Goal: Contribute content: Add original content to the website for others to see

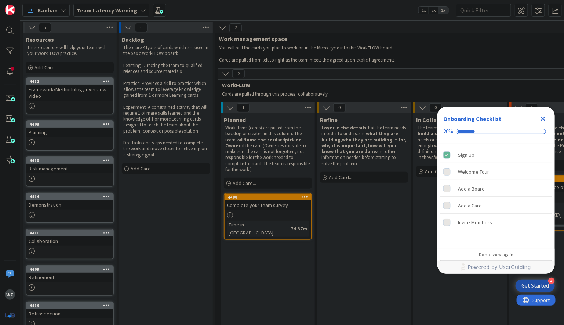
click at [543, 119] on icon "Close Checklist" at bounding box center [543, 119] width 5 height 5
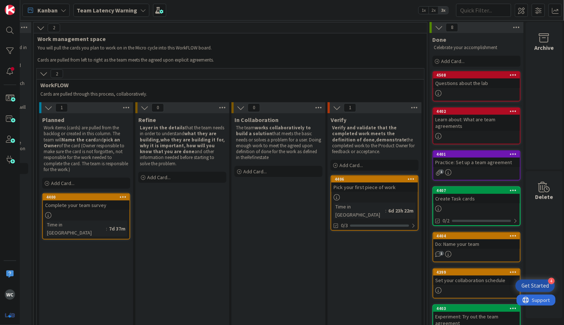
scroll to position [1, 182]
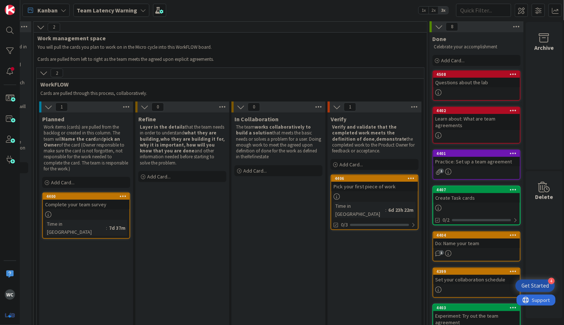
click at [375, 189] on div "Pick your first piece of work" at bounding box center [374, 187] width 87 height 10
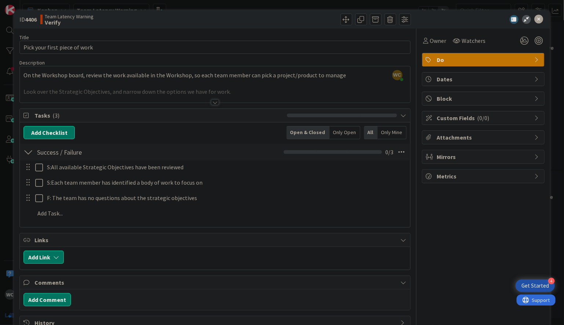
click at [128, 87] on div at bounding box center [215, 93] width 390 height 19
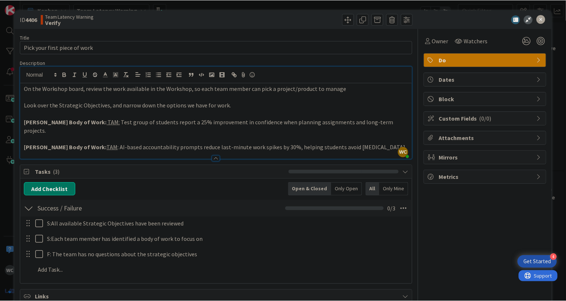
scroll to position [1, 179]
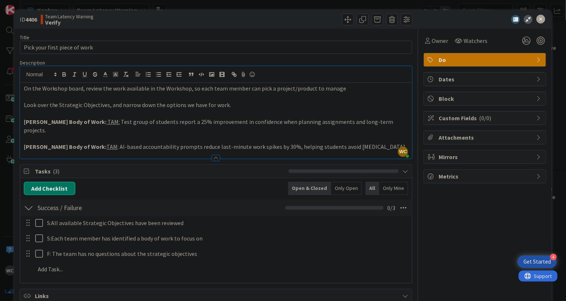
click at [331, 134] on p at bounding box center [216, 138] width 385 height 8
click at [349, 120] on p "William Body of Work: TAM: Test group of students report a 25% improvement in c…" at bounding box center [216, 126] width 385 height 17
click at [397, 121] on p "William Body of Work: TAM: Test group of students report a 25% improvement in c…" at bounding box center [216, 126] width 385 height 17
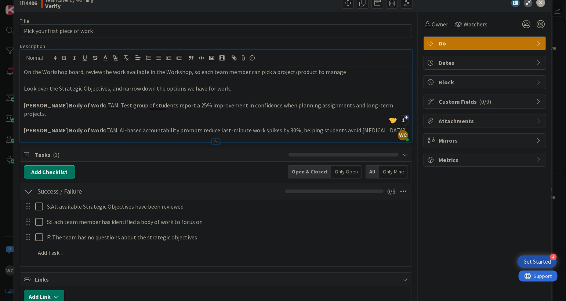
scroll to position [0, 0]
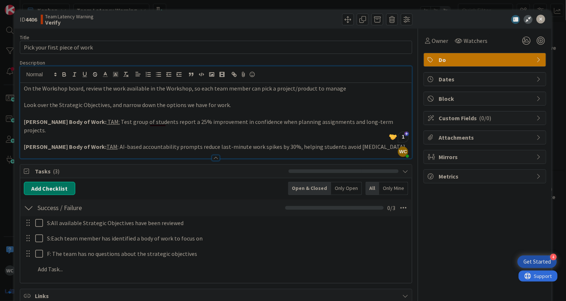
click at [308, 206] on li at bounding box center [301, 208] width 33 height 4
click at [543, 19] on icon at bounding box center [540, 19] width 9 height 9
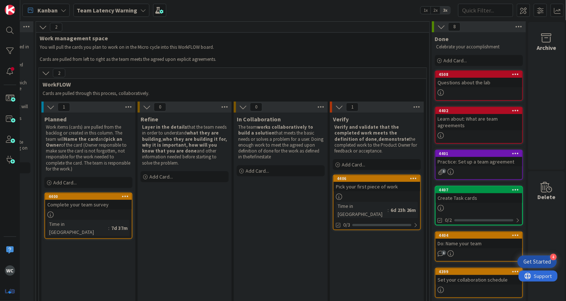
click at [96, 11] on b "Team Latency Warning" at bounding box center [107, 10] width 61 height 7
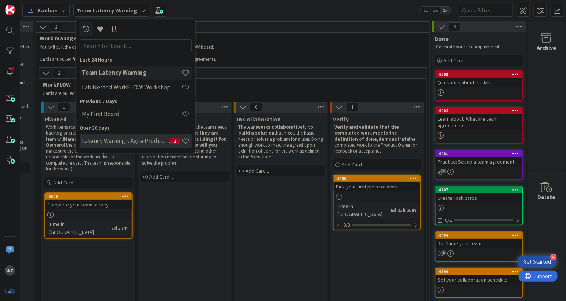
click at [150, 142] on h4 "Latency Warning! : Agile Product Vision" at bounding box center [126, 140] width 88 height 7
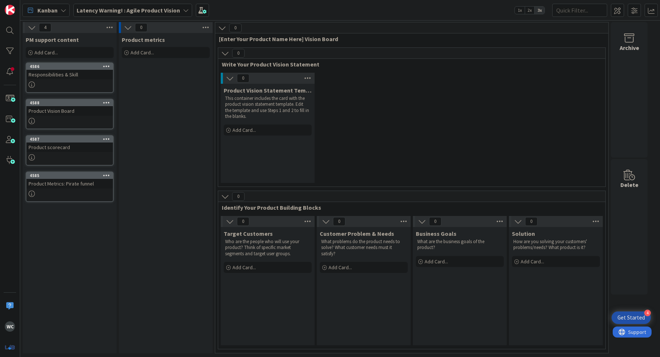
click at [52, 72] on div "Responsibilities & Skill" at bounding box center [69, 75] width 87 height 10
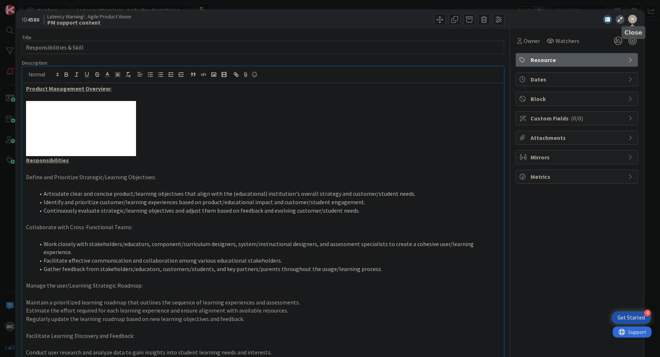
click at [564, 18] on icon at bounding box center [632, 19] width 9 height 9
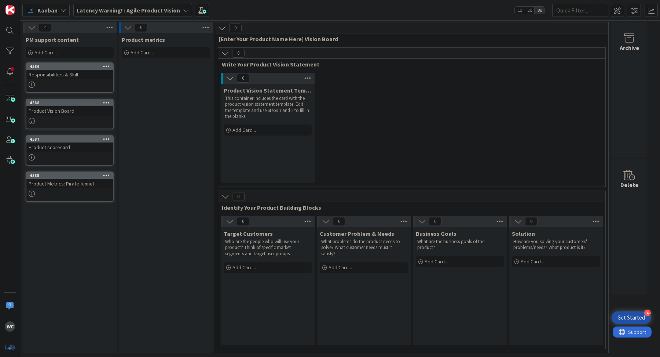
click at [87, 37] on div "PM support content" at bounding box center [70, 39] width 88 height 7
click at [146, 9] on b "Latency Warning! : Agile Product Vision" at bounding box center [128, 10] width 103 height 7
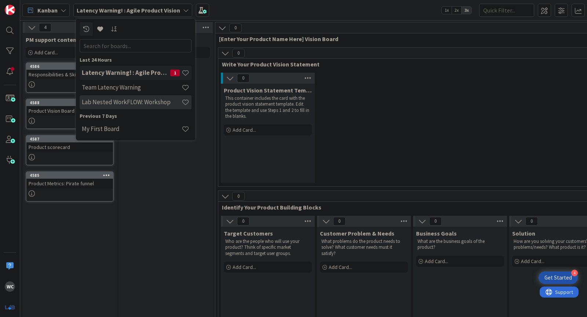
click at [146, 99] on h4 "Lab Nested WorkFLOW: Workshop" at bounding box center [132, 101] width 100 height 7
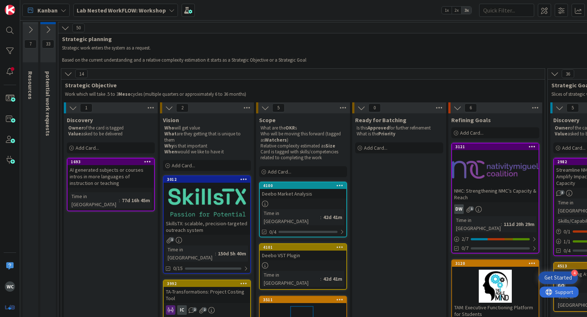
click at [152, 12] on b "Lab Nested WorkFLOW: Workshop" at bounding box center [121, 10] width 89 height 7
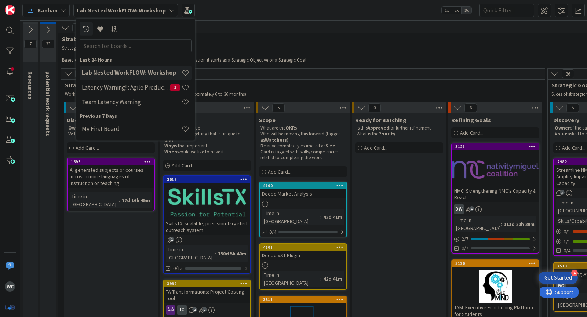
click at [330, 94] on p "Work which will take .5 to 3 Meso cycles (multiple quarters or approximately 6 …" at bounding box center [302, 94] width 474 height 6
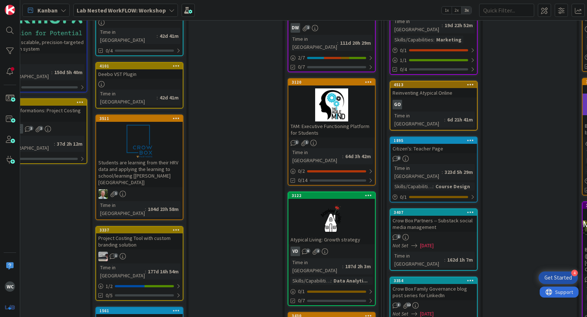
scroll to position [182, 164]
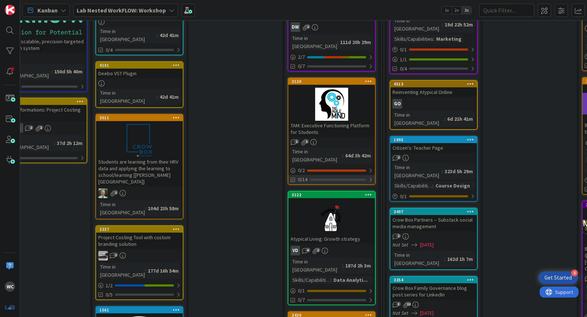
click at [357, 179] on div at bounding box center [338, 180] width 57 height 2
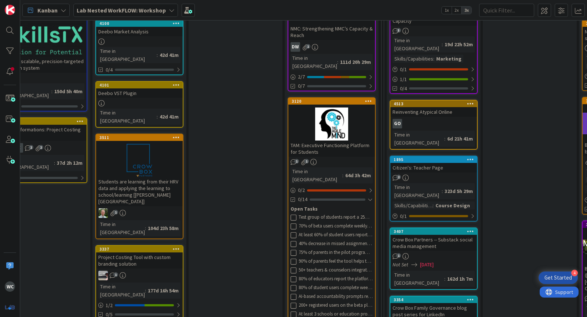
scroll to position [173, 164]
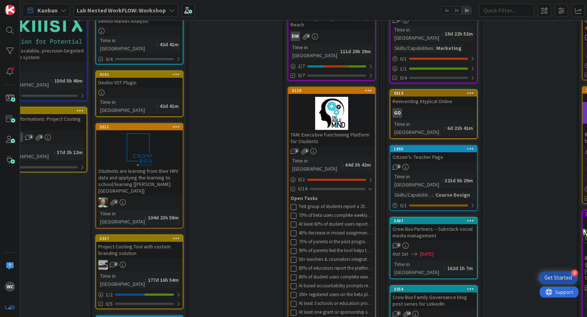
click at [330, 134] on div "TAM: Executive Functioning Platform for Students" at bounding box center [331, 138] width 87 height 16
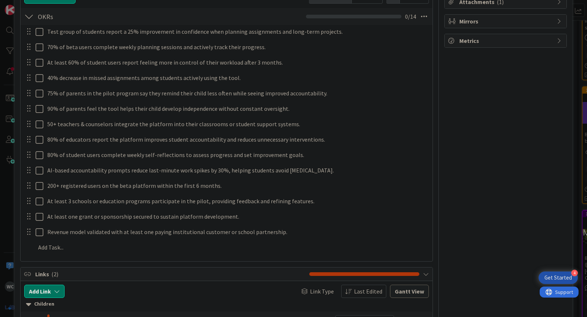
scroll to position [134, 0]
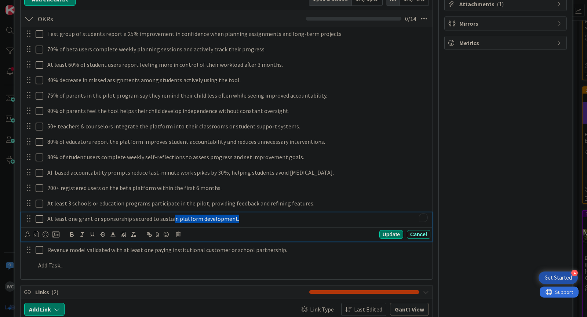
drag, startPoint x: 237, startPoint y: 217, endPoint x: 171, endPoint y: 216, distance: 66.4
click at [171, 216] on p "At least one grant or sponsorship secured to sustain platform development." at bounding box center [237, 219] width 380 height 8
click at [181, 216] on p "At least one grant or sponsorship secured to sustain platform development." at bounding box center [237, 219] width 380 height 8
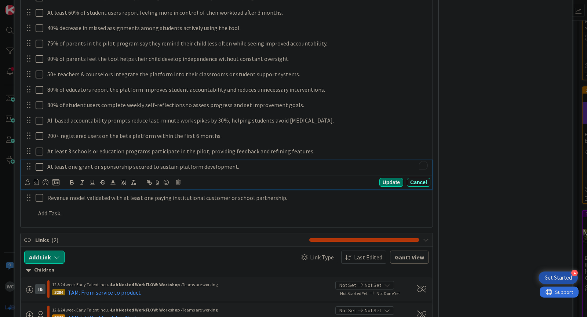
scroll to position [186, 0]
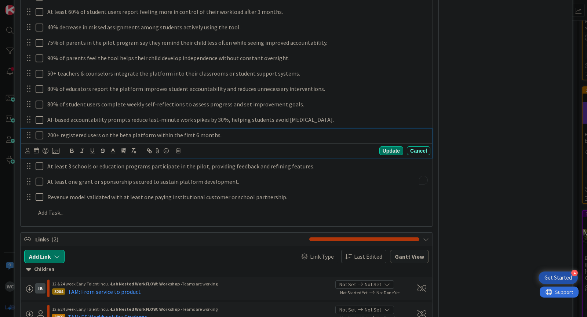
click at [144, 138] on div "200+ registered users on the beta platform within the first 6 months." at bounding box center [237, 135] width 386 height 13
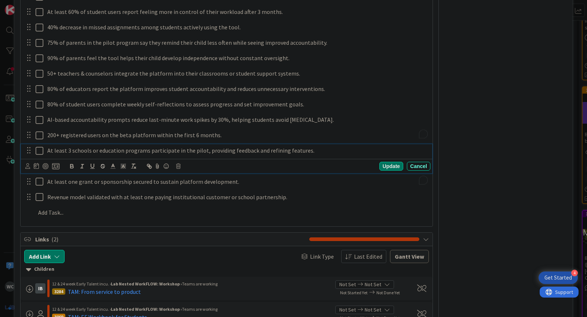
click at [151, 168] on div "At least 3 schools or education programs participate in the pilot, providing fe…" at bounding box center [226, 158] width 411 height 29
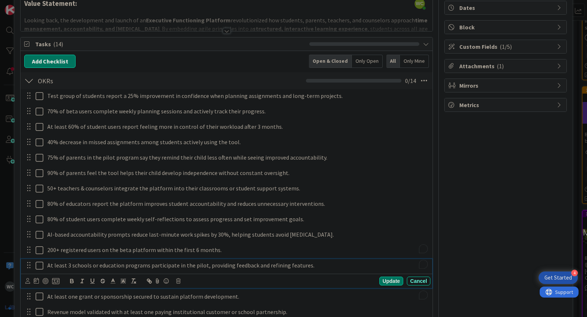
scroll to position [67, 0]
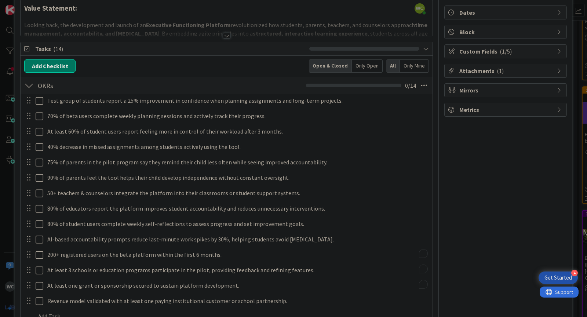
click at [225, 34] on div at bounding box center [227, 36] width 8 height 6
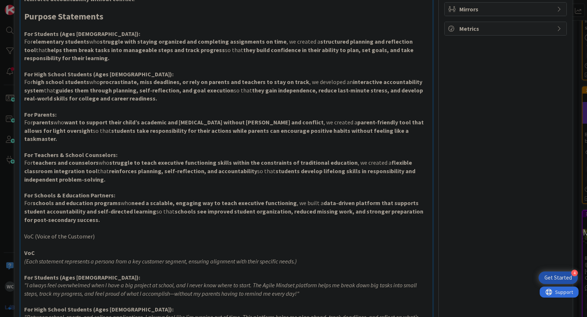
scroll to position [0, 0]
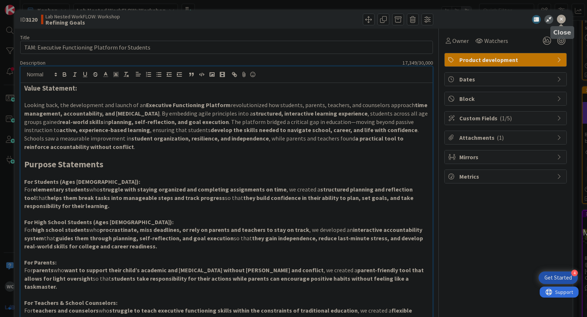
click at [559, 19] on icon at bounding box center [561, 19] width 9 height 9
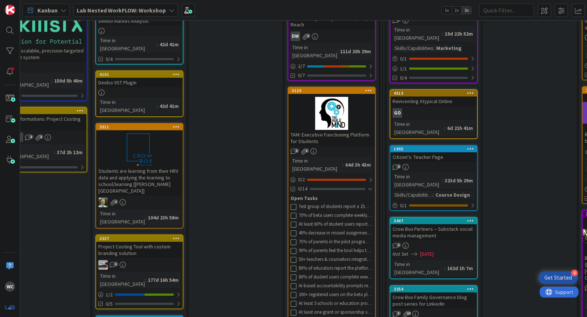
click at [142, 11] on b "Lab Nested WorkFLOW: Workshop" at bounding box center [121, 10] width 89 height 7
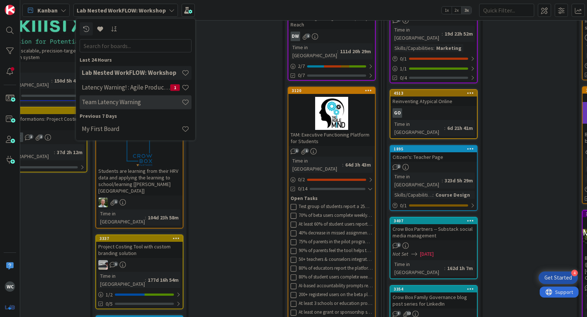
click at [140, 105] on h4 "Team Latency Warning" at bounding box center [132, 101] width 100 height 7
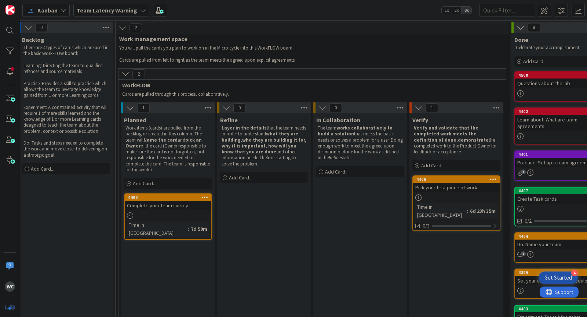
scroll to position [0, 105]
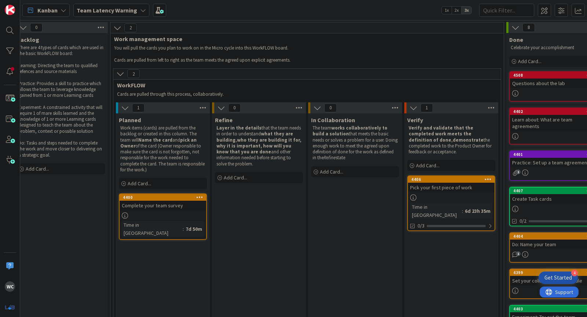
click at [467, 192] on link "4406 Pick your first piece of work Time in Column : 6d 23h 35m 0/3" at bounding box center [451, 203] width 88 height 56
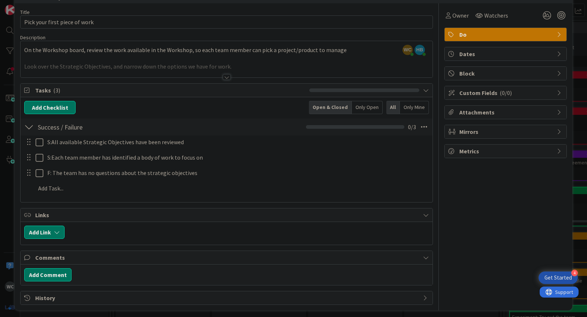
click at [224, 75] on div at bounding box center [227, 77] width 8 height 6
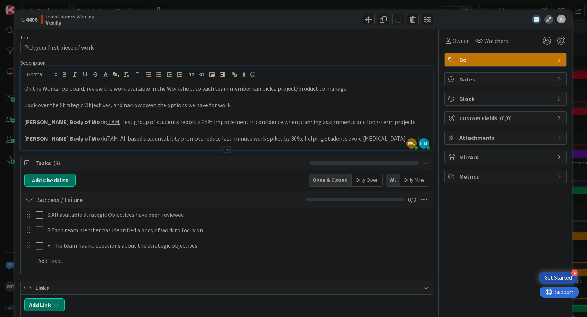
drag, startPoint x: 24, startPoint y: 122, endPoint x: 381, endPoint y: 138, distance: 357.4
click at [381, 138] on div "On the Workshop board, review the work available in the Workshop, so each team …" at bounding box center [227, 116] width 412 height 67
click at [381, 138] on p "Harman Body of Work: TAM : AI-based accountability prompts reduce last-minute w…" at bounding box center [226, 138] width 405 height 8
click at [387, 121] on p "William Body of Work: TAM: Test group of students report a 25% improvement in c…" at bounding box center [226, 122] width 405 height 8
click at [389, 139] on p "Harman Body of Work: TAM : AI-based accountability prompts reduce last-minute w…" at bounding box center [226, 138] width 405 height 8
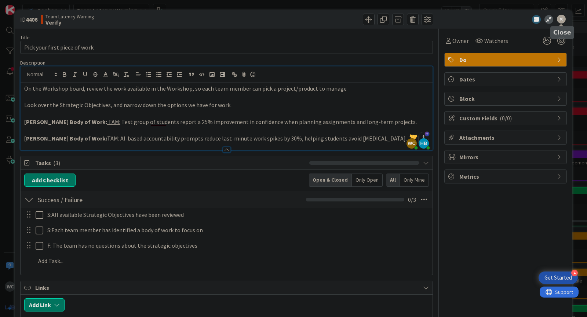
click at [564, 19] on icon at bounding box center [561, 19] width 9 height 9
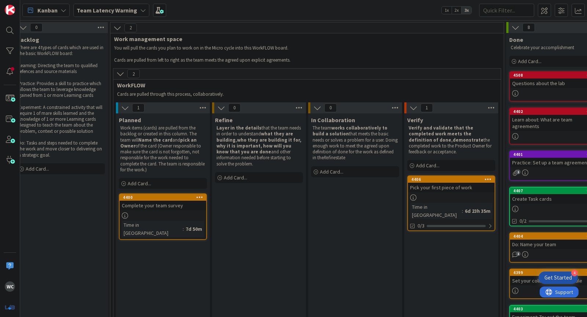
click at [132, 8] on b "Team Latency Warning" at bounding box center [107, 10] width 61 height 7
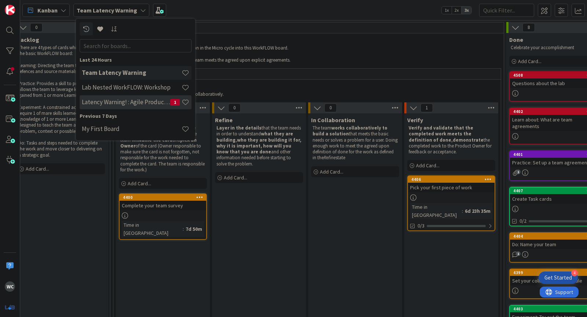
click at [143, 103] on h4 "Latency Warning! : Agile Product Vision" at bounding box center [126, 101] width 88 height 7
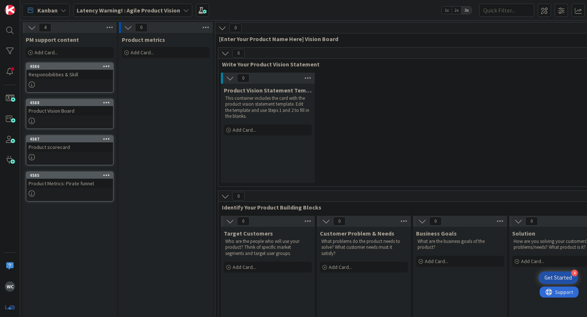
click at [128, 29] on icon at bounding box center [128, 27] width 8 height 8
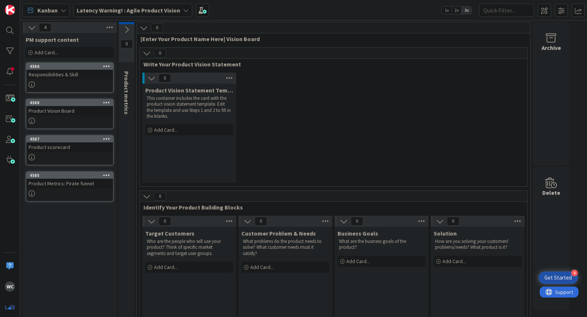
click at [145, 29] on icon at bounding box center [144, 28] width 8 height 8
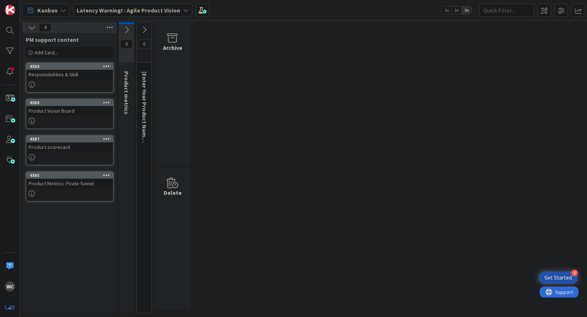
click at [94, 85] on div at bounding box center [69, 84] width 87 height 6
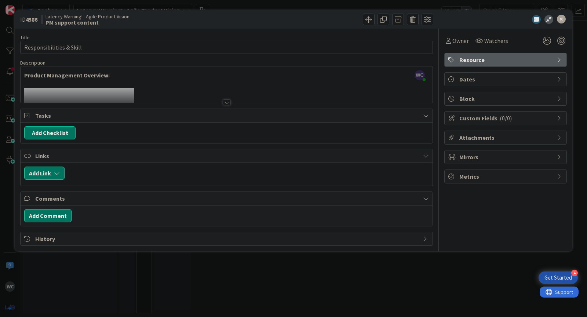
click at [226, 100] on div at bounding box center [227, 102] width 8 height 6
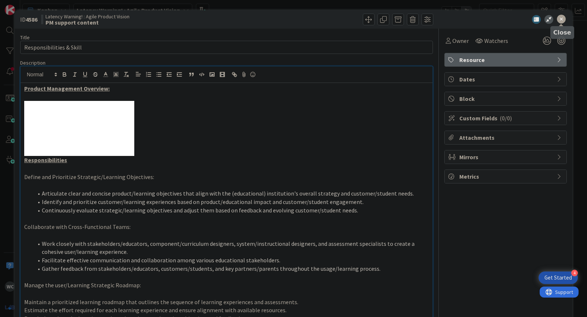
click at [561, 20] on icon at bounding box center [561, 19] width 9 height 9
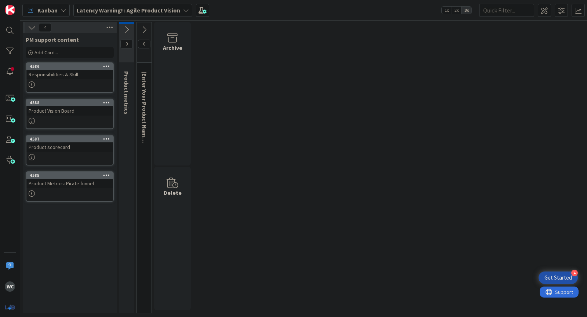
click at [65, 121] on div at bounding box center [69, 121] width 87 height 6
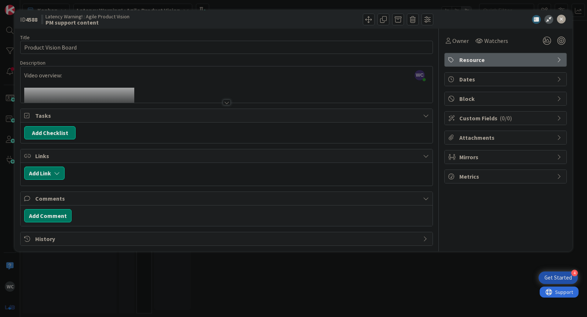
click at [228, 103] on div at bounding box center [227, 102] width 8 height 6
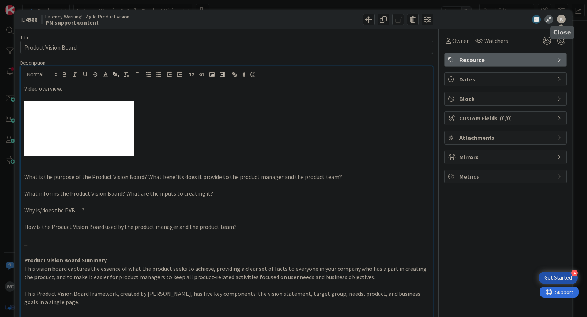
click at [558, 20] on icon at bounding box center [561, 19] width 9 height 9
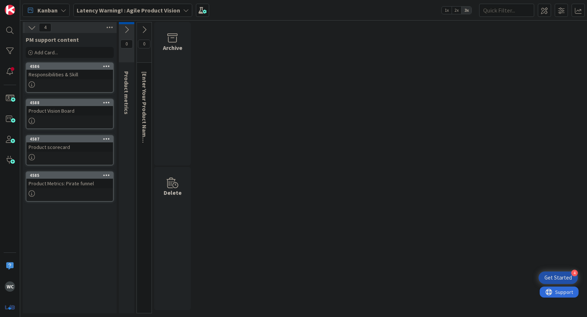
click at [107, 66] on icon at bounding box center [106, 65] width 7 height 5
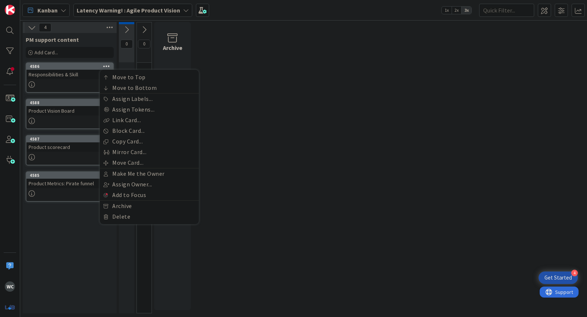
click at [76, 109] on div "Product Vision Board" at bounding box center [69, 111] width 87 height 10
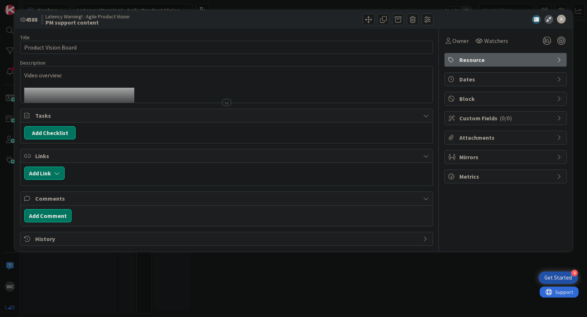
click at [227, 102] on div at bounding box center [227, 102] width 8 height 6
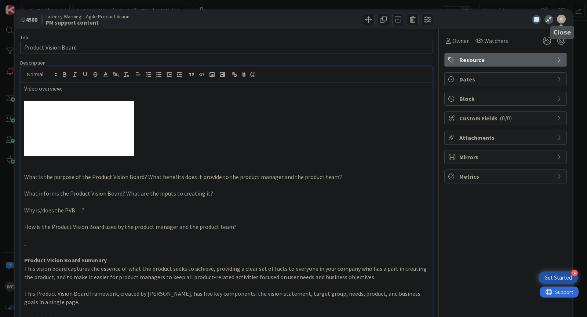
click at [564, 21] on icon at bounding box center [561, 19] width 9 height 9
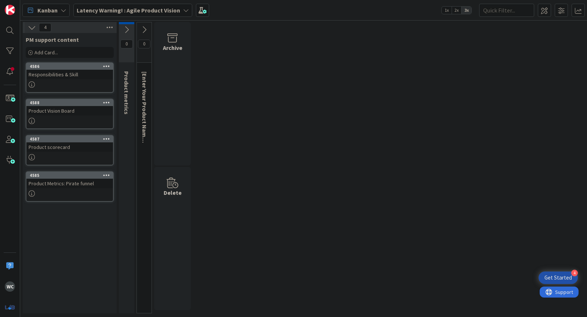
click at [71, 149] on div "Product scorecard" at bounding box center [69, 147] width 87 height 10
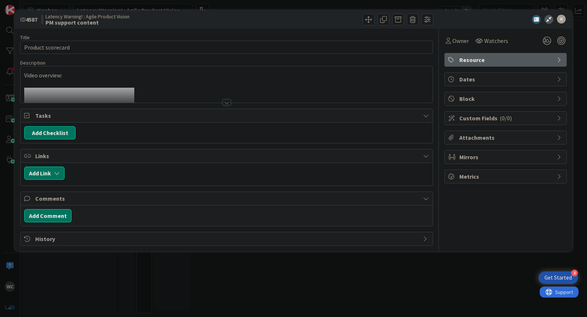
click at [227, 102] on div at bounding box center [227, 102] width 8 height 6
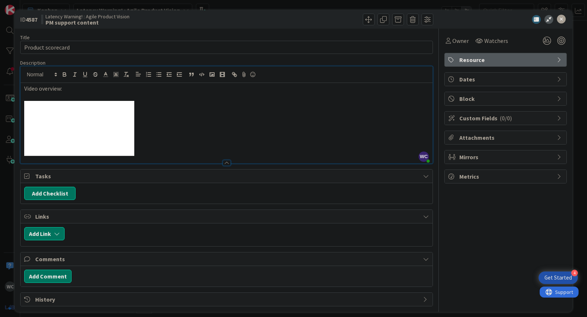
scroll to position [1, 0]
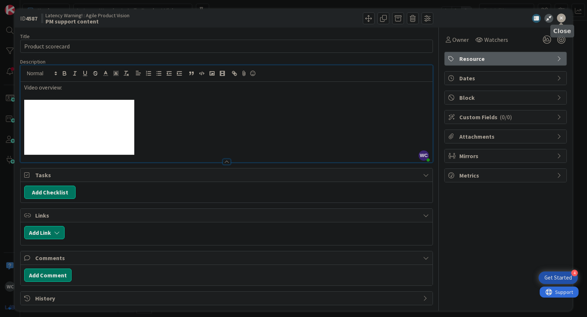
click at [559, 17] on icon at bounding box center [561, 18] width 9 height 9
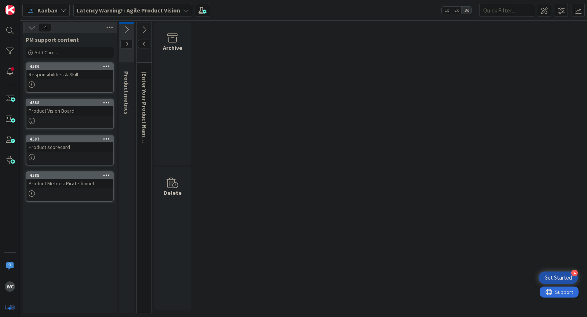
click at [62, 190] on div at bounding box center [69, 193] width 87 height 6
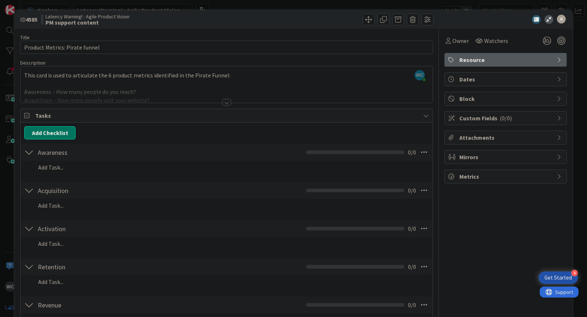
click at [225, 102] on div at bounding box center [227, 102] width 8 height 6
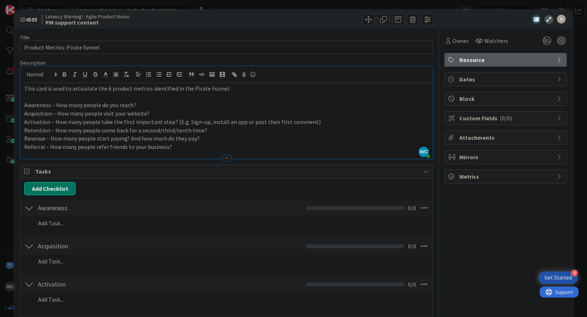
drag, startPoint x: 565, startPoint y: 19, endPoint x: 561, endPoint y: 21, distance: 4.3
click at [564, 19] on icon at bounding box center [561, 19] width 9 height 9
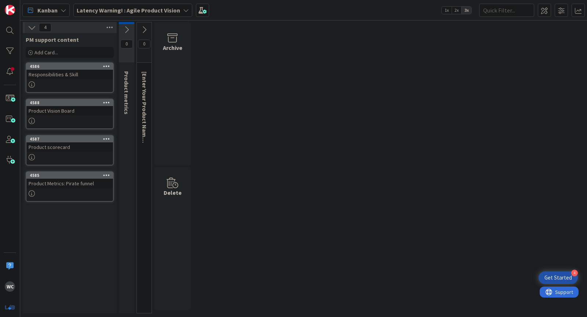
click at [560, 21] on div "4 PM support content Add Card... 4586 Move to Top Move to Bottom Assign Labels.…" at bounding box center [303, 169] width 567 height 296
click at [128, 30] on icon at bounding box center [127, 30] width 8 height 8
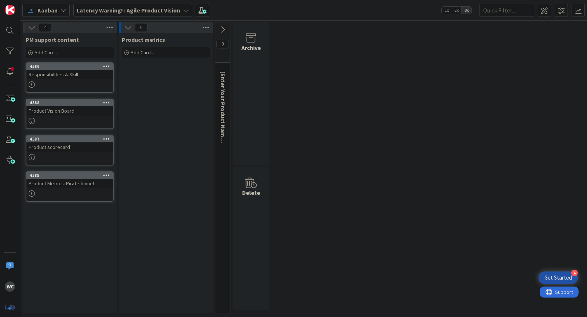
click at [224, 26] on icon at bounding box center [223, 30] width 8 height 8
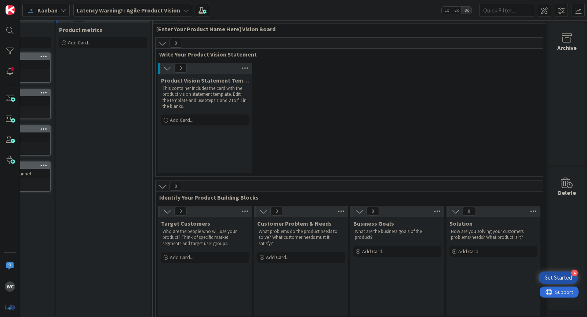
scroll to position [19, 63]
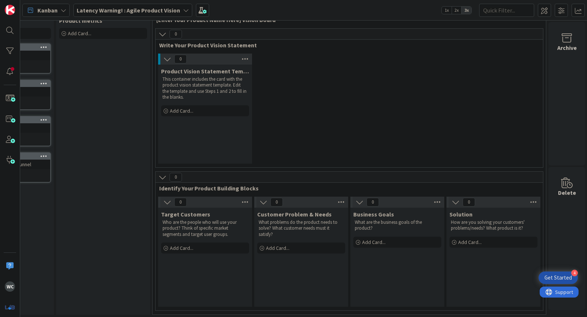
click at [161, 7] on b "Latency Warning! : Agile Product Vision" at bounding box center [128, 10] width 103 height 7
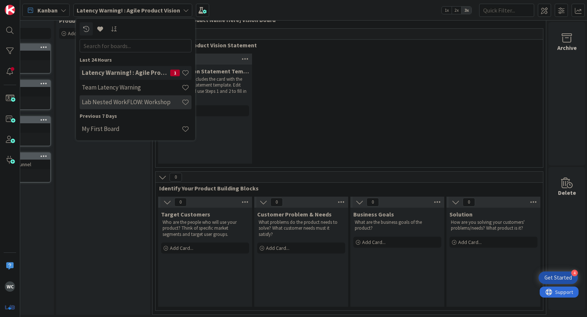
click at [147, 101] on h4 "Lab Nested WorkFLOW: Workshop" at bounding box center [132, 101] width 100 height 7
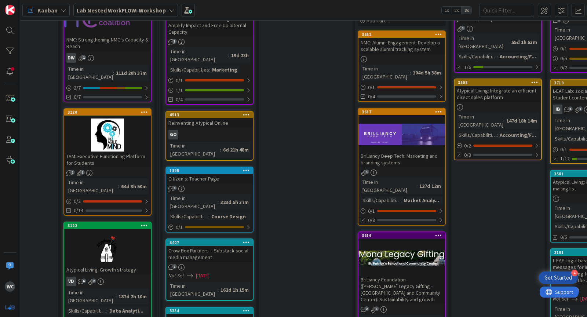
scroll to position [143, 388]
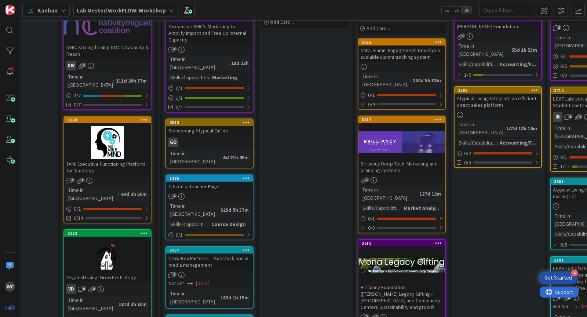
click at [110, 146] on div at bounding box center [107, 142] width 87 height 33
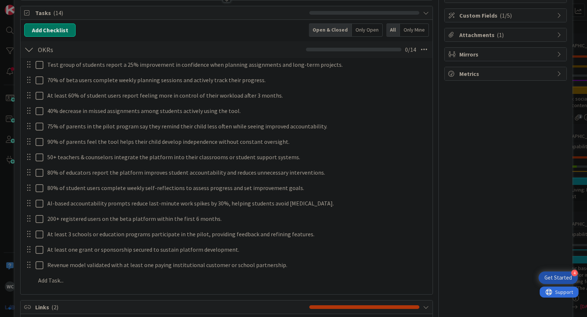
click at [30, 50] on div at bounding box center [29, 49] width 10 height 13
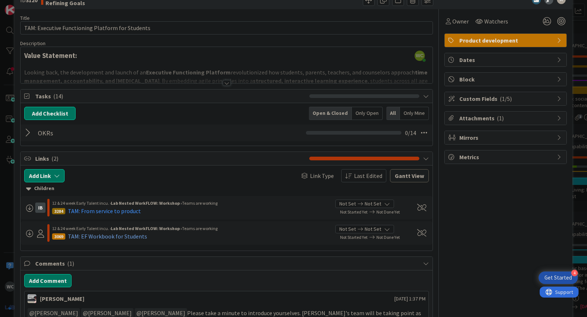
scroll to position [8, 0]
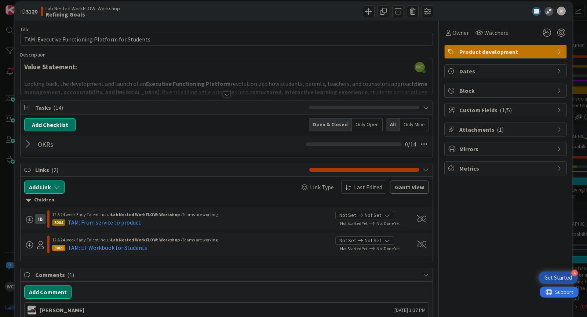
click at [228, 94] on div at bounding box center [227, 94] width 8 height 6
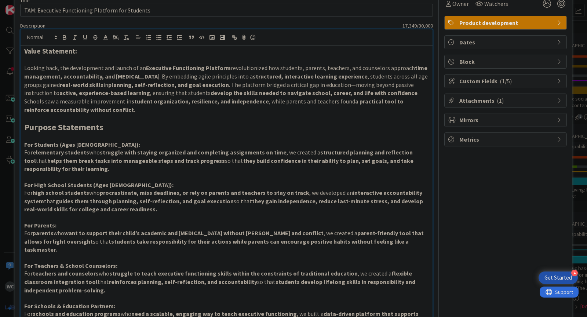
scroll to position [0, 0]
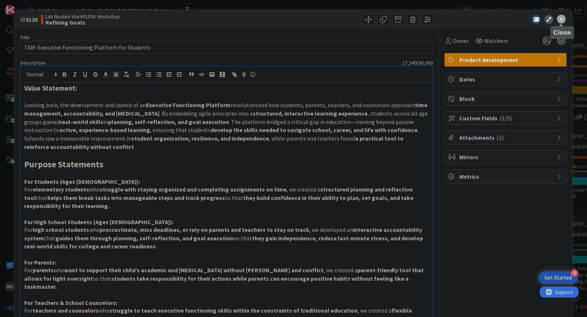
click at [561, 22] on icon at bounding box center [561, 19] width 9 height 9
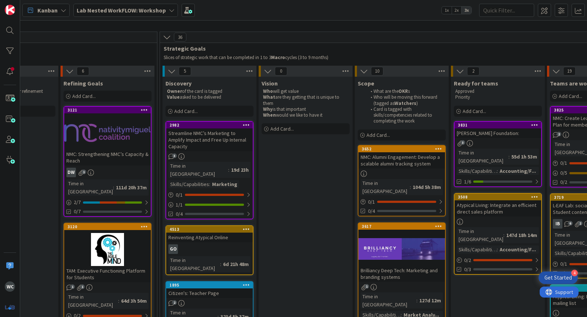
click at [141, 13] on b "Lab Nested WorkFLOW: Workshop" at bounding box center [121, 10] width 89 height 7
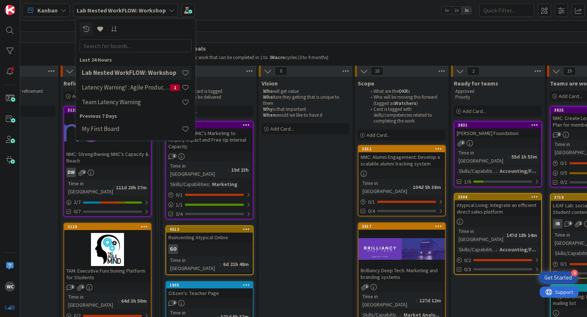
click at [230, 43] on div "36 Strategic Goals Slices of strategic work that can be completed in 1 to 3 Mac…" at bounding box center [402, 47] width 484 height 30
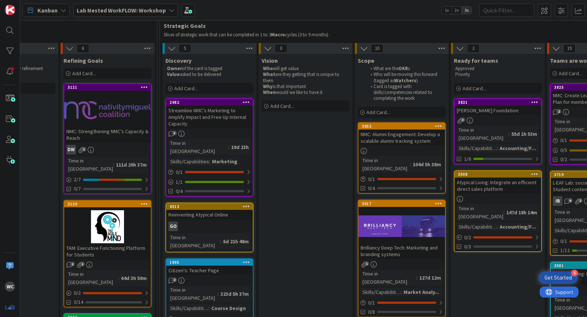
scroll to position [59, 388]
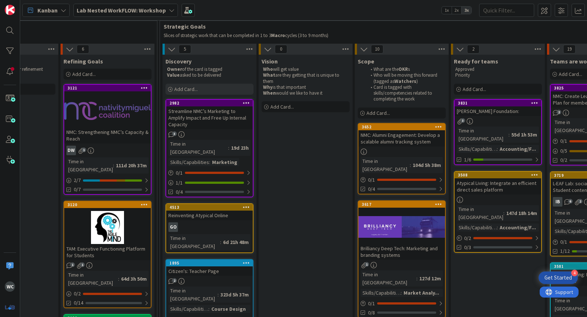
click at [199, 85] on div "Add Card..." at bounding box center [209, 89] width 88 height 11
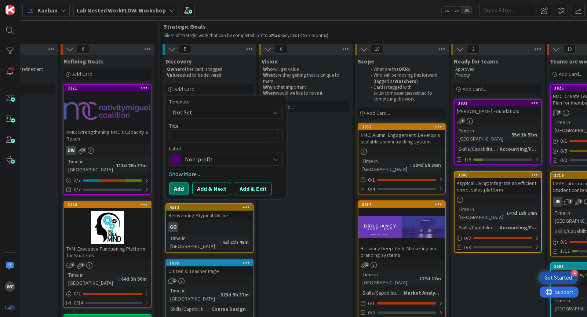
click at [219, 158] on span "Non-profit" at bounding box center [225, 159] width 81 height 10
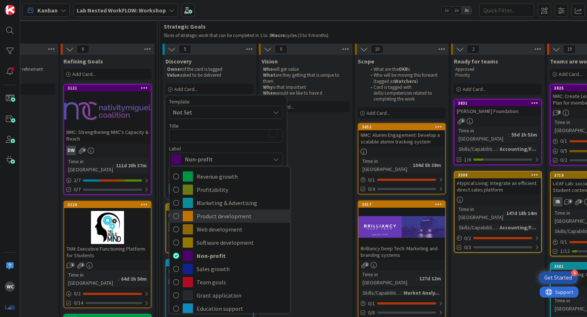
click at [225, 218] on span "Product development" at bounding box center [242, 216] width 90 height 11
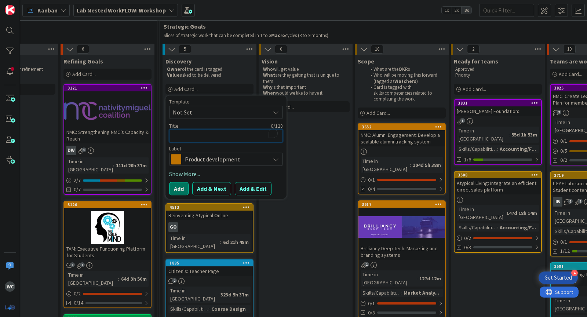
click at [218, 136] on textarea "To enrich screen reader interactions, please activate Accessibility in Grammarl…" at bounding box center [226, 135] width 114 height 13
type textarea "x"
type textarea "T"
type textarea "x"
type textarea "TAM"
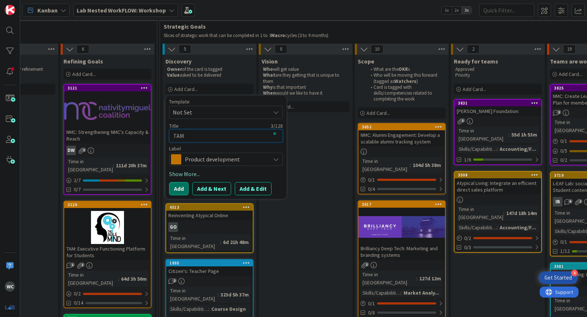
type textarea "x"
type textarea "TAM:"
type textarea "x"
type textarea "TAM"
type textarea "x"
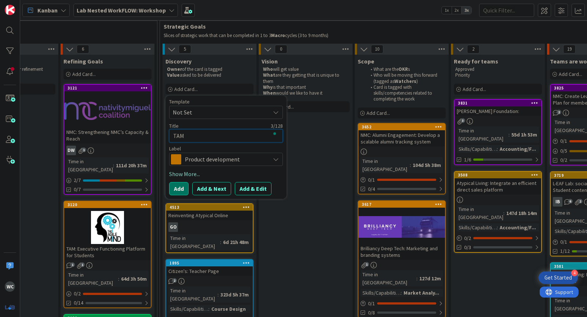
type textarea "TAM,"
type textarea "x"
type textarea "TAM,"
type textarea "x"
type textarea "TAM,"
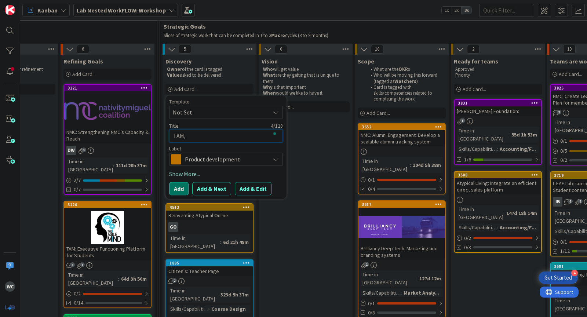
type textarea "x"
type textarea "TAM;"
type textarea "x"
type textarea "TAM;"
type textarea "x"
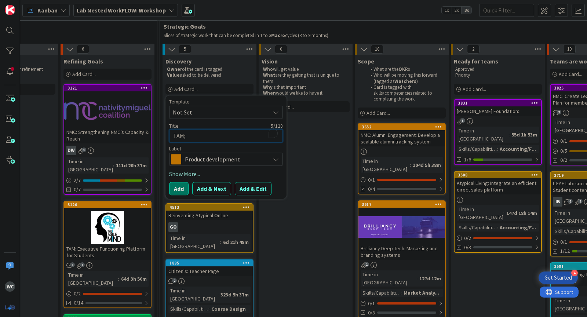
type textarea "TAM; U"
type textarea "x"
type textarea "TAM; Un"
type textarea "x"
type textarea "TAM; Unt"
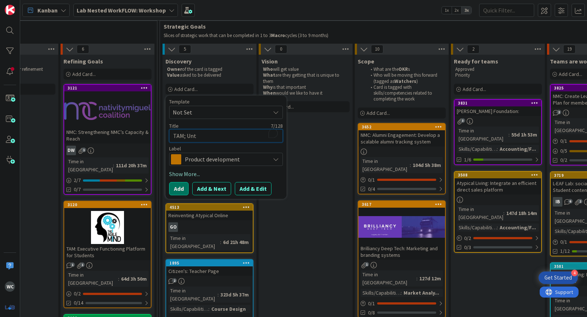
type textarea "x"
type textarea "TAM; Unti"
type textarea "x"
type textarea "TAM; Untit"
type textarea "x"
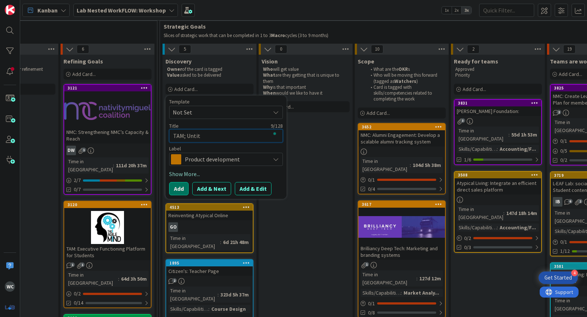
type textarea "TAM; Untitl"
type textarea "x"
type textarea "TAM; Untitle"
type textarea "x"
type textarea "TAM; Untitled"
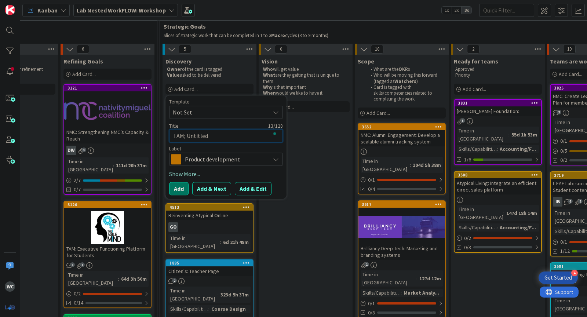
type textarea "x"
type textarea "TAM; Untitled"
type textarea "x"
type textarea "TAM; Untitled U"
type textarea "x"
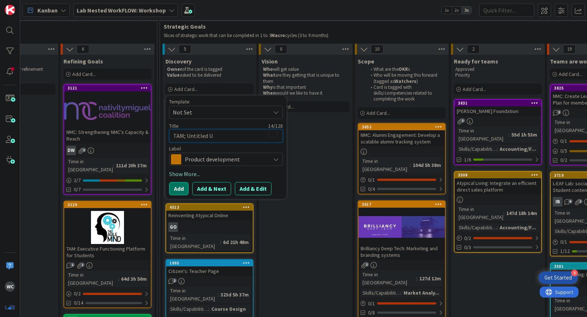
type textarea "TAM; Untitled UI"
type textarea "x"
type textarea "TAM; Untitled UI/"
type textarea "x"
type textarea "TAM; Untitled UI/u"
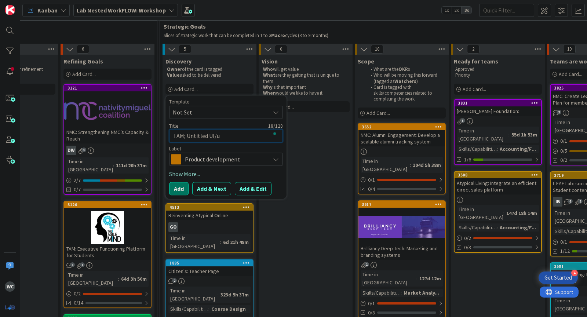
type textarea "x"
type textarea "TAM; Untitled UI/uX"
type textarea "x"
type textarea "TAM; Untitled UI/uX"
type textarea "x"
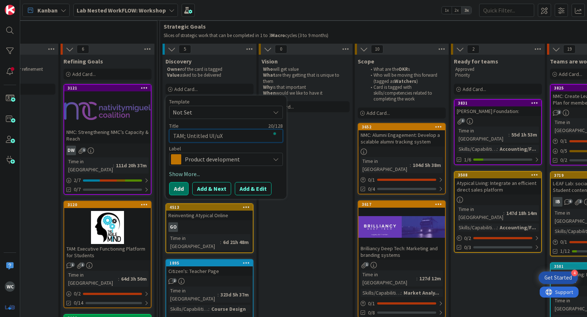
type textarea "TAM; Untitled UI/uX"
type textarea "x"
type textarea "TAM; Untitled UI/u"
type textarea "x"
type textarea "TAM; Untitled UI/"
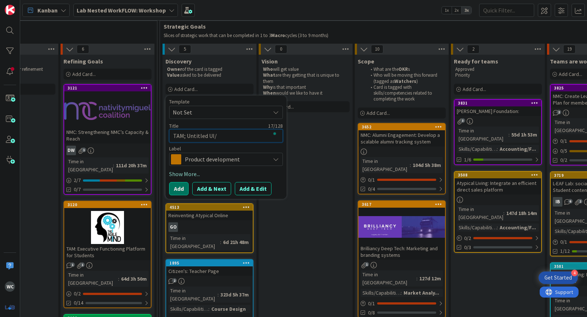
type textarea "x"
type textarea "TAM; Untitled UI/U"
type textarea "x"
type textarea "TAM; Untitled UI/UX"
type textarea "x"
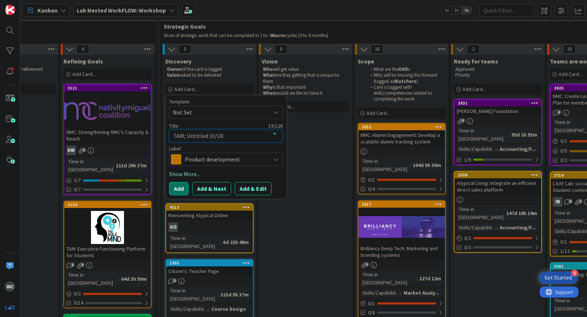
type textarea "TAM; Untitled UI/UX"
type textarea "x"
type textarea "TAM; Untitled UI/UX P"
type textarea "x"
type textarea "TAM; Untitled UI/UX Pr"
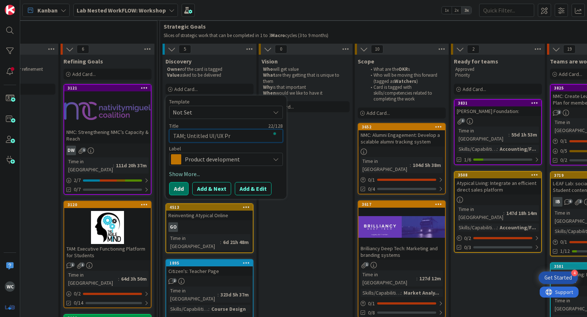
type textarea "x"
type textarea "TAM; Untitled UI/UX Pro"
type textarea "x"
type textarea "TAM; Untitled UI/UX Proj"
type textarea "x"
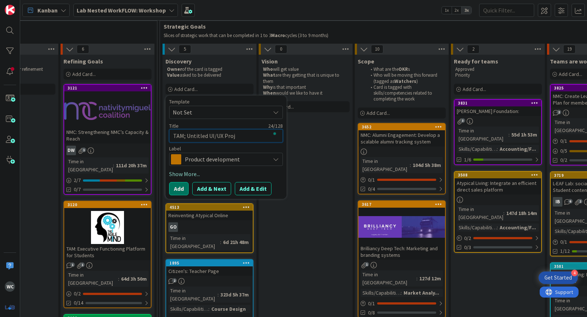
type textarea "TAM; Untitled UI/UX Proje"
type textarea "x"
type textarea "TAM; Untitled UI/UX Projec"
type textarea "x"
type textarea "TAM; Untitled UI/UX Project"
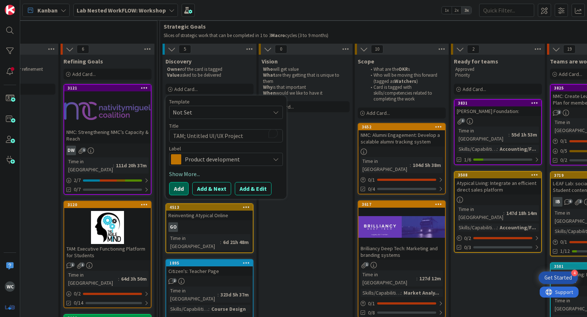
click at [178, 187] on button "Add" at bounding box center [178, 188] width 19 height 13
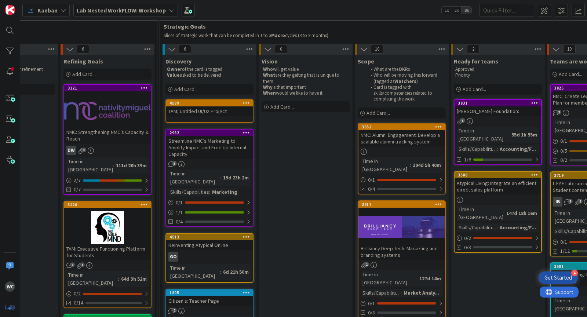
click at [199, 114] on div "TAM; Untitled UI/UX Project" at bounding box center [209, 111] width 87 height 10
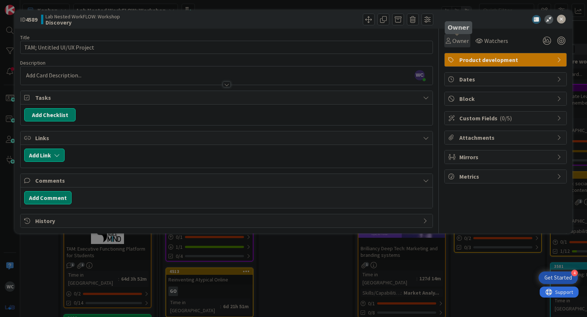
click at [464, 43] on span "Owner" at bounding box center [460, 40] width 17 height 9
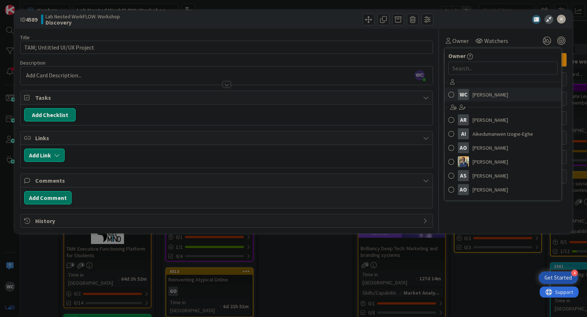
click at [454, 95] on link "WC William Cardona" at bounding box center [503, 95] width 117 height 14
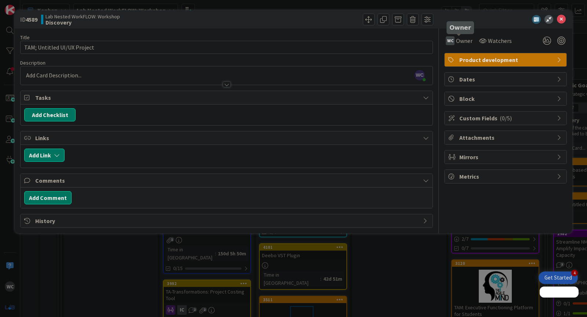
click at [462, 40] on span "Owner" at bounding box center [464, 40] width 17 height 9
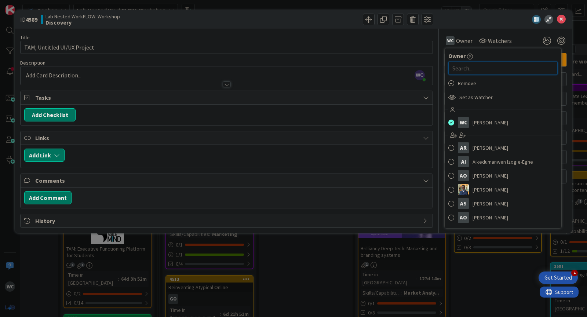
click at [478, 70] on input "text" at bounding box center [502, 68] width 109 height 13
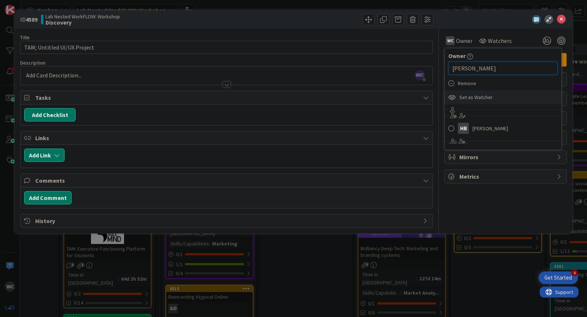
type input "Harman"
click at [459, 96] on div "Set as Watcher" at bounding box center [503, 97] width 117 height 14
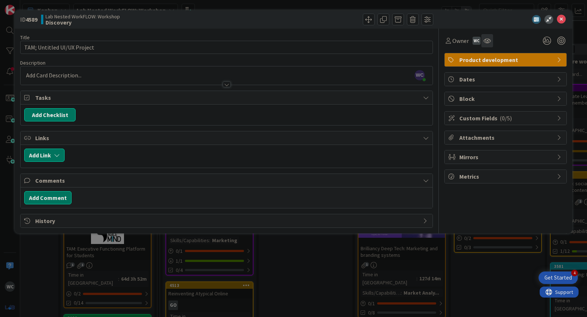
click at [482, 41] on div at bounding box center [487, 40] width 12 height 13
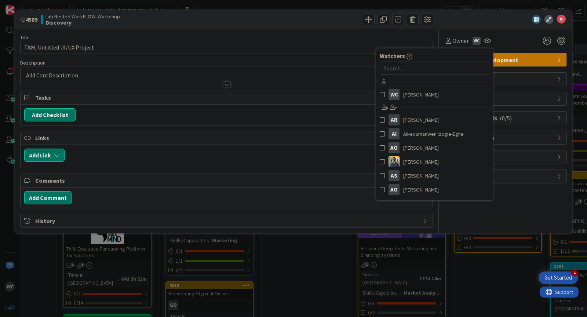
click at [510, 45] on div "Owner Owner Harman HB Harman Banwait WC Watchers WC William Cardona AR Abhishek…" at bounding box center [505, 40] width 123 height 13
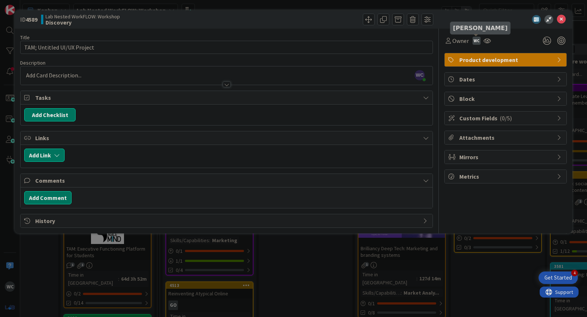
click at [474, 41] on div "WC" at bounding box center [477, 41] width 8 height 8
click at [502, 47] on div "Owner Owner Harman HB Harman Banwait WC Remove Set as owner Watchers WC William…" at bounding box center [505, 40] width 123 height 13
click at [462, 43] on span "Owner" at bounding box center [460, 40] width 17 height 9
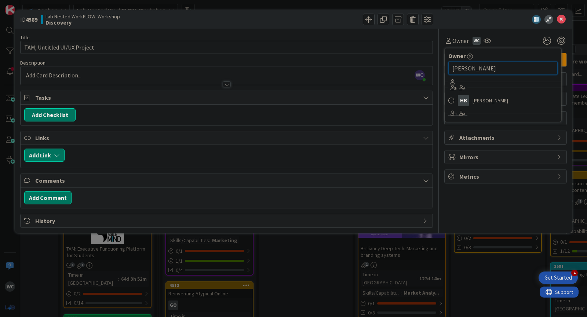
click at [478, 67] on input "Harman" at bounding box center [502, 68] width 109 height 13
type input "Harman"
click at [448, 101] on span at bounding box center [451, 100] width 6 height 11
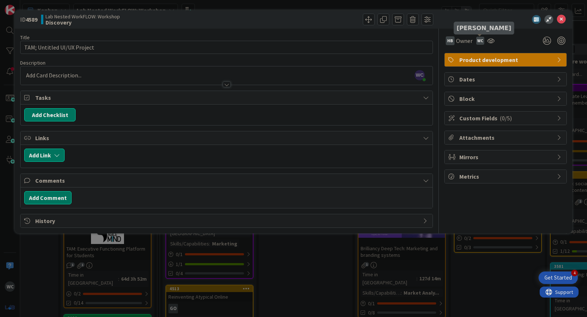
click at [480, 40] on div "WC" at bounding box center [480, 41] width 8 height 8
click at [463, 68] on link "Set as owner" at bounding box center [455, 67] width 58 height 12
click at [490, 41] on icon at bounding box center [490, 41] width 7 height 6
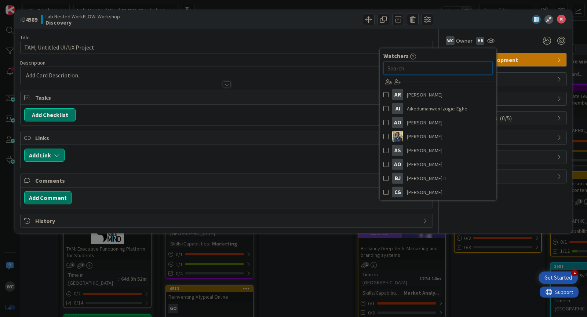
click at [434, 68] on input "text" at bounding box center [437, 68] width 109 height 13
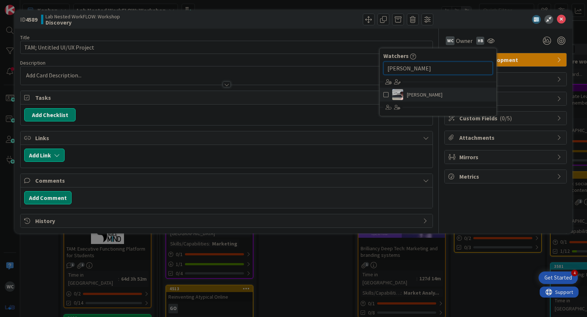
type input "Jeff"
click at [419, 93] on span "jeffrey Burstein" at bounding box center [425, 94] width 36 height 11
click at [525, 42] on div "WC Owner Owner Harman Remove Set as Watcher HB Harman Banwait HB Watchers Jeff …" at bounding box center [505, 40] width 123 height 13
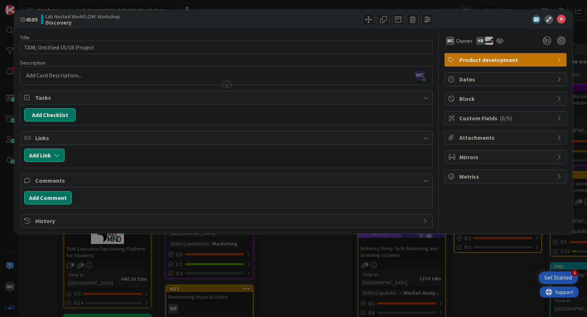
click at [225, 84] on div at bounding box center [227, 84] width 8 height 6
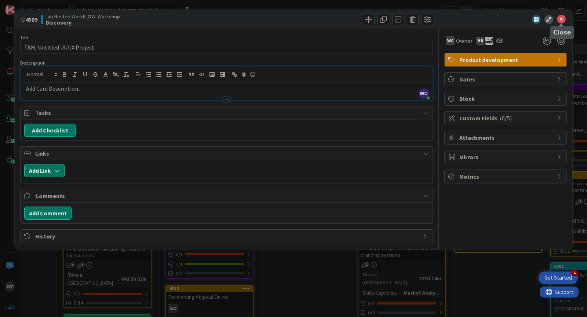
click at [560, 18] on icon at bounding box center [561, 19] width 9 height 9
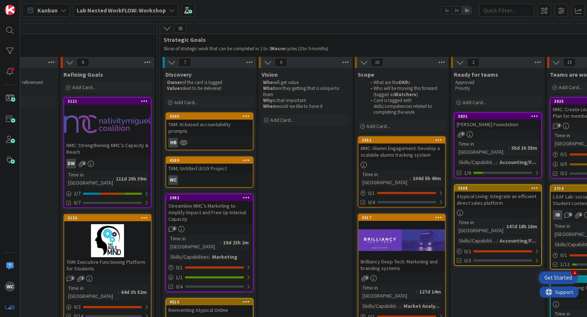
click at [200, 125] on div "TAM: AI-based accountability prompts" at bounding box center [209, 128] width 87 height 16
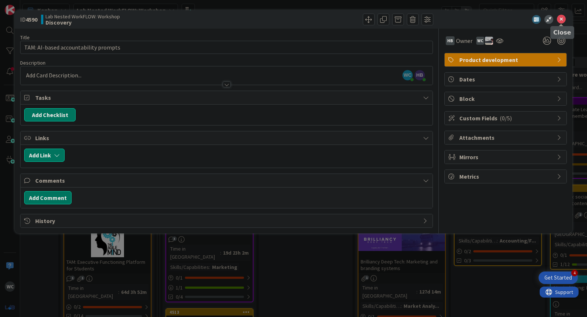
click at [561, 21] on icon at bounding box center [561, 19] width 9 height 9
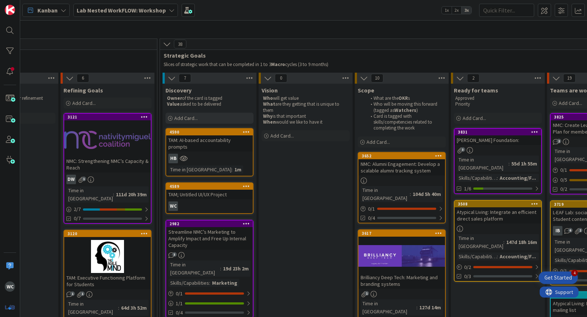
scroll to position [70, 388]
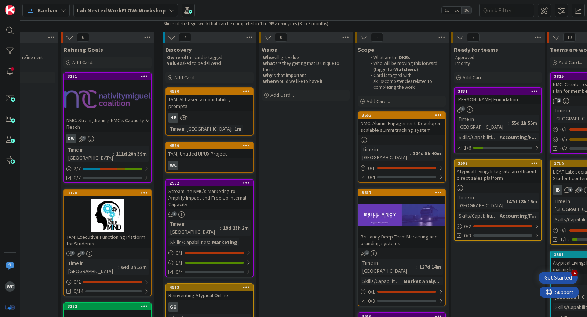
click at [138, 14] on span "Lab Nested WorkFLOW: Workshop" at bounding box center [121, 10] width 89 height 9
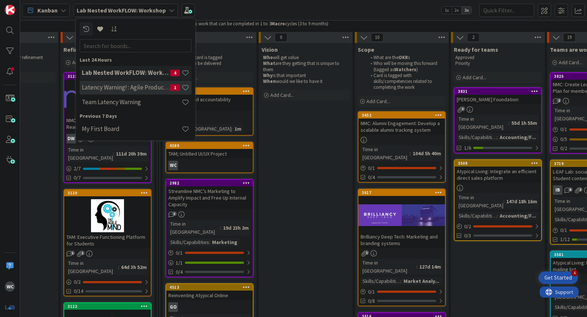
click at [141, 86] on h4 "Latency Warning! : Agile Product Vision" at bounding box center [126, 87] width 88 height 7
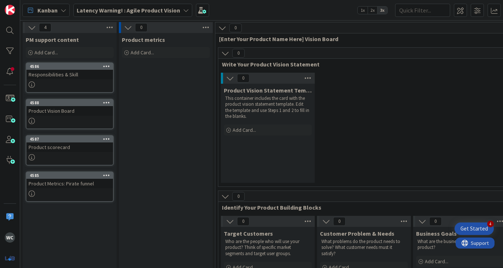
click at [169, 12] on b "Latency Warning! : Agile Product Vision" at bounding box center [128, 10] width 103 height 7
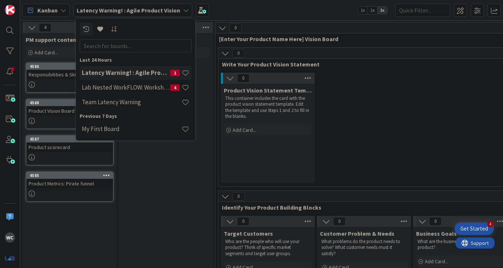
click at [186, 8] on div "Latency Warning! : Agile Product Vision" at bounding box center [132, 10] width 119 height 13
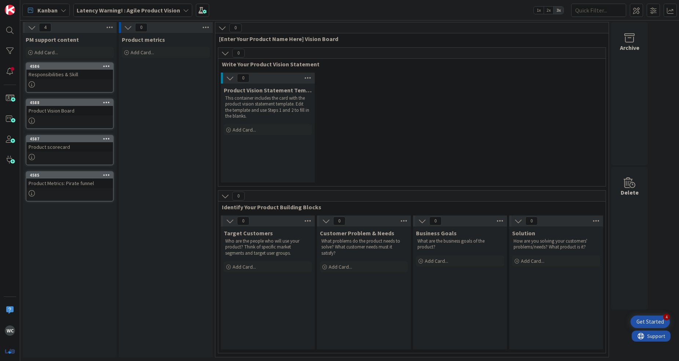
click at [117, 12] on b "Latency Warning! : Agile Product Vision" at bounding box center [128, 10] width 103 height 7
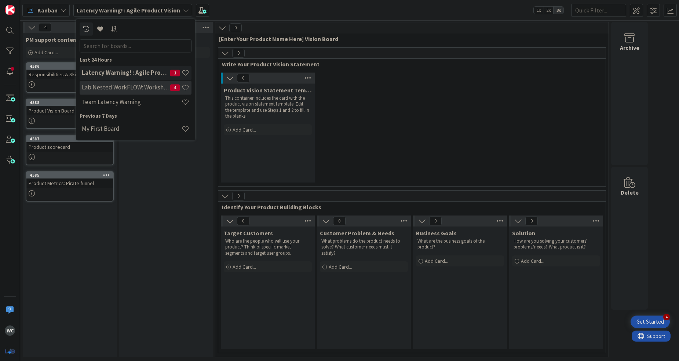
click at [145, 85] on h4 "Lab Nested WorkFLOW: Workshop" at bounding box center [126, 87] width 88 height 7
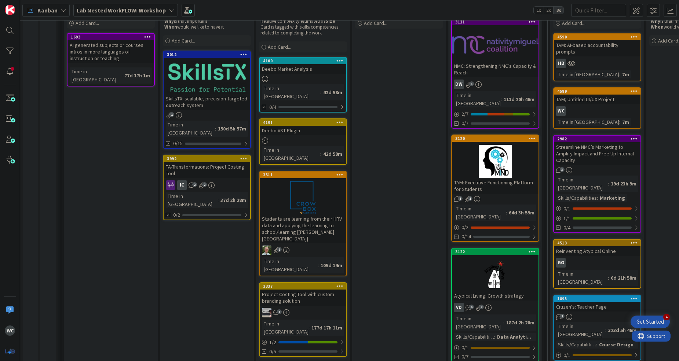
scroll to position [128, 0]
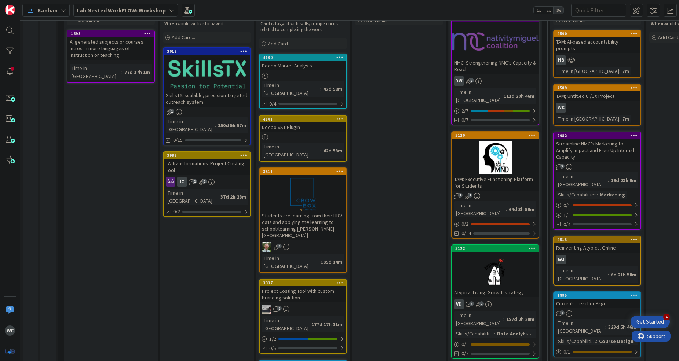
click at [484, 178] on div "TAM: Executive Functioning Platform for Students" at bounding box center [495, 183] width 87 height 16
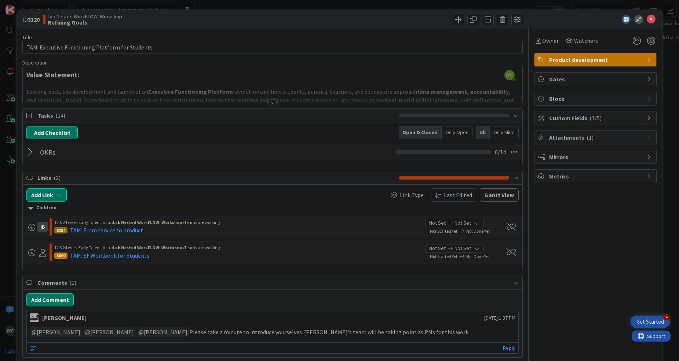
click at [272, 106] on div "Title 48 / 128 TAM: Executive Functioning Platform for Students Description 17,…" at bounding box center [272, 203] width 500 height 349
click at [272, 105] on div at bounding box center [273, 102] width 8 height 6
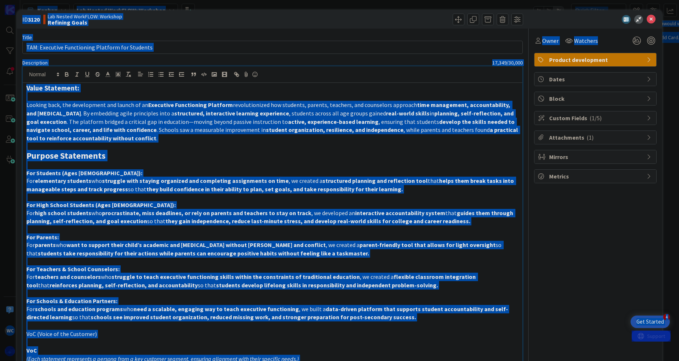
copy body "4 Get Started WC Kanban Lab Nested WorkFLOW: Workshop 1x 2x 3x 7 Resources Thes…"
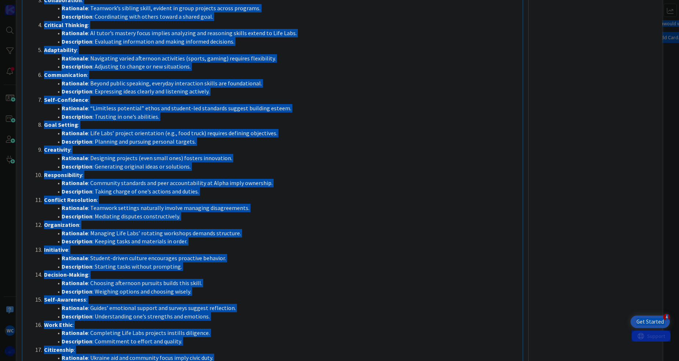
scroll to position [1106, 0]
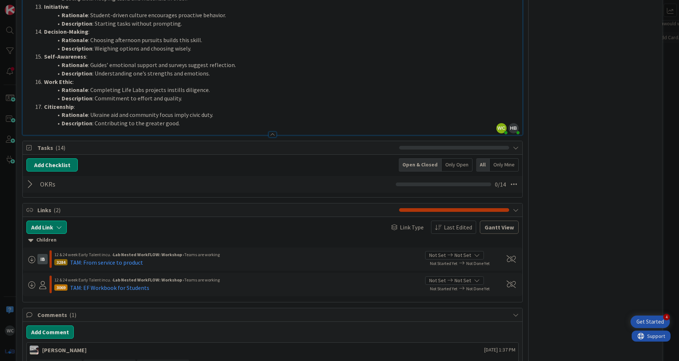
scroll to position [1056, 0]
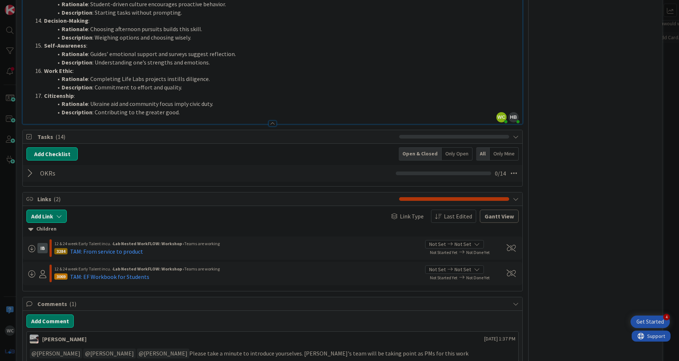
click at [32, 170] on div at bounding box center [31, 173] width 10 height 13
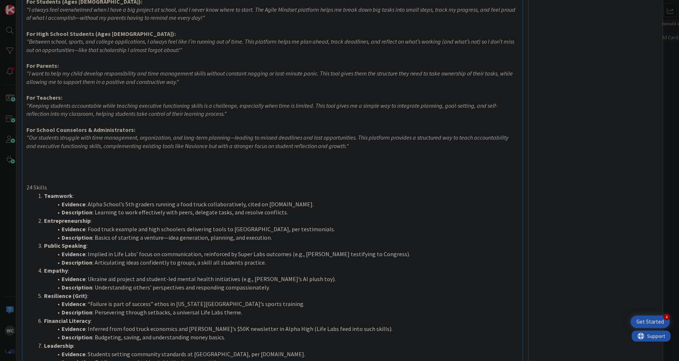
scroll to position [0, 0]
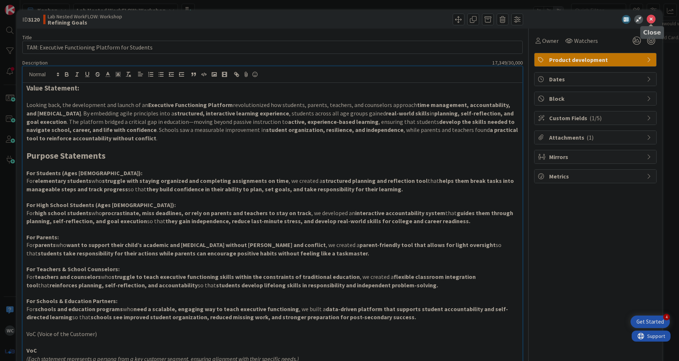
click at [587, 22] on icon at bounding box center [651, 19] width 9 height 9
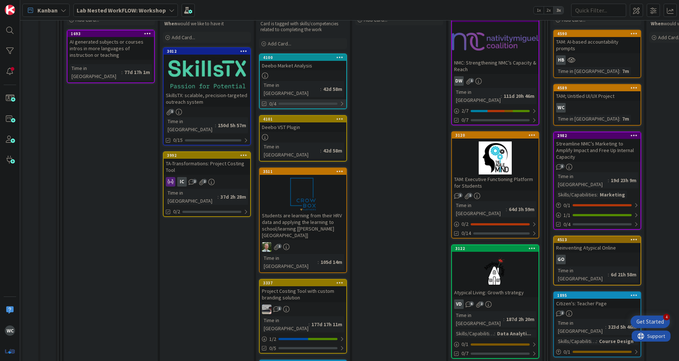
click at [288, 103] on div at bounding box center [307, 104] width 59 height 2
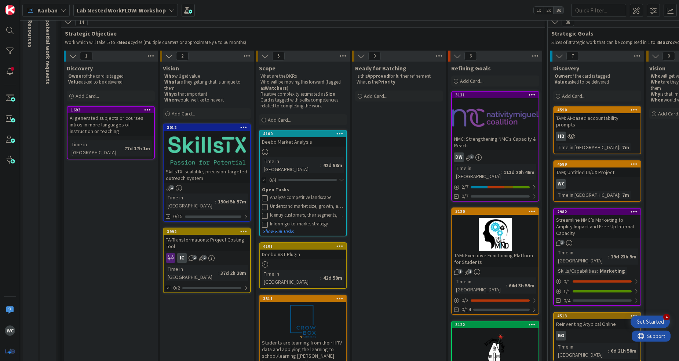
scroll to position [83, 0]
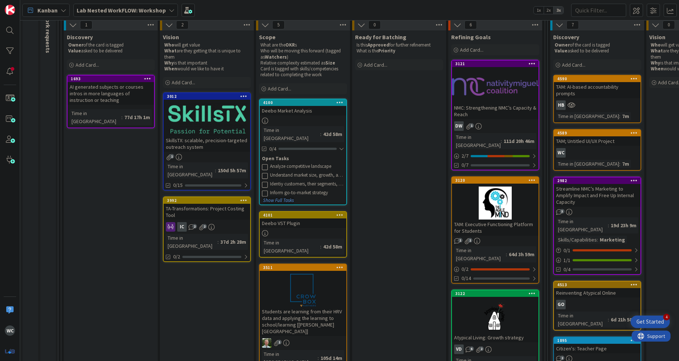
click at [285, 197] on button "Show Full Tasks" at bounding box center [279, 201] width 32 height 8
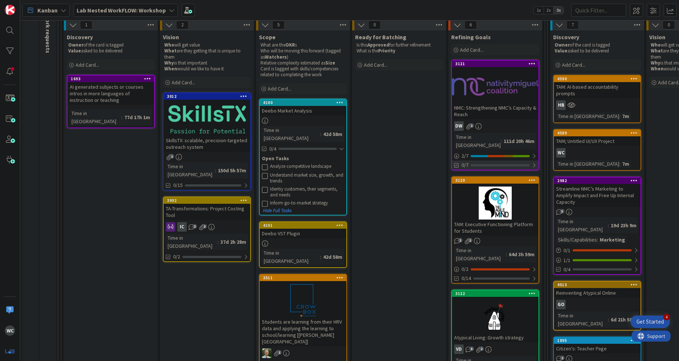
click at [518, 164] on div at bounding box center [500, 165] width 59 height 2
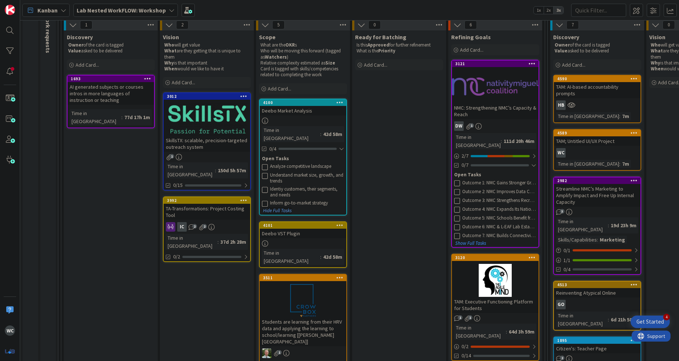
click at [279, 207] on button "Hide Full Tasks" at bounding box center [277, 211] width 29 height 8
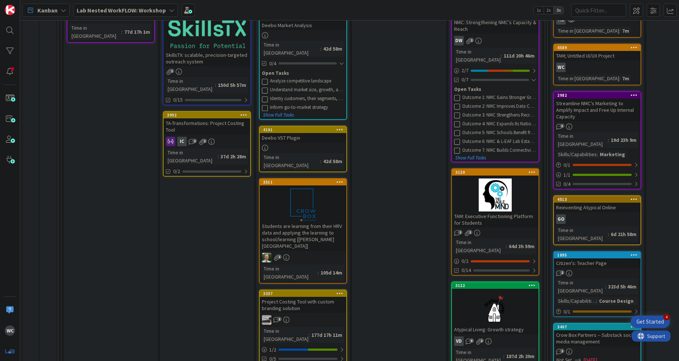
scroll to position [172, 0]
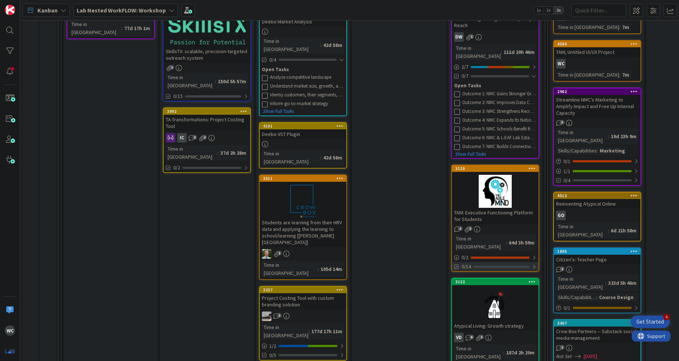
click at [471, 262] on div "0/14" at bounding box center [495, 266] width 87 height 9
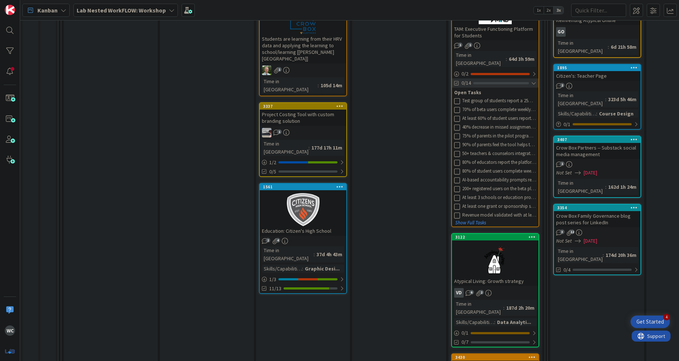
scroll to position [428, 0]
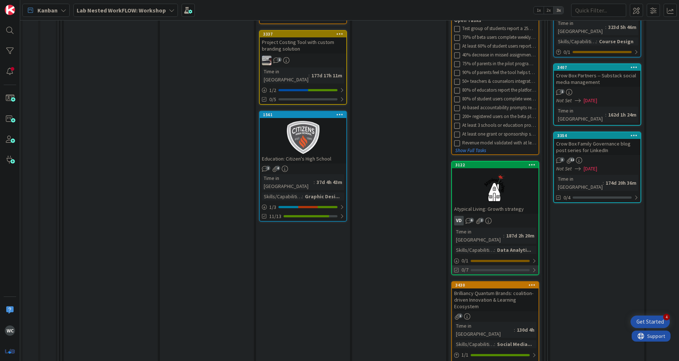
click at [474, 269] on div at bounding box center [500, 270] width 59 height 2
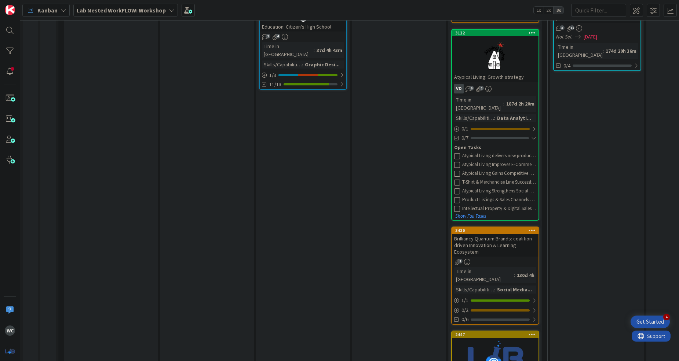
scroll to position [565, 0]
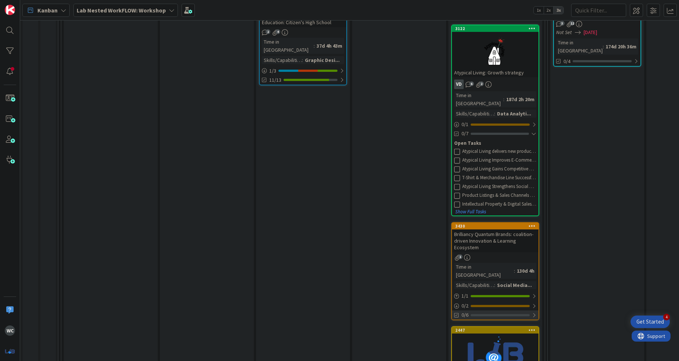
click at [469, 311] on div "0/6" at bounding box center [495, 315] width 87 height 9
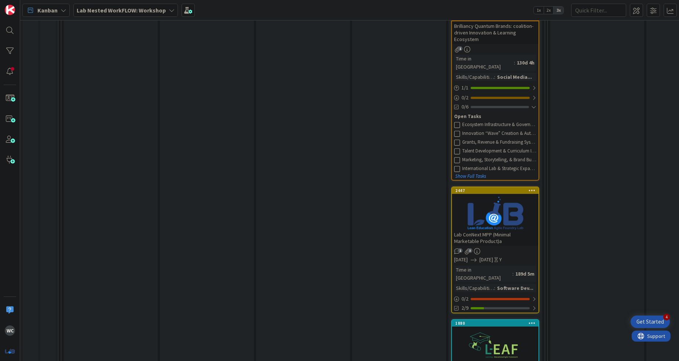
scroll to position [775, 0]
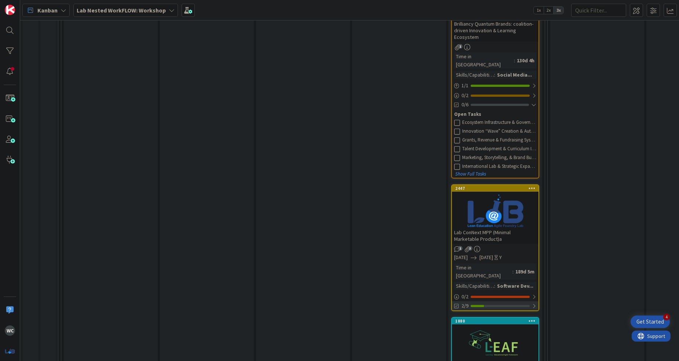
click at [492, 302] on div "2/9" at bounding box center [495, 306] width 87 height 9
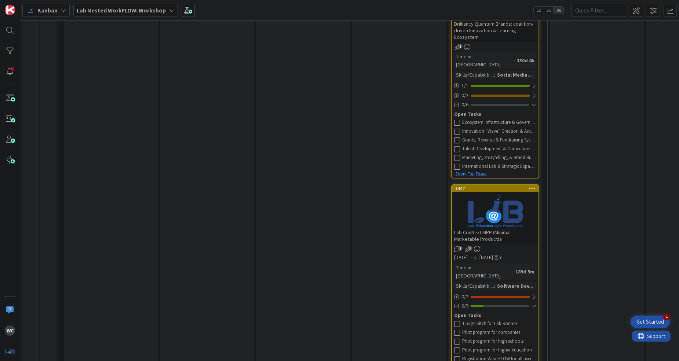
scroll to position [904, 0]
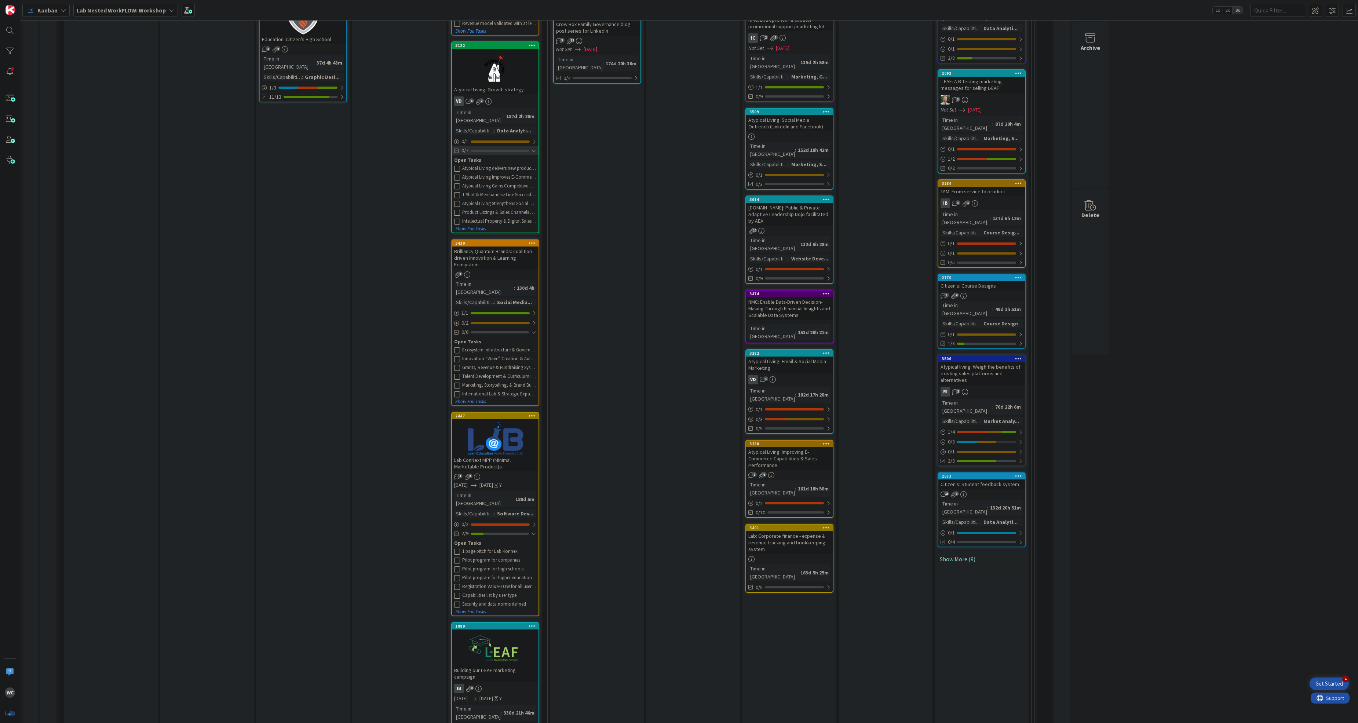
scroll to position [547, 0]
click at [543, 317] on div "6 Refining Goals Add Card... 3121 NMC: Strengthening NMC’s Capacity & Reach DW …" at bounding box center [495, 193] width 96 height 1276
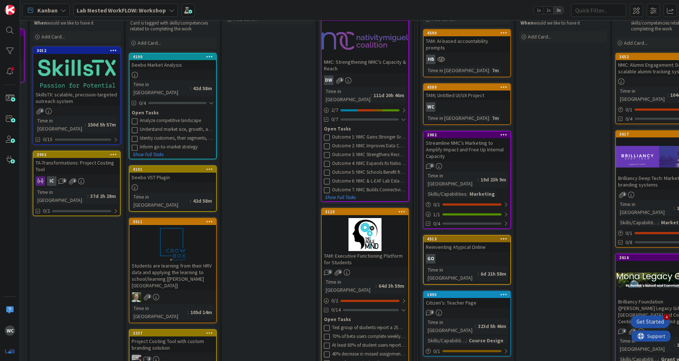
scroll to position [110, 130]
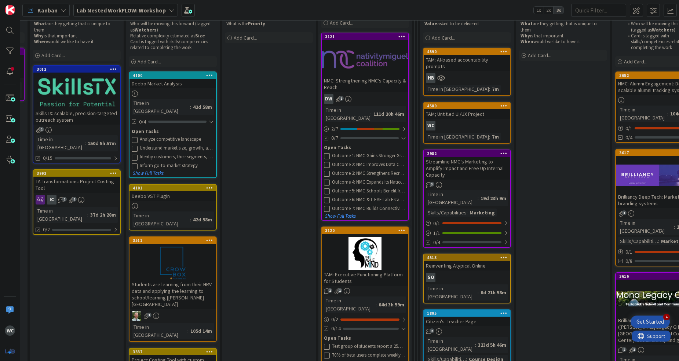
click at [479, 109] on div "TAM; Untitled UI/UX Project" at bounding box center [467, 114] width 87 height 10
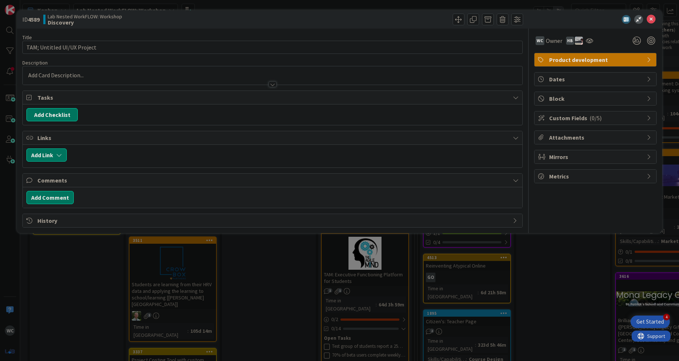
click at [73, 76] on div at bounding box center [272, 75] width 499 height 18
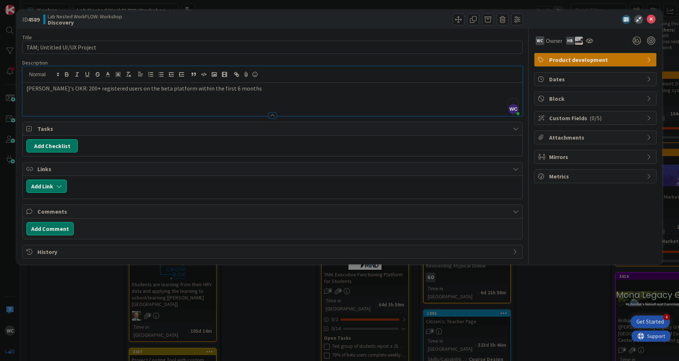
click at [153, 119] on div "Title 27 / 128 TAM; Untitled UI/UX Project Description WC William Cardona just …" at bounding box center [272, 144] width 500 height 230
click at [587, 16] on icon at bounding box center [651, 19] width 9 height 9
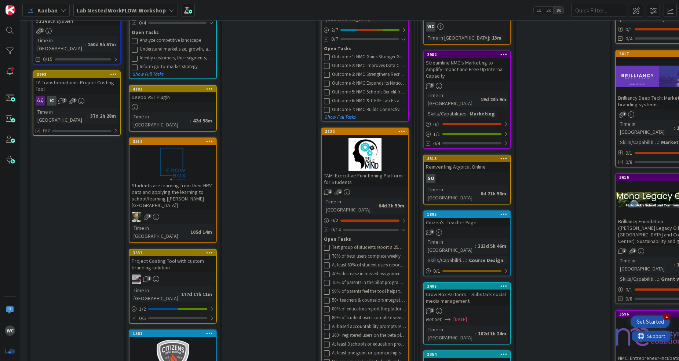
scroll to position [141, 130]
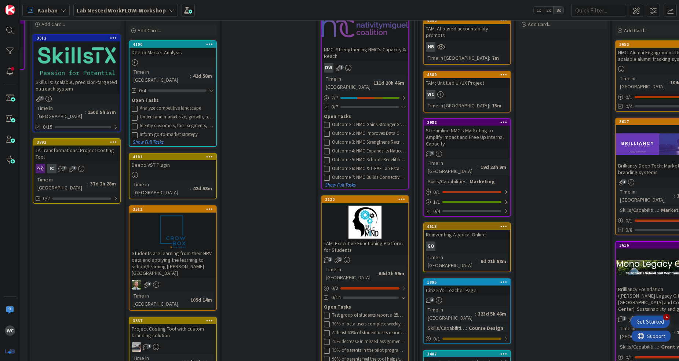
click at [494, 90] on div "WC" at bounding box center [467, 95] width 87 height 10
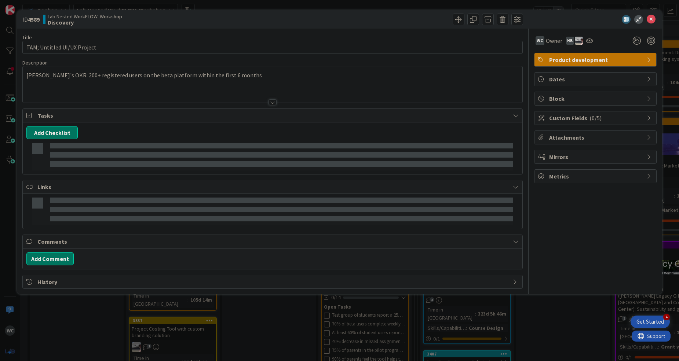
click at [256, 80] on div "William's OKR: 200+ registered users on the beta platform within the first 6 mo…" at bounding box center [272, 84] width 499 height 36
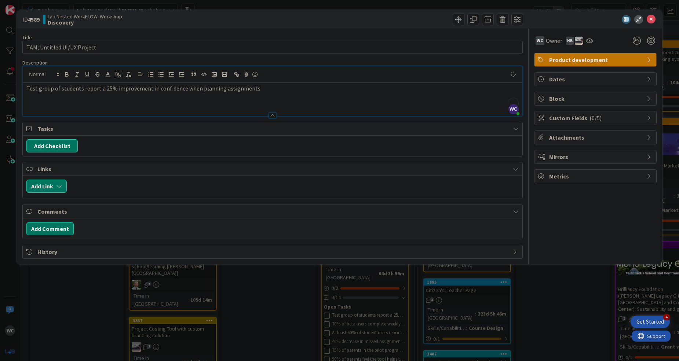
click at [339, 94] on div "Test group of students report a 25% improvement in confidence when planning ass…" at bounding box center [272, 99] width 499 height 33
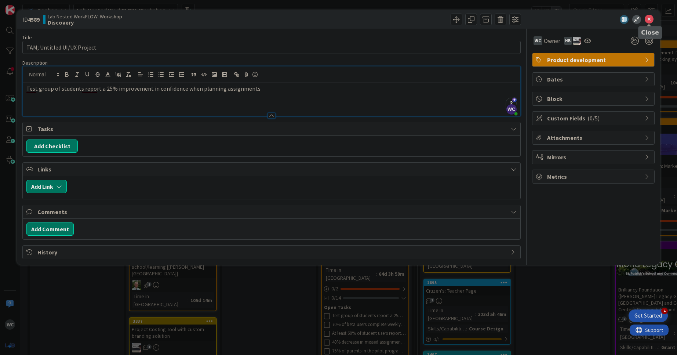
click at [587, 17] on icon at bounding box center [649, 19] width 9 height 9
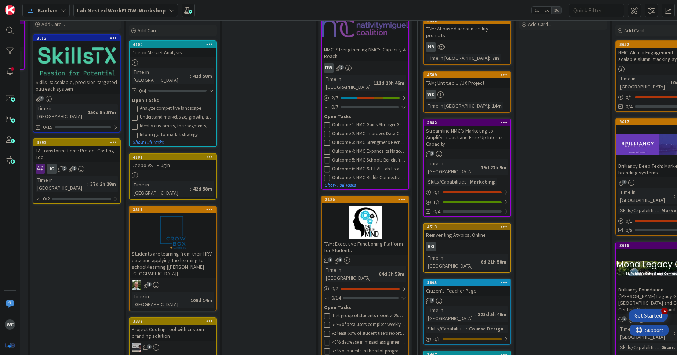
click at [348, 239] on div "TAM: Executive Functioning Platform for Students" at bounding box center [365, 247] width 87 height 16
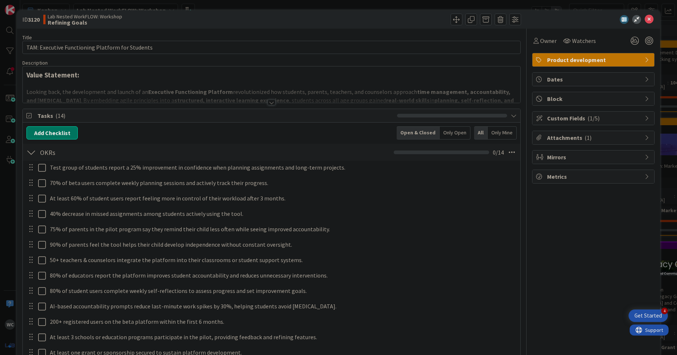
click at [268, 102] on div at bounding box center [271, 102] width 8 height 6
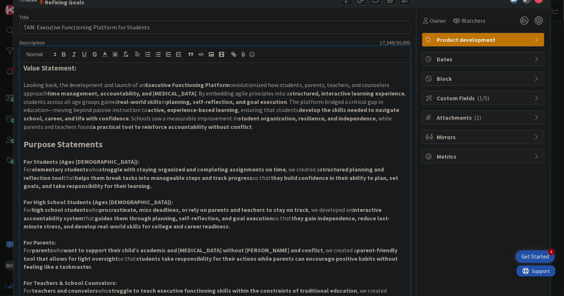
scroll to position [19, 0]
click at [244, 104] on p "Looking back, the development and launch of an Executive Functioning Platform r…" at bounding box center [214, 106] width 383 height 50
click at [134, 117] on p "Looking back, the development and launch of an Executive Functioning Platform r…" at bounding box center [214, 106] width 383 height 50
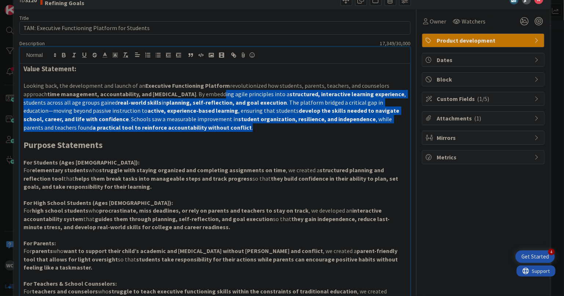
drag, startPoint x: 197, startPoint y: 95, endPoint x: 196, endPoint y: 125, distance: 29.7
click at [196, 125] on p "Looking back, the development and launch of an Executive Functioning Platform r…" at bounding box center [214, 106] width 383 height 50
click at [147, 113] on strong "active, experience-based learning" at bounding box center [192, 110] width 91 height 7
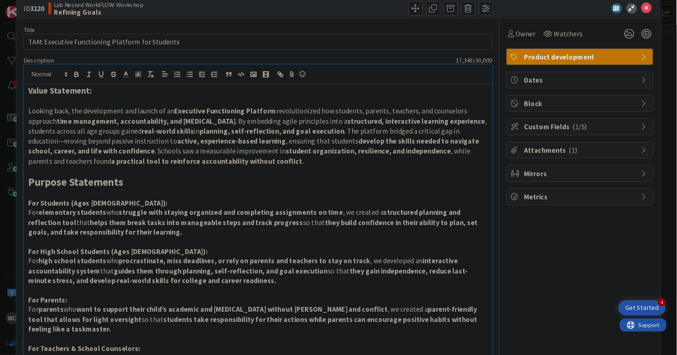
scroll to position [10, 0]
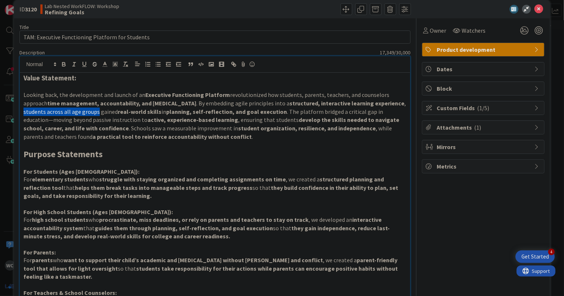
drag, startPoint x: 372, startPoint y: 103, endPoint x: 74, endPoint y: 112, distance: 298.0
click at [74, 112] on p "Looking back, the development and launch of an Executive Functioning Platform r…" at bounding box center [214, 116] width 383 height 50
copy p "students across all age groups"
click at [163, 143] on p "To enrich screen reader interactions, please activate Accessibility in Grammarl…" at bounding box center [214, 145] width 383 height 8
click at [375, 28] on div "Title 48 / 128" at bounding box center [214, 27] width 391 height 7
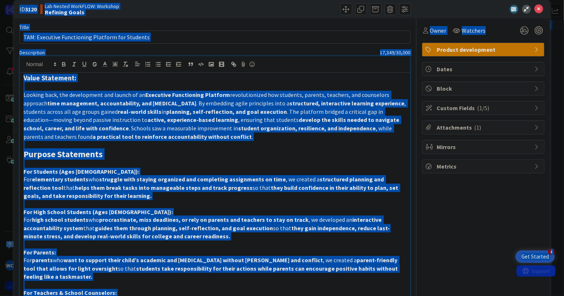
copy body "4 Get Started WC Kanban Lab Nested WorkFLOW: Workshop 1x 2x 3x 7 Resources Thes…"
click at [183, 79] on h3 "Value Statement:" at bounding box center [214, 78] width 383 height 8
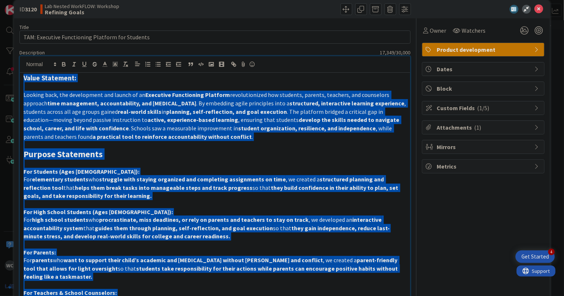
copy div "Value Statement: Looking back, the development and launch of an Executive Funct…"
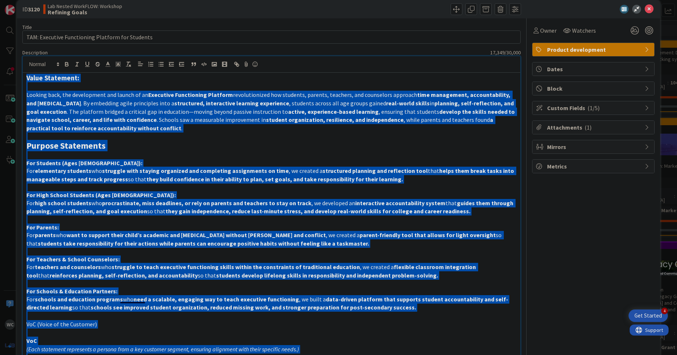
click at [312, 241] on strong "students take responsibility for their actions while parents can encourage posi…" at bounding box center [203, 243] width 331 height 7
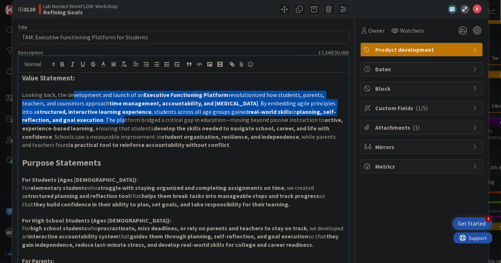
drag, startPoint x: 72, startPoint y: 93, endPoint x: 91, endPoint y: 115, distance: 28.7
click at [91, 115] on p "Looking back, the development and launch of an Executive Functioning Platform r…" at bounding box center [183, 120] width 323 height 58
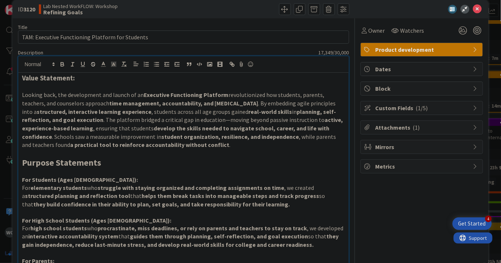
click at [211, 136] on strong "student organization, resilience, and independence" at bounding box center [230, 136] width 138 height 7
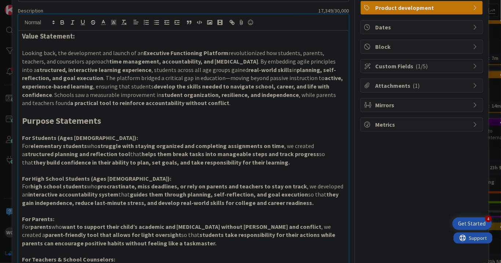
scroll to position [53, 0]
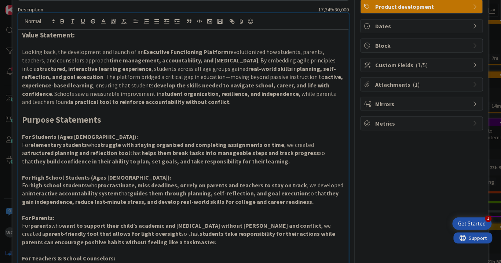
drag, startPoint x: 125, startPoint y: 47, endPoint x: 137, endPoint y: 55, distance: 14.0
click at [137, 55] on p "Looking back, the development and launch of an Executive Functioning Platform r…" at bounding box center [183, 77] width 323 height 58
click at [111, 74] on p "Looking back, the development and launch of an Executive Functioning Platform r…" at bounding box center [183, 77] width 323 height 58
click at [224, 83] on strong "develop the skills needed to navigate school, career, and life with confidence" at bounding box center [176, 89] width 309 height 16
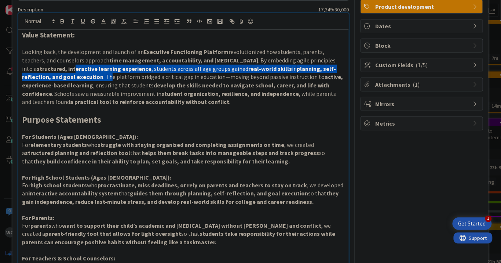
drag, startPoint x: 61, startPoint y: 68, endPoint x: 79, endPoint y: 79, distance: 22.1
click at [79, 79] on p "Looking back, the development and launch of an Executive Functioning Platform r…" at bounding box center [183, 77] width 323 height 58
click at [172, 70] on p "Looking back, the development and launch of an Executive Functioning Platform r…" at bounding box center [183, 77] width 323 height 58
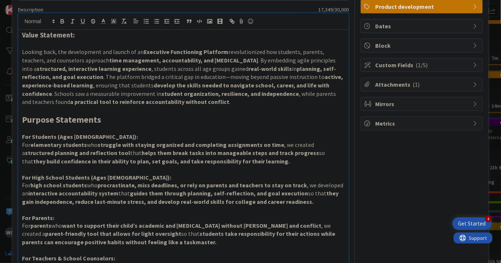
drag, startPoint x: 215, startPoint y: 68, endPoint x: 215, endPoint y: 78, distance: 9.5
click at [215, 78] on p "Looking back, the development and launch of an Executive Functioning Platform r…" at bounding box center [183, 77] width 323 height 58
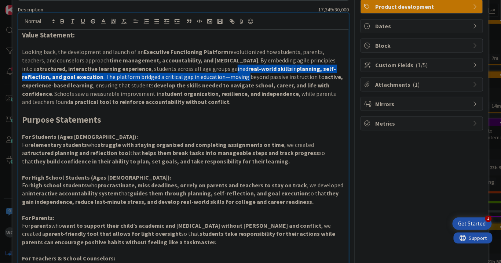
click at [215, 78] on p "Looking back, the development and launch of an Executive Functioning Platform r…" at bounding box center [183, 77] width 323 height 58
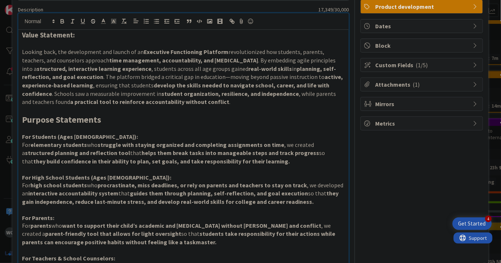
drag, startPoint x: 263, startPoint y: 68, endPoint x: 272, endPoint y: 79, distance: 13.1
click at [272, 79] on p "Looking back, the development and launch of an Executive Functioning Platform r…" at bounding box center [183, 77] width 323 height 58
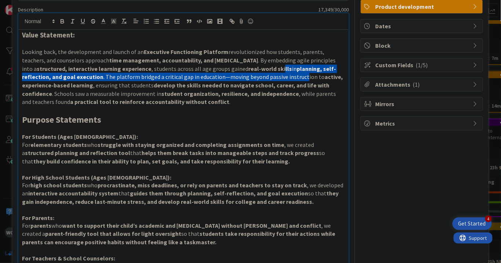
click at [272, 79] on p "Looking back, the development and launch of an Executive Functioning Platform r…" at bounding box center [183, 77] width 323 height 58
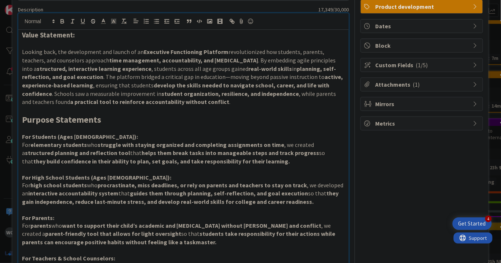
drag, startPoint x: 254, startPoint y: 69, endPoint x: 255, endPoint y: 86, distance: 17.3
click at [255, 86] on p "Looking back, the development and launch of an Executive Functioning Platform r…" at bounding box center [183, 77] width 323 height 58
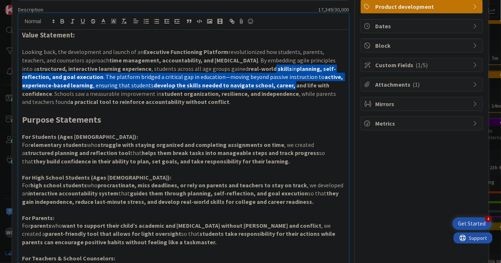
click at [75, 78] on p "Looking back, the development and launch of an Executive Functioning Platform r…" at bounding box center [183, 77] width 323 height 58
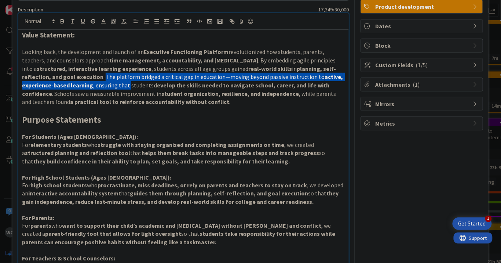
drag, startPoint x: 73, startPoint y: 74, endPoint x: 94, endPoint y: 85, distance: 23.8
click at [94, 85] on p "Looking back, the development and launch of an Executive Functioning Platform r…" at bounding box center [183, 77] width 323 height 58
click at [197, 80] on p "Looking back, the development and launch of an Executive Functioning Platform r…" at bounding box center [183, 77] width 323 height 58
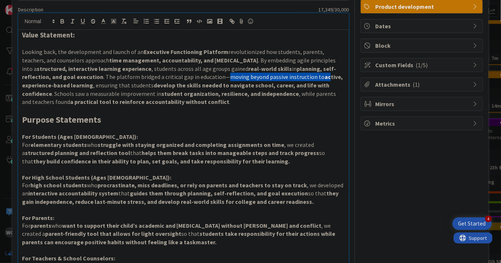
drag, startPoint x: 194, startPoint y: 75, endPoint x: 292, endPoint y: 73, distance: 98.0
click at [292, 73] on p "Looking back, the development and launch of an Executive Functioning Platform r…" at bounding box center [183, 77] width 323 height 58
click at [292, 73] on strong "active, experience-based learning" at bounding box center [183, 81] width 322 height 16
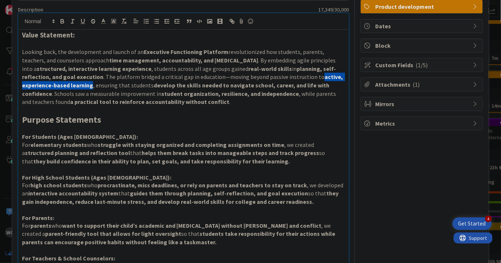
drag, startPoint x: 284, startPoint y: 76, endPoint x: 59, endPoint y: 81, distance: 225.7
click at [59, 81] on p "Looking back, the development and launch of an Executive Functioning Platform r…" at bounding box center [183, 77] width 323 height 58
click at [79, 83] on p "Looking back, the development and launch of an Executive Functioning Platform r…" at bounding box center [183, 77] width 323 height 58
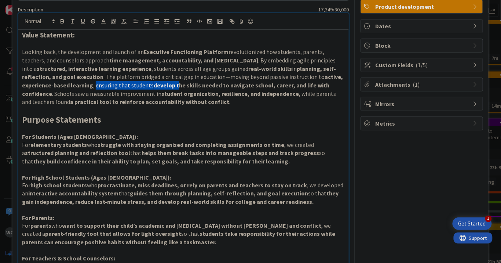
drag, startPoint x: 62, startPoint y: 84, endPoint x: 143, endPoint y: 84, distance: 80.7
click at [143, 84] on p "Looking back, the development and launch of an Executive Functioning Platform r…" at bounding box center [183, 77] width 323 height 58
click at [143, 84] on strong "develop the skills needed to navigate school, career, and life with confidence" at bounding box center [176, 89] width 309 height 16
drag, startPoint x: 120, startPoint y: 86, endPoint x: 166, endPoint y: 85, distance: 46.2
click at [166, 85] on strong "develop the skills needed to navigate school, career, and life with confidence" at bounding box center [176, 89] width 309 height 16
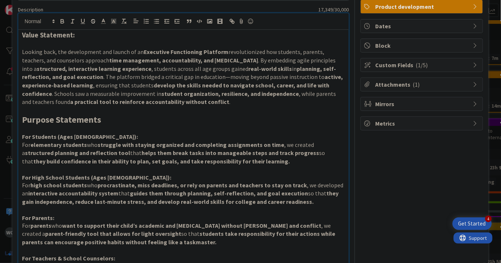
click at [244, 96] on p "Looking back, the development and launch of an Executive Functioning Platform r…" at bounding box center [183, 77] width 323 height 58
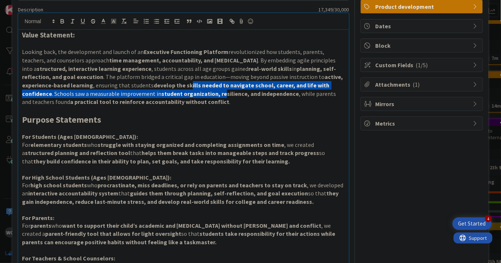
drag, startPoint x: 155, startPoint y: 81, endPoint x: 169, endPoint y: 96, distance: 20.5
click at [169, 96] on p "Looking back, the development and launch of an Executive Functioning Platform r…" at bounding box center [183, 77] width 323 height 58
click at [218, 84] on strong "develop the skills needed to navigate school, career, and life with confidence" at bounding box center [176, 89] width 309 height 16
drag, startPoint x: 186, startPoint y: 85, endPoint x: 192, endPoint y: 91, distance: 8.3
click at [192, 91] on p "Looking back, the development and launch of an Executive Functioning Platform r…" at bounding box center [183, 77] width 323 height 58
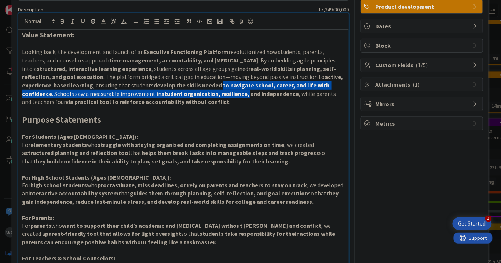
click at [266, 121] on h2 "Purpose Statements" at bounding box center [183, 119] width 323 height 11
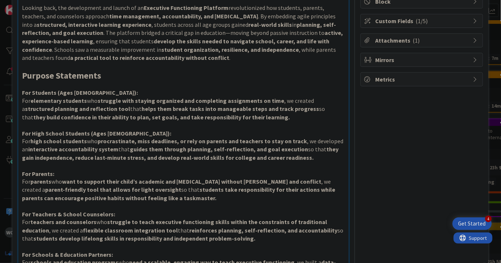
scroll to position [105, 0]
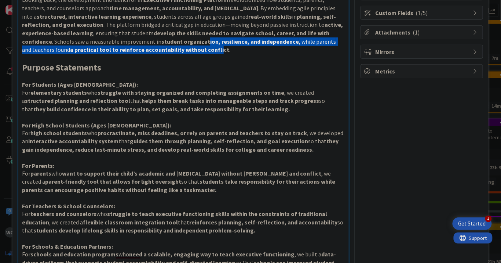
drag, startPoint x: 153, startPoint y: 43, endPoint x: 165, endPoint y: 49, distance: 13.6
click at [165, 49] on p "Looking back, the development and launch of an Executive Functioning Platform r…" at bounding box center [183, 25] width 323 height 58
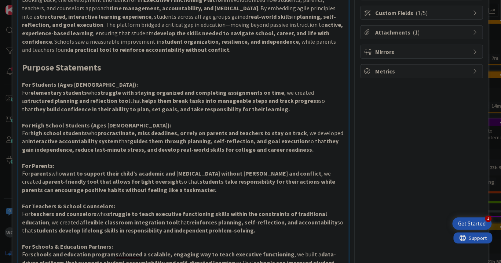
click at [265, 52] on p "Looking back, the development and launch of an Executive Functioning Platform r…" at bounding box center [183, 25] width 323 height 58
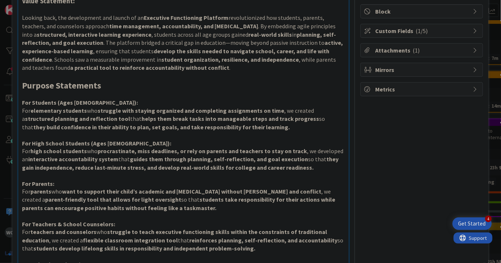
scroll to position [72, 0]
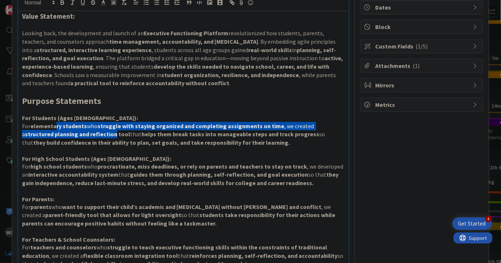
drag, startPoint x: 54, startPoint y: 126, endPoint x: 83, endPoint y: 131, distance: 29.0
click at [83, 131] on p "For elementary students who struggle with staying organized and completing assi…" at bounding box center [183, 134] width 323 height 25
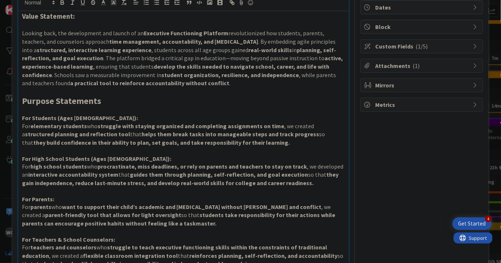
click at [278, 142] on p "For elementary students who struggle with staying organized and completing assi…" at bounding box center [183, 134] width 323 height 25
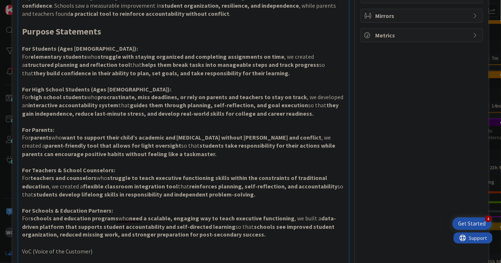
scroll to position [144, 0]
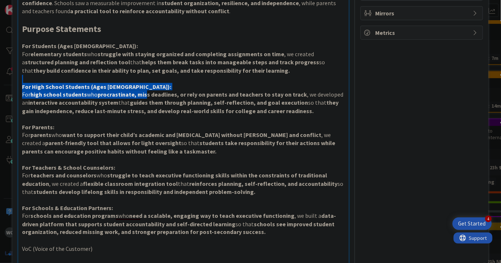
drag, startPoint x: 145, startPoint y: 93, endPoint x: 197, endPoint y: 81, distance: 53.1
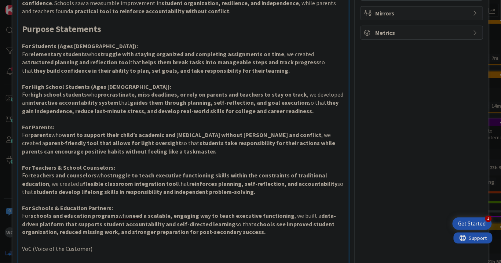
click at [254, 103] on strong "guides them through planning, self-reflection, and goal execution" at bounding box center [219, 102] width 178 height 7
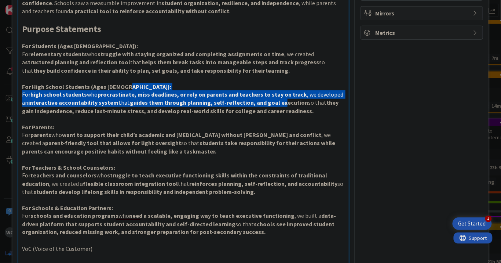
drag, startPoint x: 270, startPoint y: 87, endPoint x: 270, endPoint y: 98, distance: 11.0
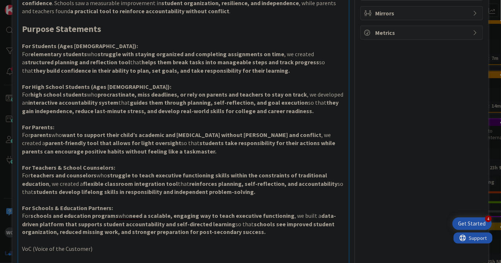
click at [87, 100] on strong "interactive accountability system" at bounding box center [73, 102] width 90 height 7
drag, startPoint x: 70, startPoint y: 101, endPoint x: 142, endPoint y: 102, distance: 71.6
click at [142, 102] on p "For high school students who procrastinate, miss deadlines, or rely on parents …" at bounding box center [183, 102] width 323 height 25
click at [213, 99] on strong "guides them through planning, self-reflection, and goal execution" at bounding box center [219, 102] width 178 height 7
drag, startPoint x: 199, startPoint y: 102, endPoint x: 210, endPoint y: 111, distance: 14.6
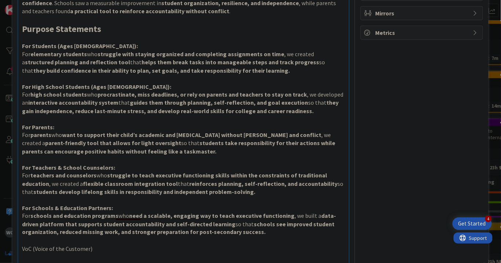
click at [210, 111] on p "For high school students who procrastinate, miss deadlines, or rely on parents …" at bounding box center [183, 102] width 323 height 25
click at [320, 118] on p "To enrich screen reader interactions, please activate Accessibility in Grammarl…" at bounding box center [183, 119] width 323 height 8
drag, startPoint x: 95, startPoint y: 108, endPoint x: 110, endPoint y: 134, distance: 29.6
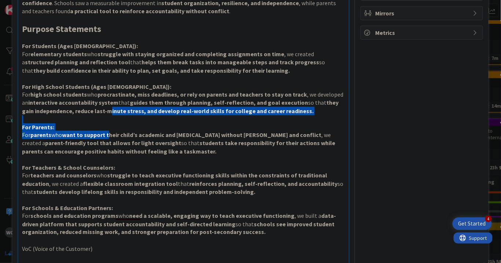
click at [207, 164] on h4 "For Teachers & School Counselors:" at bounding box center [183, 167] width 323 height 7
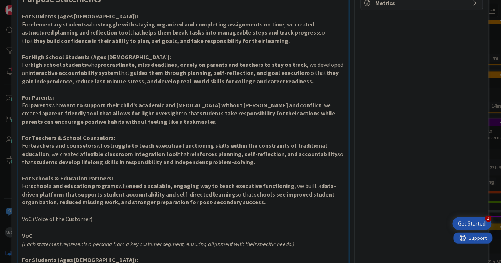
scroll to position [176, 0]
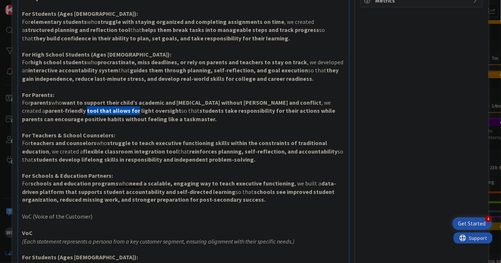
drag, startPoint x: 87, startPoint y: 108, endPoint x: 136, endPoint y: 108, distance: 48.8
click at [136, 108] on strong "parent-friendly tool that allows for light oversight" at bounding box center [113, 110] width 136 height 7
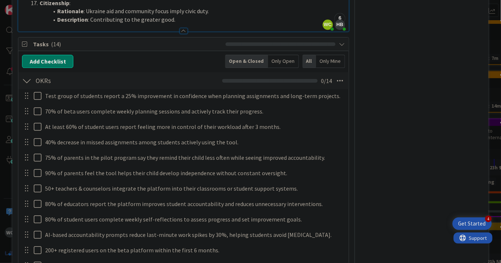
scroll to position [1270, 0]
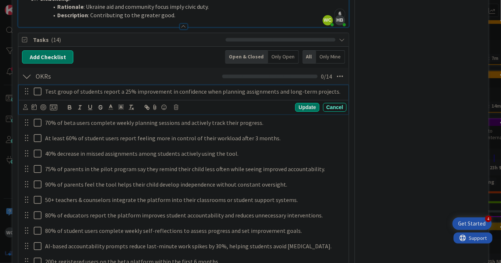
click at [59, 92] on p "Test group of students report a 25% improvement in confidence when planning ass…" at bounding box center [194, 91] width 298 height 8
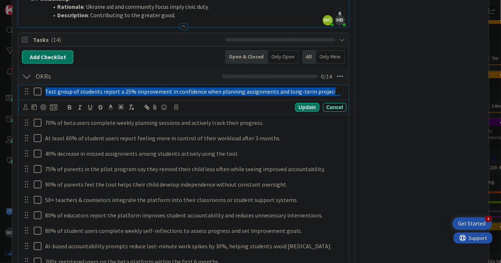
copy p "Test group of students report a 25% improvement in confidence when planning ass…"
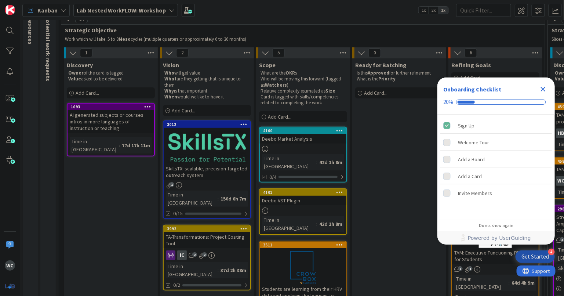
click at [542, 87] on icon "Close Checklist" at bounding box center [543, 89] width 5 height 5
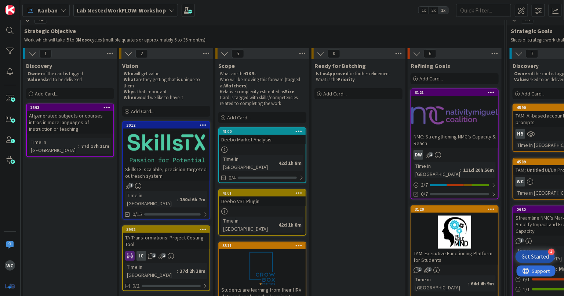
scroll to position [54, 43]
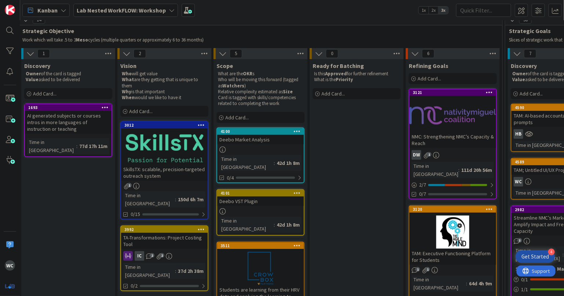
click at [169, 9] on icon at bounding box center [172, 10] width 6 height 6
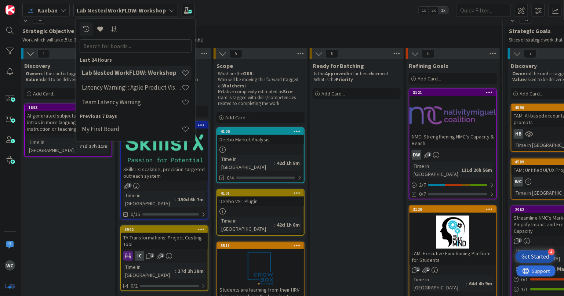
scroll to position [55, 43]
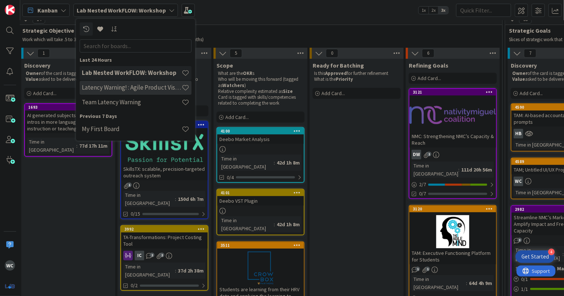
click at [153, 90] on h4 "Latency Warning! : Agile Product Vision" at bounding box center [132, 87] width 100 height 7
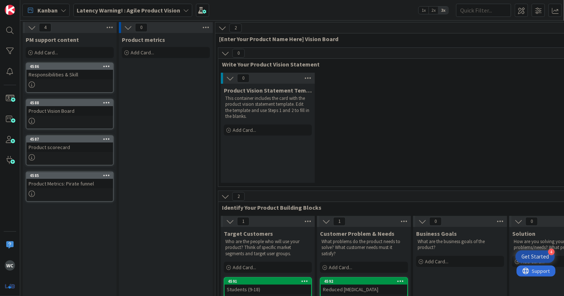
click at [65, 79] on link "4586 Responsibilities & Skill" at bounding box center [70, 77] width 88 height 30
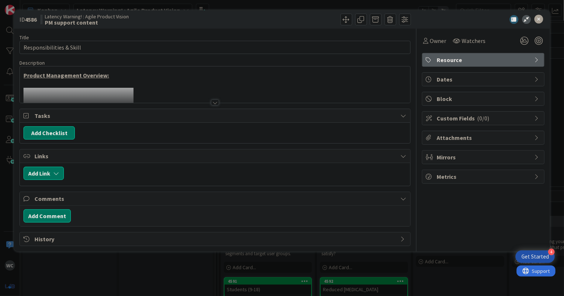
click at [217, 101] on div at bounding box center [215, 102] width 8 height 6
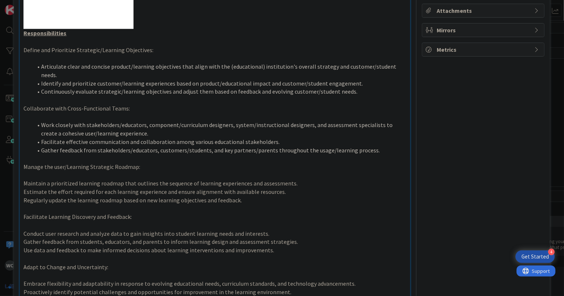
scroll to position [142, 0]
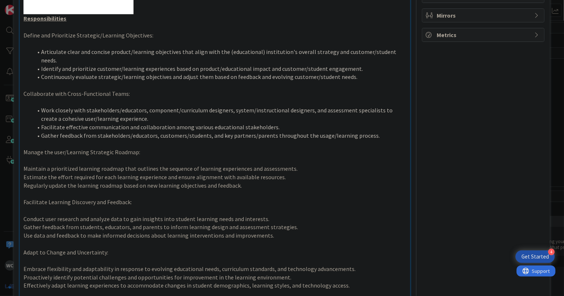
click at [221, 50] on li "Articulate clear and concise product/learning objectives that align with the (e…" at bounding box center [219, 56] width 374 height 17
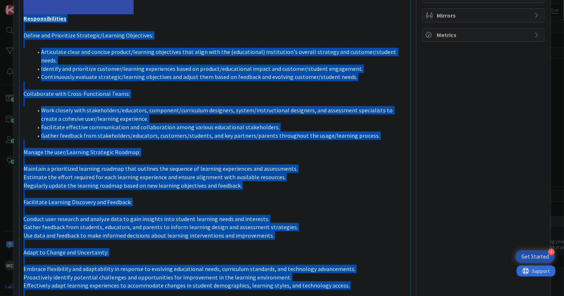
copy div "Product Management Overview: Responsibilities Define and Prioritize Strategic/L…"
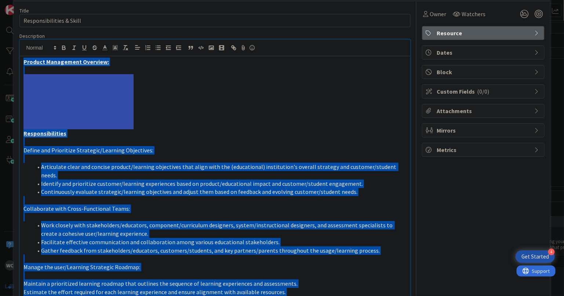
scroll to position [0, 0]
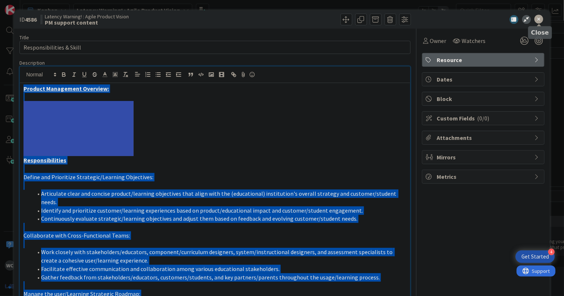
click at [539, 19] on icon at bounding box center [539, 19] width 9 height 9
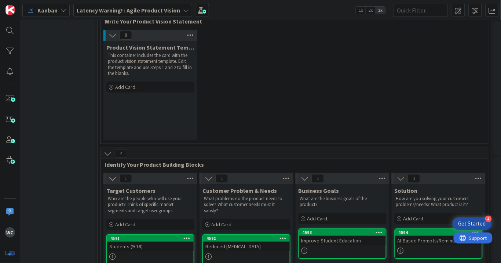
scroll to position [34, 117]
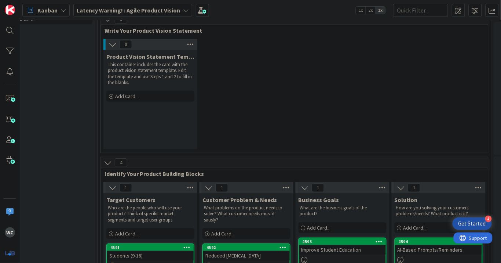
click at [147, 68] on p "This container includes the card with the product vision statement template. Ed…" at bounding box center [150, 74] width 85 height 24
click at [154, 96] on div "Add Card..." at bounding box center [150, 96] width 88 height 11
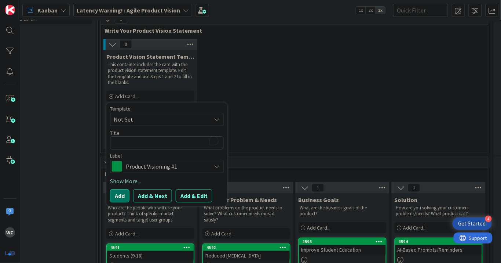
click at [175, 166] on span "Product Visioning #1" at bounding box center [166, 166] width 81 height 10
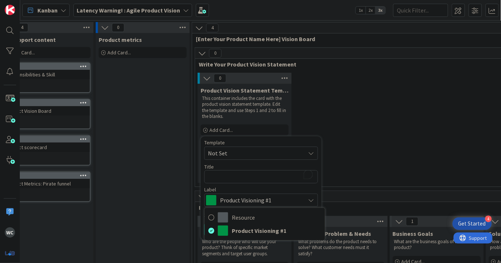
scroll to position [0, 29]
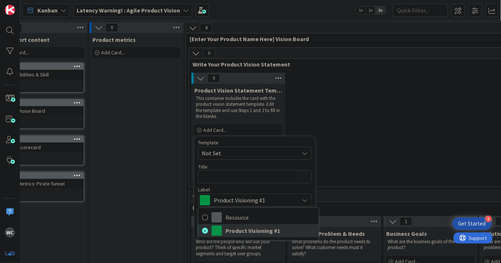
click at [228, 229] on span "Product Visioning #1" at bounding box center [271, 230] width 90 height 11
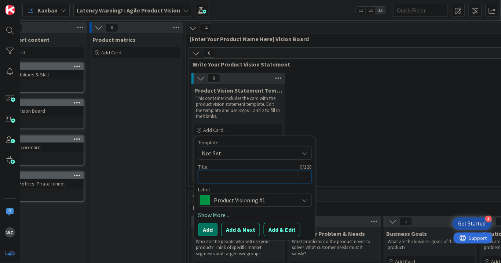
click at [223, 179] on textarea "To enrich screen reader interactions, please activate Accessibility in Grammarl…" at bounding box center [255, 176] width 114 height 13
type textarea "x"
type textarea "W"
type textarea "x"
type textarea "Wi"
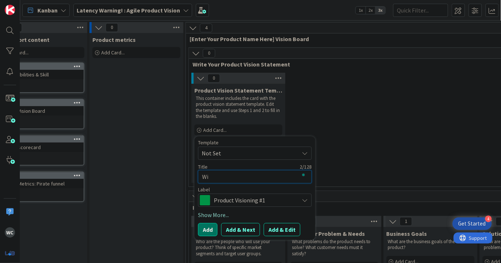
type textarea "x"
type textarea "Wil"
type textarea "x"
type textarea "Will"
type textarea "x"
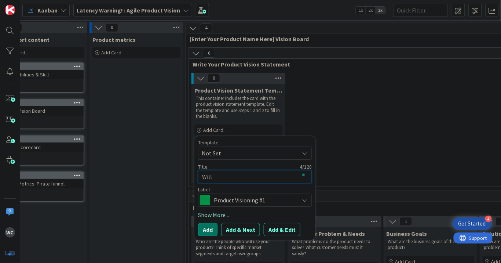
type textarea "Will"
type textarea "x"
type textarea "Will"
type textarea "x"
type textarea "Wil"
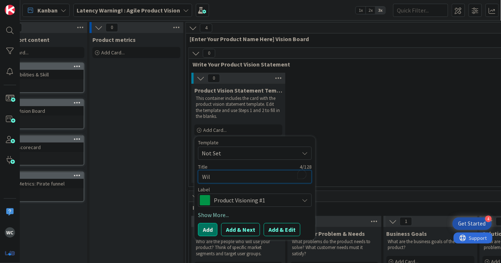
type textarea "x"
type textarea "Wi"
type textarea "x"
type textarea "W"
type textarea "x"
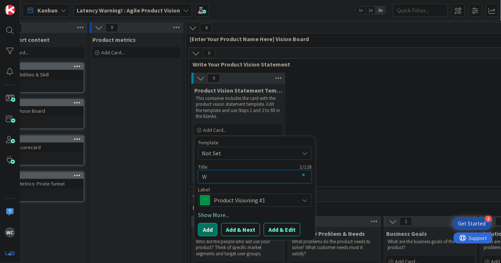
type textarea "WC"
type textarea "x"
type textarea "WC"
click at [213, 212] on link "Show More..." at bounding box center [255, 214] width 114 height 9
type textarea "x"
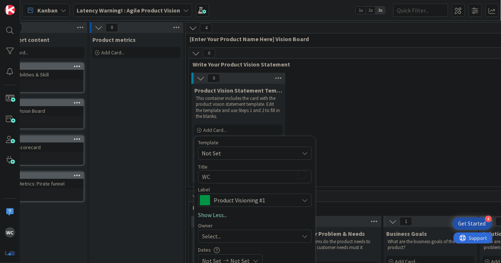
scroll to position [73, 29]
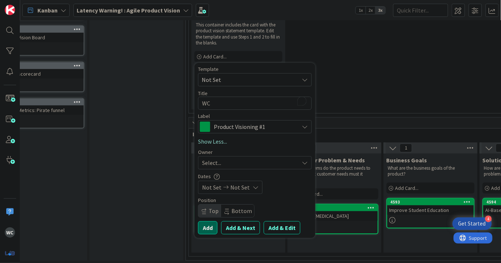
click at [207, 224] on button "Add" at bounding box center [207, 227] width 19 height 13
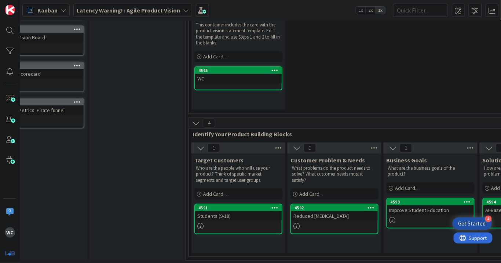
click at [228, 83] on div "WC" at bounding box center [238, 79] width 87 height 10
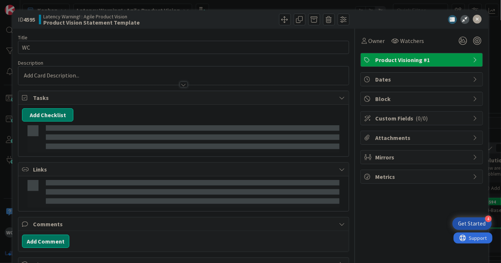
click at [106, 72] on div at bounding box center [183, 75] width 331 height 18
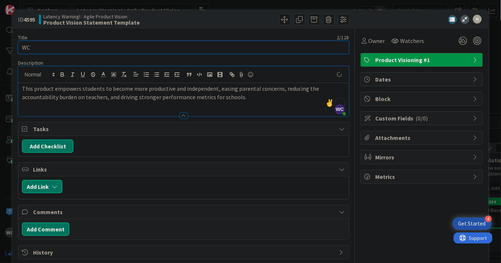
click at [87, 48] on input "WC" at bounding box center [183, 47] width 331 height 13
paste input "This product empowers students to become more productive and independent, easin…"
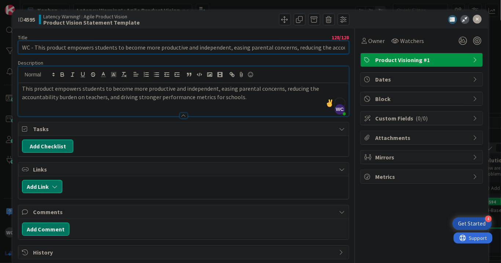
scroll to position [0, 6]
type input "WC -"
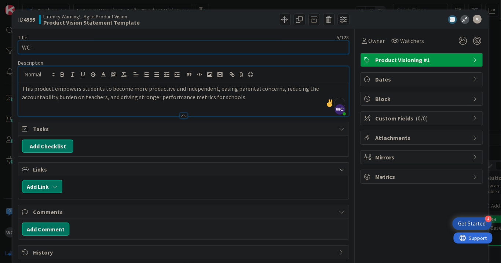
scroll to position [0, 0]
paste input "This product empowers students to become more productive and independent, easin…"
type input "This product empowers students to become more productive and independent, easin…"
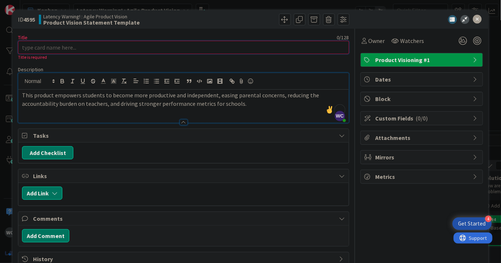
paste input "Our product strengthens student independence and performance by improving organ…"
type input "Our product strengthens student independence and performance by improving organ…"
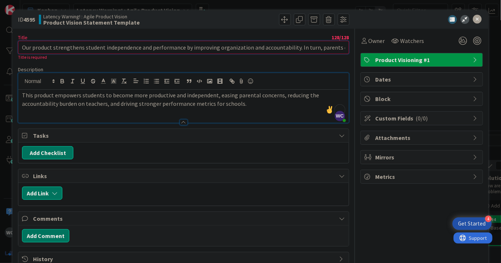
scroll to position [0, 1]
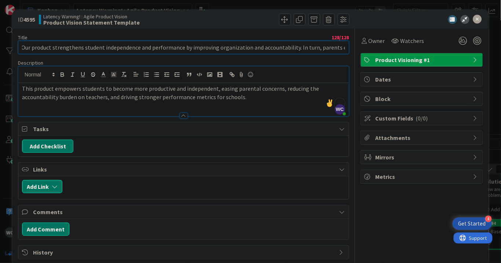
drag, startPoint x: 143, startPoint y: 44, endPoint x: 342, endPoint y: 49, distance: 198.9
click at [342, 49] on input "Our product strengthens student independence and performance by improving organ…" at bounding box center [183, 47] width 331 height 13
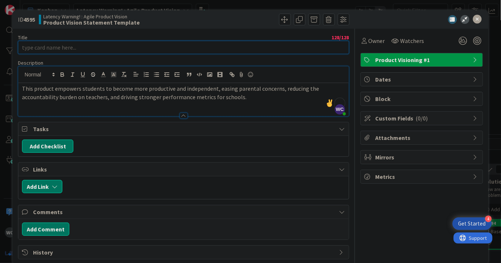
scroll to position [0, 0]
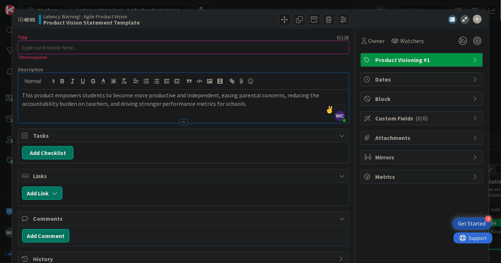
paste input "Our product strengthens student independence and performance by improving organ…"
type input "Our product strengthens student independence and performance by improving organ…"
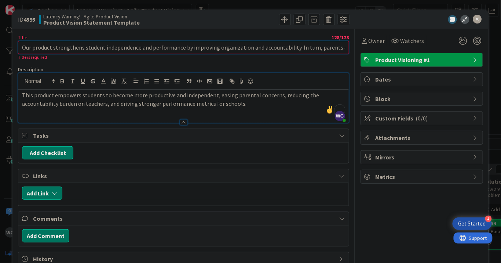
scroll to position [0, 1]
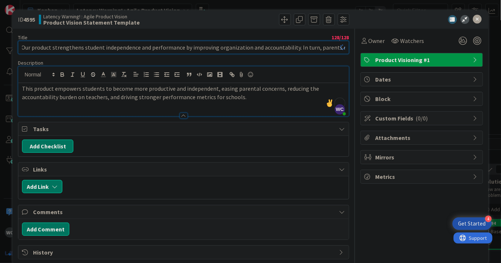
click at [137, 41] on input "Our product strengthens student independence and performance by improving organ…" at bounding box center [183, 47] width 331 height 13
drag, startPoint x: 65, startPoint y: 45, endPoint x: 187, endPoint y: 51, distance: 122.0
click at [187, 51] on input "Our product strengthens student independence and performance by improving organ…" at bounding box center [183, 47] width 331 height 13
drag, startPoint x: 216, startPoint y: 46, endPoint x: 349, endPoint y: 46, distance: 133.5
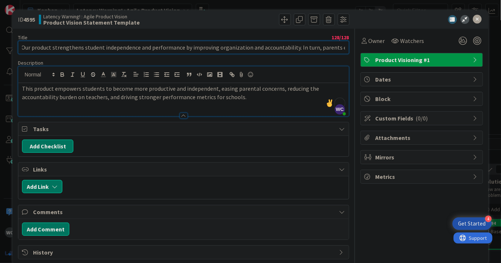
click at [354, 46] on div "Title 128 / 128 Our product strengthens student independence and performance by…" at bounding box center [250, 144] width 465 height 230
click at [340, 47] on input "Our product strengthens student independence and performance by improving organ…" at bounding box center [183, 47] width 331 height 13
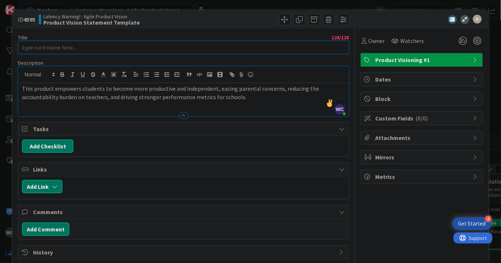
scroll to position [0, 0]
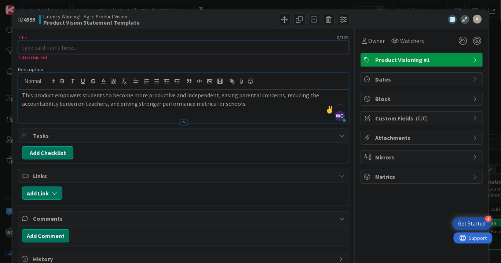
paste input "Helping students stay organized and independent while reducing stress for paren…"
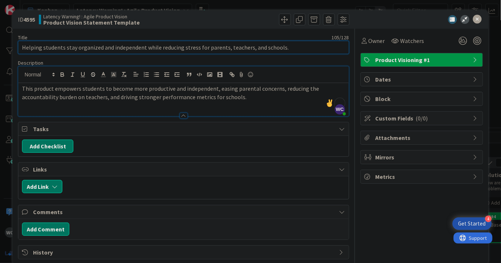
click at [63, 47] on input "Helping students stay organized and independent while reducing stress for paren…" at bounding box center [183, 47] width 331 height 13
type input "Helping students stay organized and independent while reducing stress for paren…"
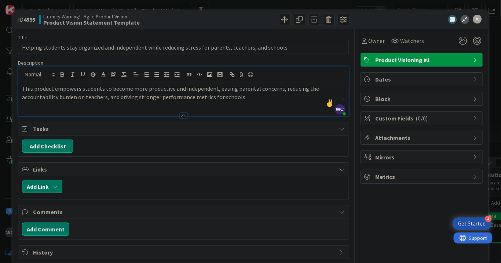
click at [200, 102] on div "This product empowers students to become more productive and independent, easin…" at bounding box center [183, 99] width 331 height 33
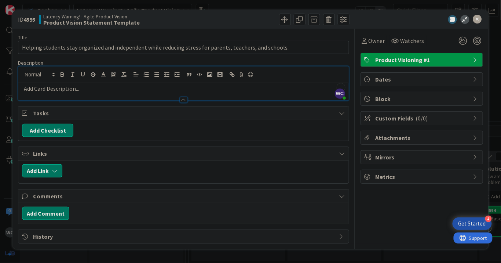
click at [153, 88] on p "To enrich screen reader interactions, please activate Accessibility in Grammarl…" at bounding box center [183, 88] width 323 height 8
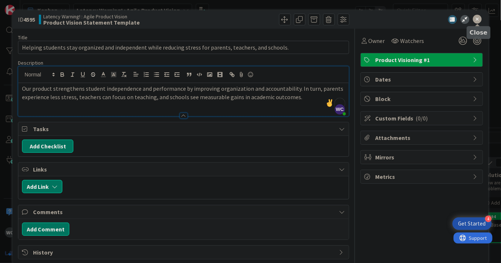
click at [478, 22] on icon at bounding box center [477, 19] width 9 height 9
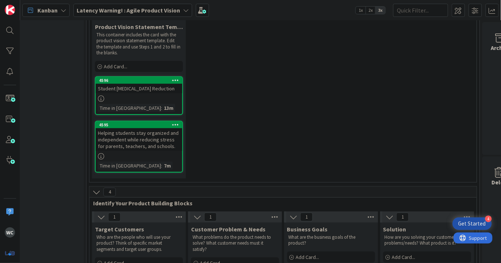
scroll to position [132, 129]
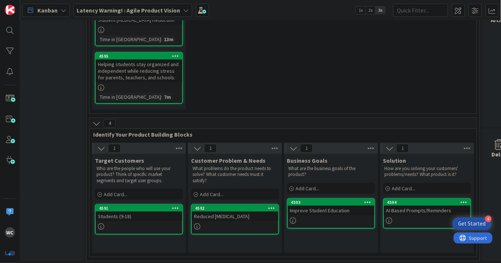
click at [423, 209] on div "AI-Based Prompts/Reminders" at bounding box center [427, 210] width 87 height 10
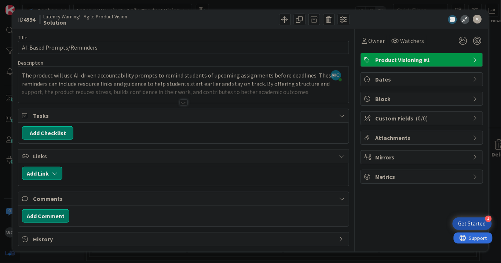
click at [184, 103] on div at bounding box center [184, 102] width 8 height 6
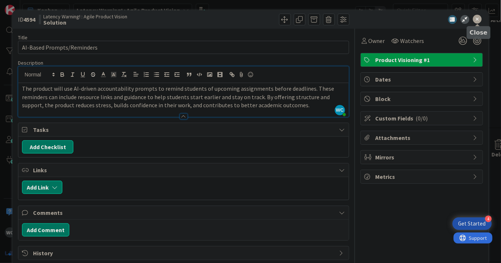
click at [475, 20] on icon at bounding box center [477, 19] width 9 height 9
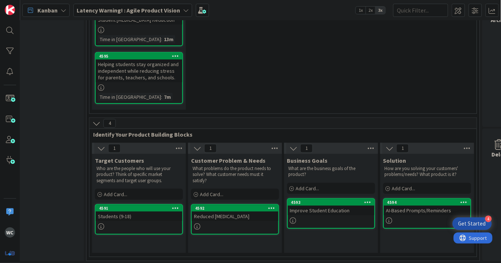
click at [408, 237] on div "Solution How are you solving your customers' problems/needs? What product is it…" at bounding box center [427, 203] width 94 height 99
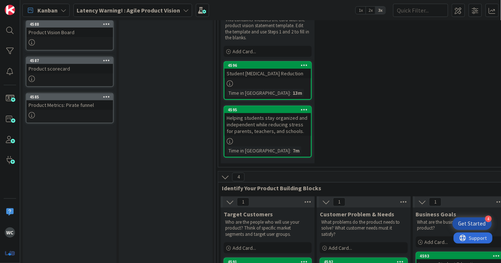
scroll to position [132, 0]
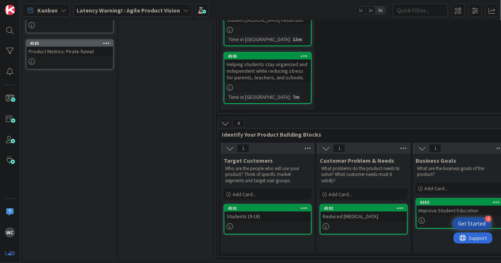
click at [308, 147] on icon at bounding box center [308, 148] width 10 height 11
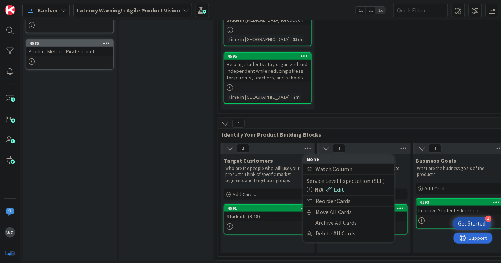
click at [350, 92] on div "2 Product Vision Statement Template This container includes the card with the p…" at bounding box center [412, 27] width 385 height 173
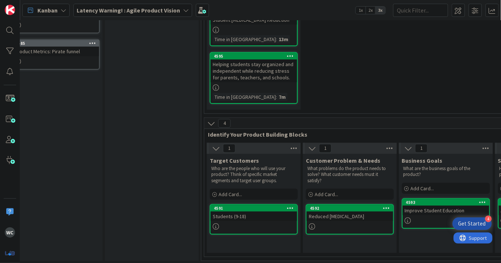
scroll to position [132, 13]
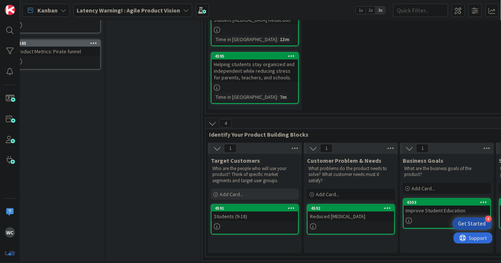
click at [247, 189] on div "Add Card..." at bounding box center [255, 194] width 88 height 11
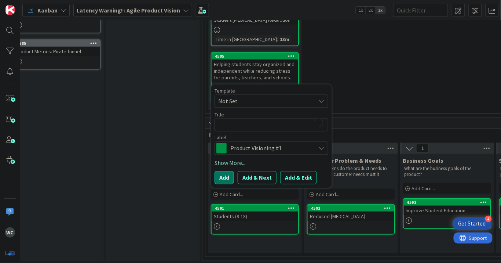
type textarea "K–12 students, with focus on high school (ages 13–18) who struggle most with pr…"
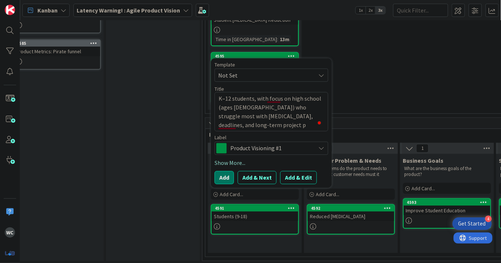
drag, startPoint x: 252, startPoint y: 121, endPoint x: 250, endPoint y: 107, distance: 14.8
click at [250, 107] on textarea "K–12 students, with focus on high school (ages 13–18) who struggle most with pr…" at bounding box center [272, 111] width 114 height 39
type textarea "x"
type textarea "K–12 students, with focus on high school (ages 13–18)"
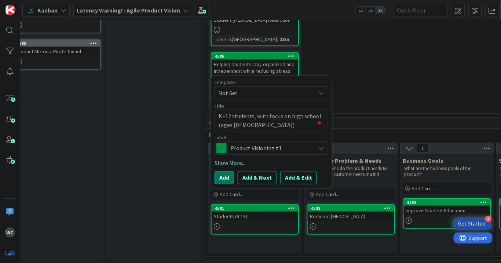
click at [266, 114] on textarea "K–12 students, with focus on high school (ages 13–18)" at bounding box center [272, 120] width 114 height 22
type textarea "x"
type textarea "K–12 students, withfocus on high school (ages 13–18)"
type textarea "x"
type textarea "K–12 students, witfocus on high school (ages 13–18)"
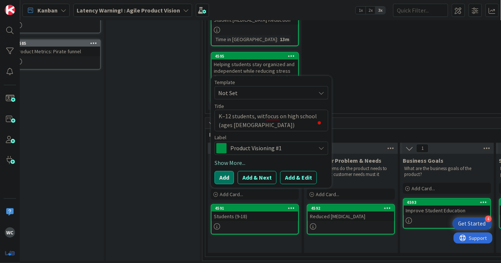
type textarea "x"
type textarea "K–12 students, wifocus on high school (ages 13–18)"
type textarea "x"
type textarea "K–12 students, wfocus on high school (ages 13–18)"
type textarea "x"
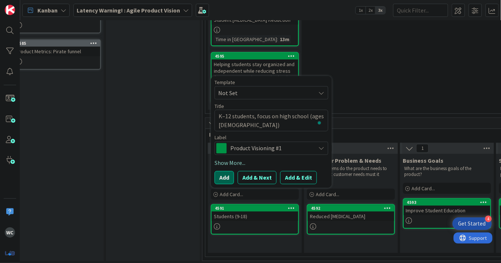
type textarea "K–12 students, focus on high school (ages [DEMOGRAPHIC_DATA])"
click at [226, 171] on button "Add" at bounding box center [224, 177] width 19 height 13
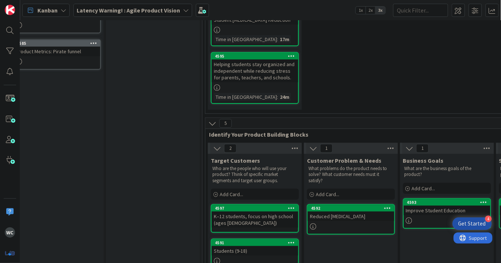
scroll to position [153, 13]
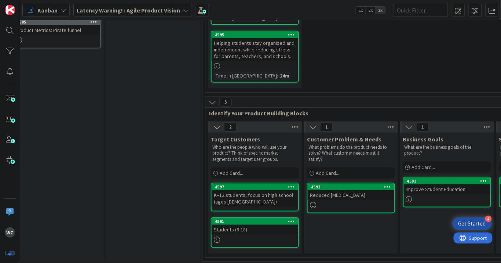
click at [281, 198] on div "K–12 students, focus on high school (ages [DEMOGRAPHIC_DATA])" at bounding box center [255, 198] width 87 height 16
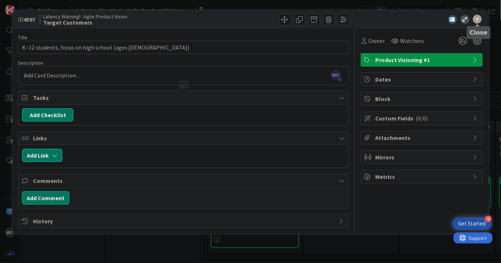
click at [480, 19] on icon at bounding box center [477, 19] width 9 height 9
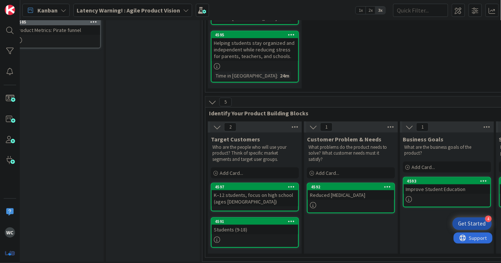
click at [388, 124] on icon at bounding box center [391, 126] width 10 height 11
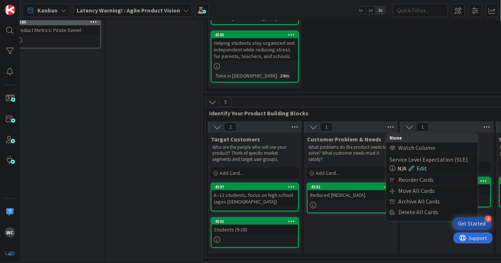
click at [333, 236] on div "Customer Problem & Needs What problems do the product needs to solve? What cust…" at bounding box center [351, 192] width 94 height 121
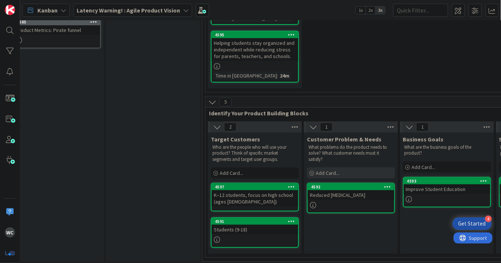
click at [371, 175] on div "Add Card..." at bounding box center [351, 172] width 88 height 11
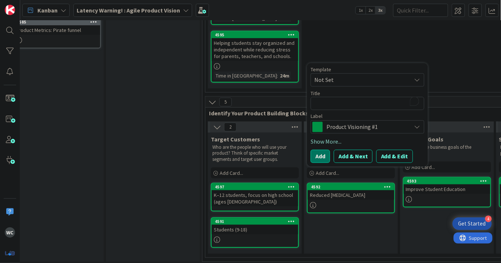
type textarea "x"
type textarea "C"
type textarea "x"
type textarea "S"
type textarea "x"
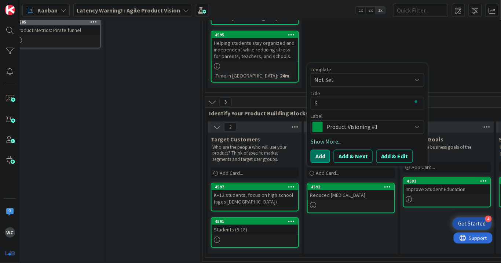
type textarea "St"
type textarea "x"
type textarea "Stu"
type textarea "x"
type textarea "Stui"
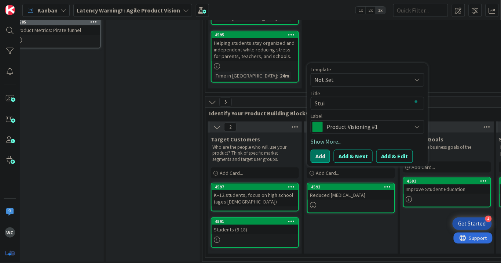
type textarea "x"
type textarea "Stu"
type textarea "x"
type textarea "Stud"
type textarea "x"
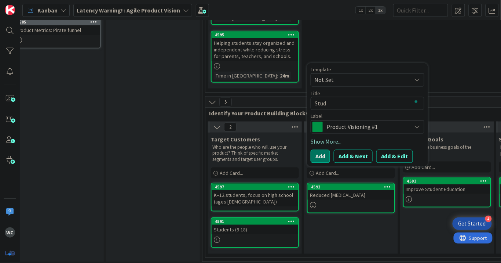
type textarea "Stude"
type textarea "x"
type textarea "Studen"
type textarea "x"
type textarea "Student"
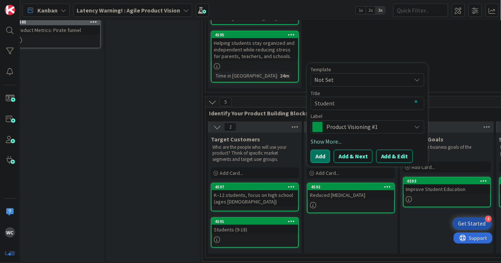
type textarea "x"
type textarea "Student"
type textarea "x"
type textarea "Student C"
type textarea "x"
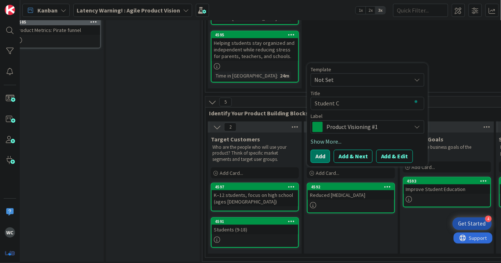
type textarea "Student CO"
type textarea "x"
type textarea "Student COn"
type textarea "x"
type textarea "Student CO"
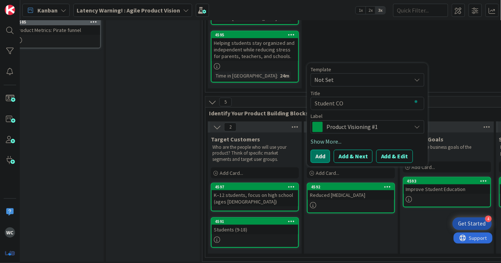
type textarea "x"
type textarea "Student C"
type textarea "x"
type textarea "Student Co"
type textarea "x"
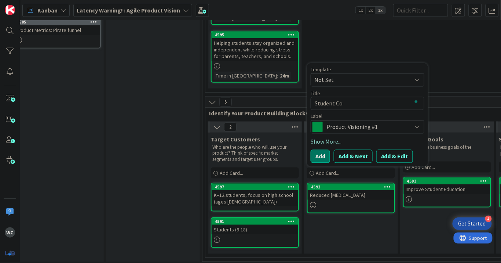
type textarea "Student Con"
type textarea "x"
type textarea "Student Conf"
type textarea "x"
type textarea "Student Confi"
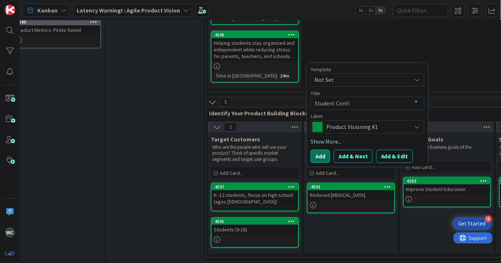
type textarea "x"
type textarea "Student Confid"
type textarea "x"
type textarea "Student Confiden"
type textarea "x"
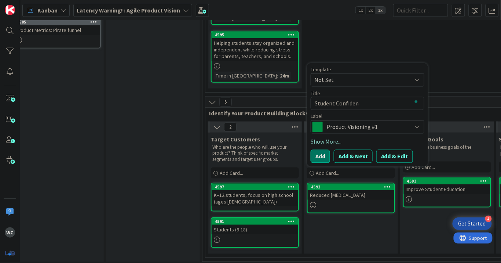
type textarea "Student Confidenc"
type textarea "x"
type textarea "Student Confidence"
type textarea "x"
type textarea "Student Confidence"
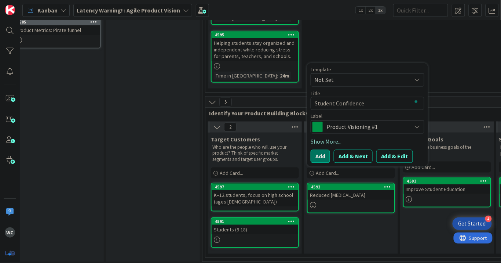
type textarea "x"
type textarea "Student Confidence"
drag, startPoint x: 322, startPoint y: 150, endPoint x: 329, endPoint y: 156, distance: 9.0
click at [322, 150] on button "Add" at bounding box center [320, 156] width 19 height 13
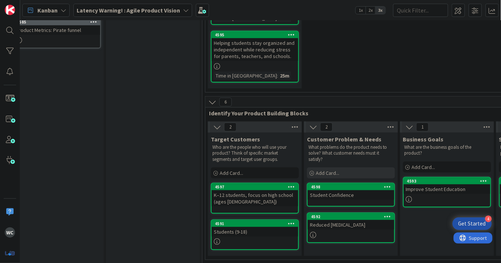
scroll to position [155, 13]
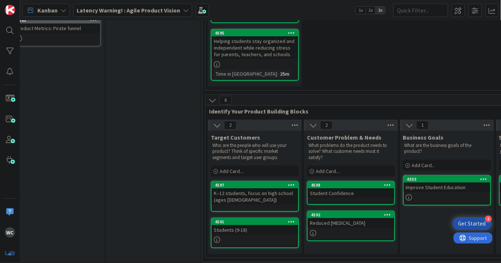
click at [359, 192] on div "Student Confidence" at bounding box center [351, 193] width 87 height 10
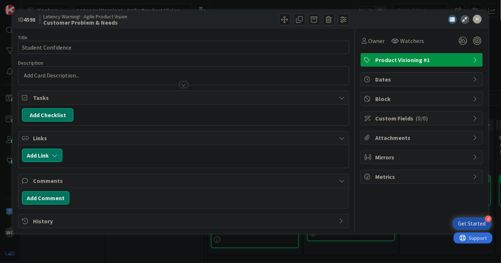
click at [138, 73] on div at bounding box center [183, 75] width 331 height 18
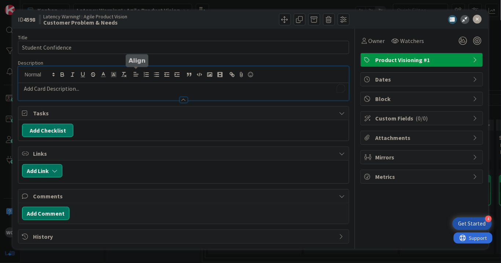
paste div "To enrich screen reader interactions, please activate Accessibility in Grammarl…"
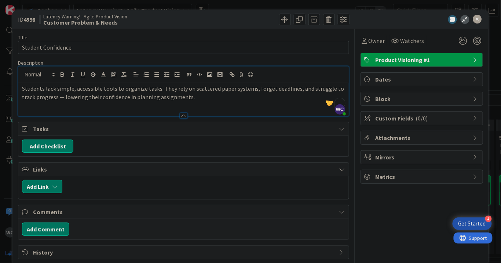
click at [50, 96] on p "Students lack simple, accessible tools to organize tasks. They rely on scattere…" at bounding box center [183, 92] width 323 height 17
click at [185, 98] on p "Students lack simple, accessible tools to organize tasks. They rely on scattere…" at bounding box center [183, 92] width 323 height 17
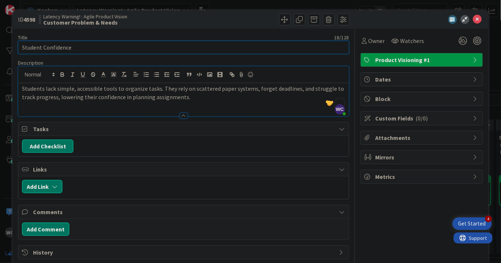
click at [43, 47] on input "Student Confidence" at bounding box center [183, 47] width 331 height 13
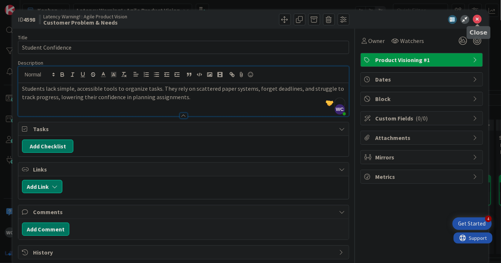
click at [478, 18] on icon at bounding box center [477, 19] width 9 height 9
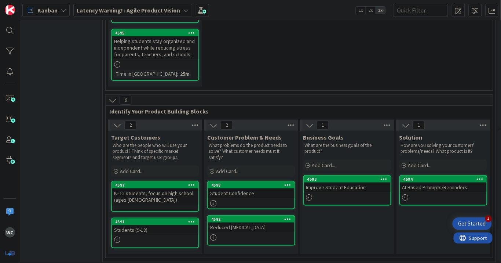
scroll to position [155, 138]
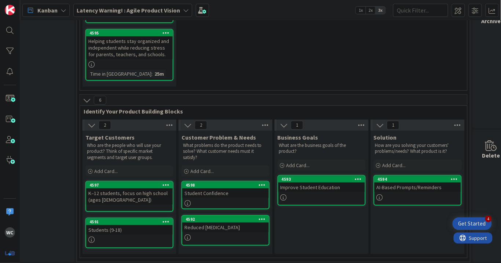
click at [359, 127] on icon at bounding box center [362, 125] width 10 height 11
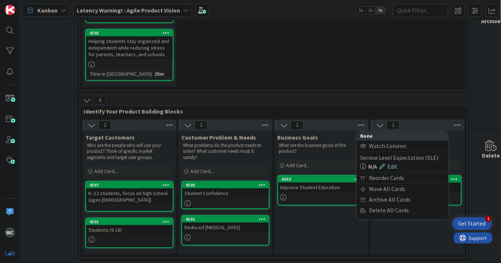
click at [359, 125] on icon at bounding box center [362, 125] width 10 height 11
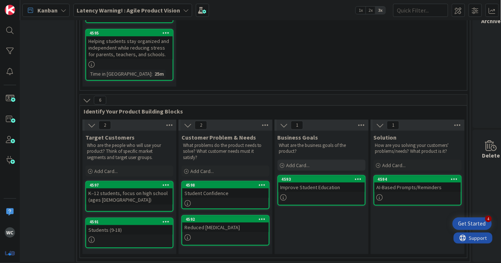
click at [307, 165] on span "Add Card..." at bounding box center [298, 165] width 23 height 7
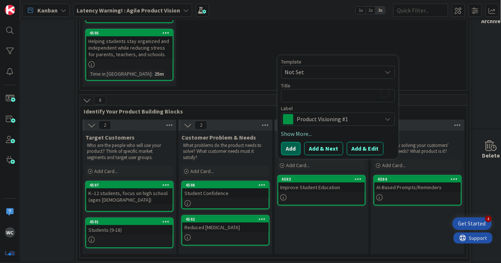
click at [288, 147] on button "Add" at bounding box center [290, 148] width 19 height 13
click at [311, 89] on textarea "To enrich screen reader interactions, please activate Accessibility in Grammarl…" at bounding box center [338, 88] width 114 height 13
paste textarea "Improve student independence and measurable performance by reducing missed assi…"
type textarea "x"
type textarea "Improve student independence and measurable performance by reducing missed assi…"
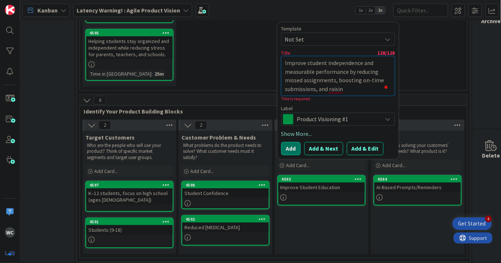
drag, startPoint x: 350, startPoint y: 88, endPoint x: 327, endPoint y: 63, distance: 34.0
click at [327, 63] on textarea "Improve student independence and measurable performance by reducing missed assi…" at bounding box center [338, 75] width 114 height 39
type textarea "x"
type textarea "Improve student"
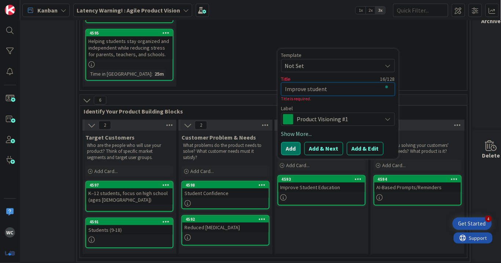
type textarea "x"
type textarea "Improve student C"
type textarea "x"
type textarea "Improve student Co"
type textarea "x"
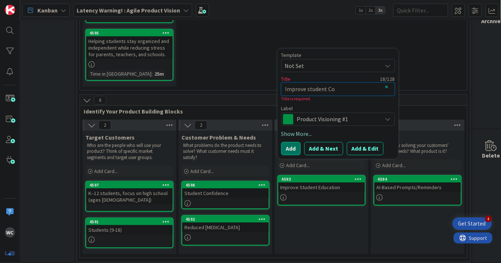
type textarea "Improve student Con"
type textarea "x"
type textarea "Improve student Conf"
type textarea "x"
type textarea "Improve student [PERSON_NAME]"
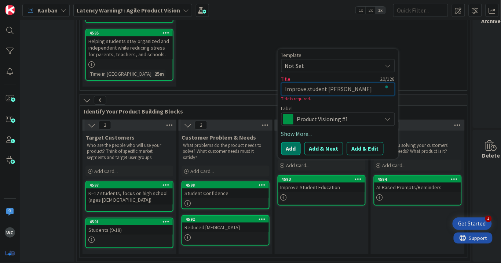
type textarea "x"
type textarea "Improve student Confide"
type textarea "x"
type textarea "Improve student Confiden"
type textarea "x"
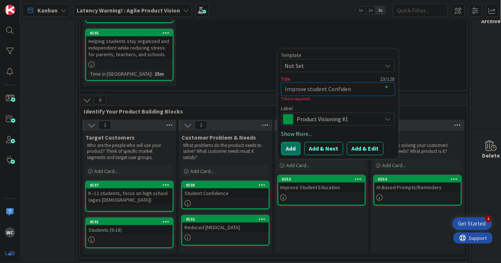
type textarea "Improve student Confidenc"
type textarea "x"
type textarea "Improve student Confidence"
type textarea "x"
click at [308, 89] on textarea "Improve student Confidence" at bounding box center [338, 88] width 114 height 13
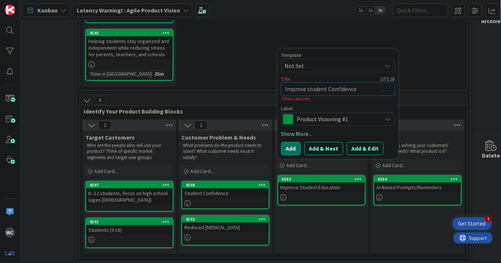
type textarea "Improve tudent Confidence"
type textarea "x"
type textarea "Improve Student Confidence"
click at [317, 231] on div "Business Goals What are the business goals of the product? Add Card... Template…" at bounding box center [322, 192] width 94 height 123
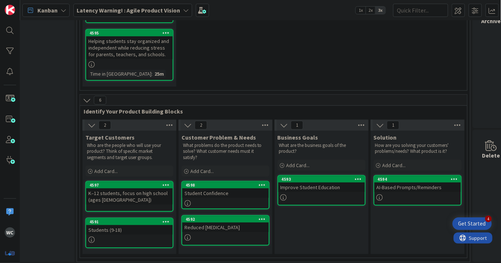
click at [360, 123] on icon at bounding box center [362, 125] width 10 height 11
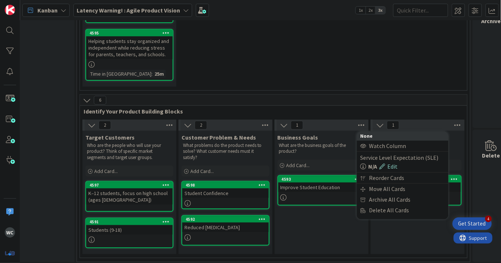
click at [295, 125] on span "1" at bounding box center [297, 125] width 12 height 9
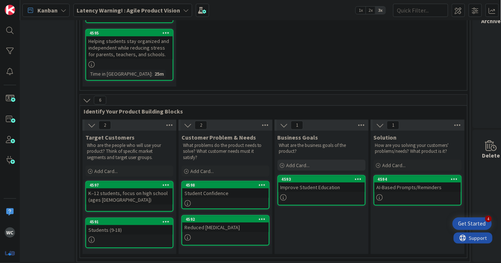
click at [299, 163] on span "Add Card..." at bounding box center [298, 165] width 23 height 7
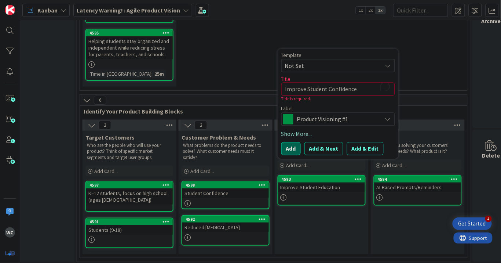
click at [291, 147] on button "Add" at bounding box center [290, 148] width 19 height 13
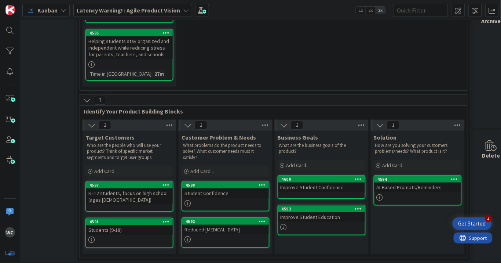
click at [335, 183] on div "Improve Student Confidence" at bounding box center [321, 187] width 87 height 10
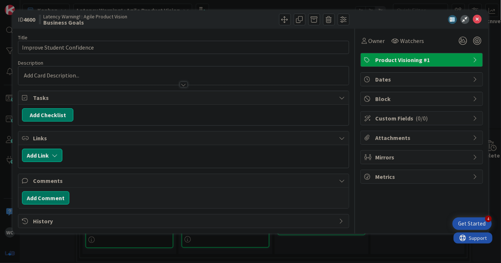
click at [120, 73] on div at bounding box center [183, 75] width 331 height 18
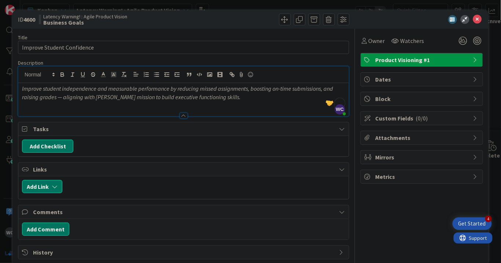
click at [62, 88] on em "Improve student independence and measurable performance by reducing missed assi…" at bounding box center [178, 93] width 312 height 16
click at [154, 92] on p "Improve student independence and measurable performance by reducing missed assi…" at bounding box center [183, 92] width 323 height 17
click at [183, 92] on em "Improve student independence and measurable performance by reducing missed assi…" at bounding box center [178, 93] width 312 height 16
click at [251, 100] on p "Improve student independence and measurable performance by reducing missed assi…" at bounding box center [183, 92] width 323 height 17
click at [42, 90] on em "Improve student independence and measurable performance by reducing missed assi…" at bounding box center [178, 93] width 312 height 16
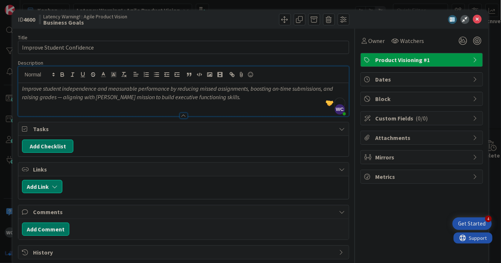
click at [61, 87] on em "Improve student independence and measurable performance by reducing missed assi…" at bounding box center [178, 93] width 312 height 16
click at [214, 86] on em "Improve student confidence metric (independence and measurable performance by r…" at bounding box center [180, 93] width 316 height 16
click at [107, 91] on em "Improve student confidence metric (independence and measurable performance by r…" at bounding box center [180, 93] width 316 height 16
click at [248, 90] on em "Improve student confidence metric by measuring independence and measurable perf…" at bounding box center [175, 93] width 306 height 16
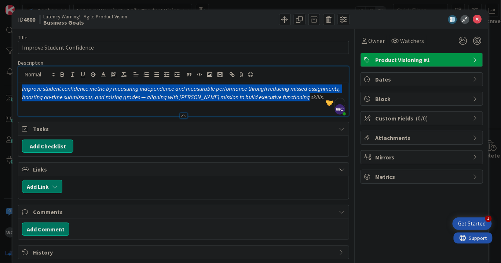
drag, startPoint x: 246, startPoint y: 86, endPoint x: 93, endPoint y: 83, distance: 153.4
click at [93, 84] on p "Improve student confidence metric by measuring independence and measurable perf…" at bounding box center [183, 92] width 323 height 17
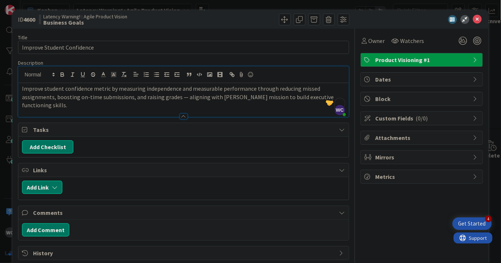
click at [184, 98] on p "Improve student confidence metric by measuring independence and measurable perf…" at bounding box center [183, 96] width 323 height 25
click at [278, 109] on div at bounding box center [183, 113] width 331 height 8
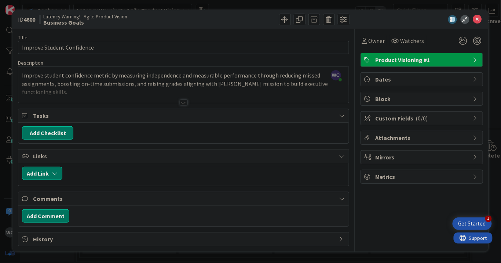
click at [256, 98] on div at bounding box center [183, 93] width 331 height 19
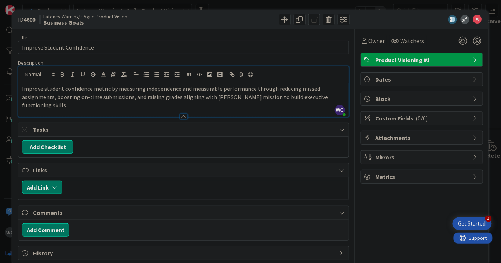
click at [152, 98] on p "Improve student confidence metric by measuring independence and measurable perf…" at bounding box center [183, 96] width 323 height 25
click at [477, 21] on icon at bounding box center [477, 19] width 9 height 9
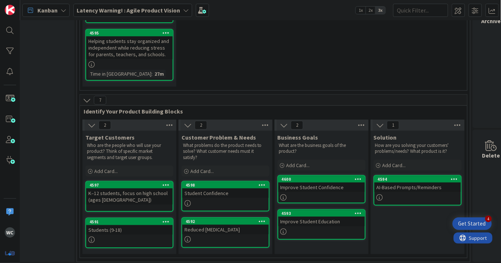
click at [455, 125] on icon at bounding box center [458, 125] width 10 height 11
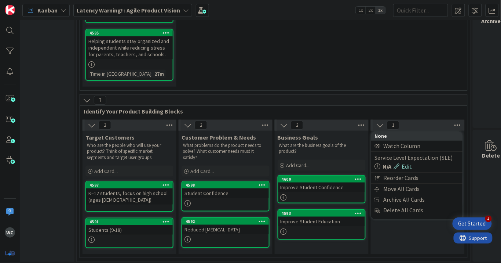
click at [404, 232] on div "Solution How are you solving your customers' problems/needs? What product is it…" at bounding box center [418, 192] width 94 height 123
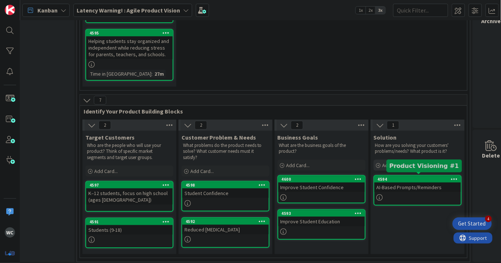
click at [418, 164] on div "Add Card..." at bounding box center [418, 165] width 88 height 11
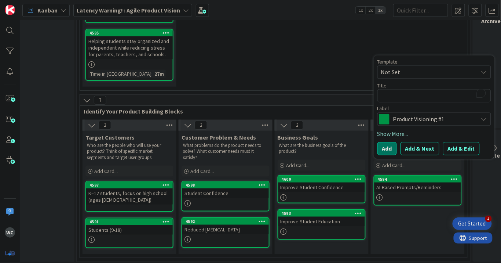
type textarea "x"
type textarea "Fi"
type textarea "x"
type textarea "Fig"
type textarea "x"
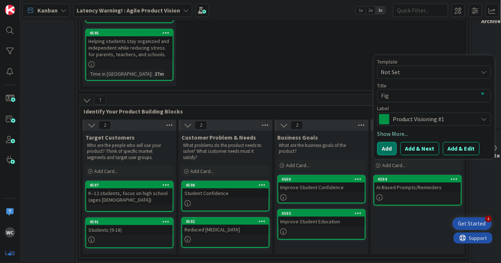
type textarea "Figm"
type textarea "x"
type textarea "Figma"
type textarea "x"
type textarea "Figma"
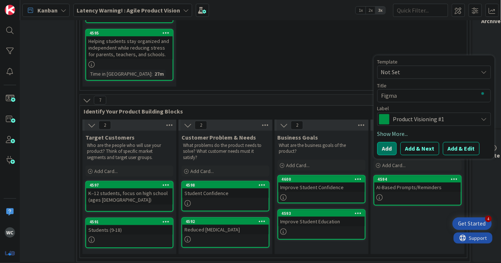
type textarea "x"
type textarea "Figma A"
type textarea "x"
type textarea "Figma Ap"
type textarea "x"
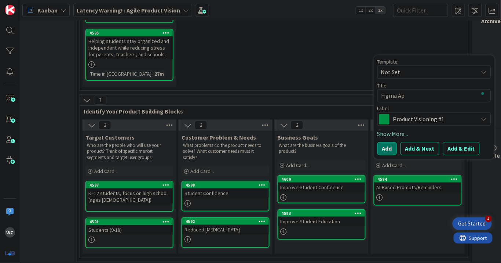
type textarea "Figma App"
type textarea "x"
type textarea "Figma App"
click at [398, 92] on textarea "Figma App" at bounding box center [435, 95] width 114 height 13
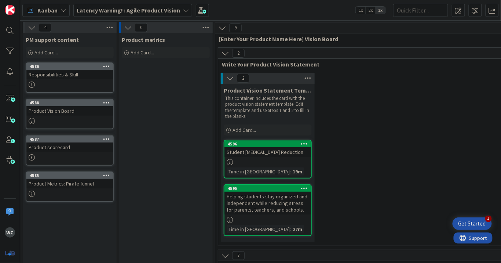
scroll to position [155, 138]
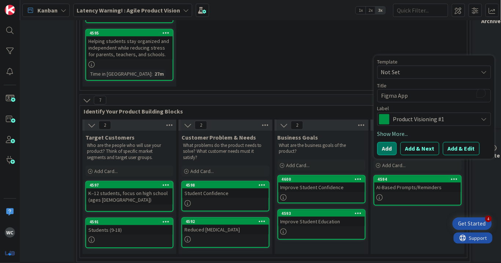
type textarea "Figma [PERSON_NAME]"
type textarea "x"
type textarea "Figma [PERSON_NAME]"
type textarea "x"
type textarea "Figma PlaApp"
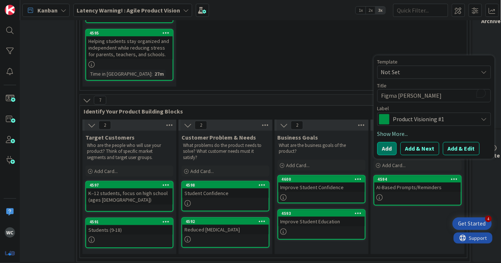
type textarea "x"
type textarea "Figma PlanApp"
type textarea "x"
type textarea "Figma PlannApp"
type textarea "x"
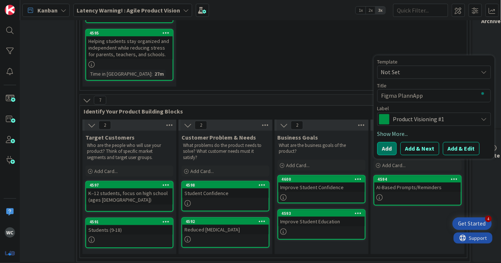
type textarea "Figma PlanniApp"
type textarea "x"
type textarea "Figma PlanninApp"
type textarea "x"
type textarea "Figma PlanningApp"
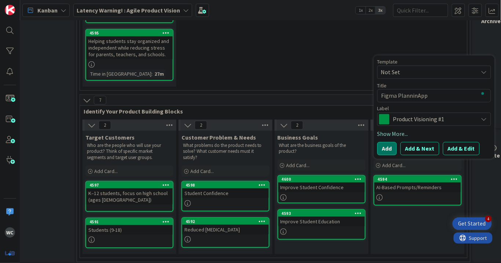
type textarea "x"
type textarea "Figma Planning App"
type textarea "x"
type textarea "Figma Planning App"
click at [388, 143] on button "Add" at bounding box center [387, 148] width 19 height 13
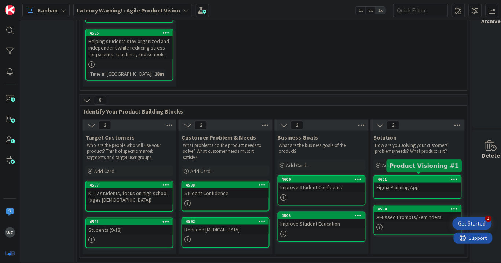
click at [411, 187] on div "Figma Planning App" at bounding box center [418, 187] width 87 height 10
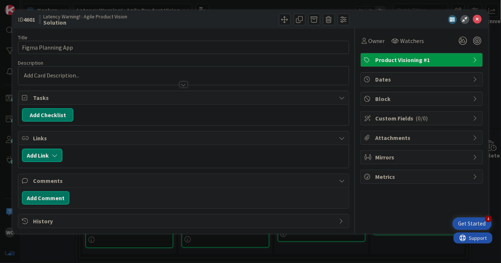
click at [152, 73] on div at bounding box center [183, 75] width 331 height 18
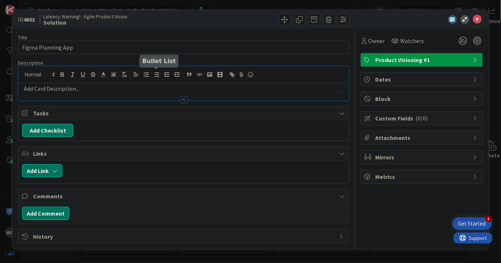
paste div "To enrich screen reader interactions, please activate Accessibility in Grammarl…"
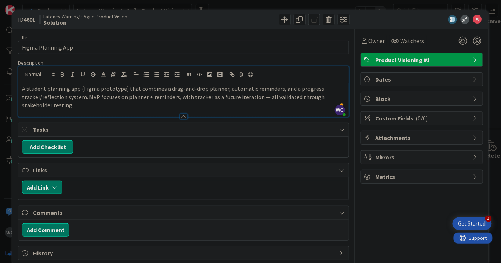
click at [262, 94] on p "A student planning app (Figma prototype) that combines a drag-and-drop planner,…" at bounding box center [183, 96] width 323 height 25
click at [273, 107] on p "A student planning app (Figma prototype) that combines a drag-and-drop planner,…" at bounding box center [183, 96] width 323 height 25
click at [476, 21] on icon at bounding box center [477, 19] width 9 height 9
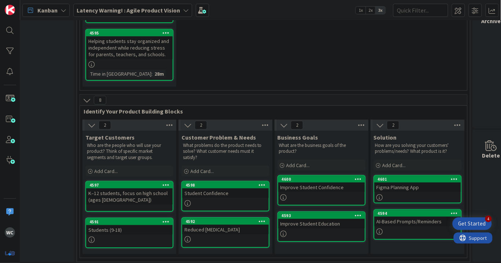
click at [402, 182] on div "Figma Planning App" at bounding box center [418, 187] width 87 height 10
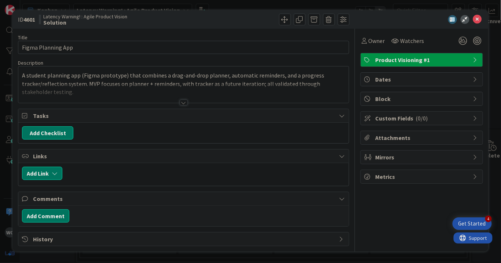
click at [181, 102] on div at bounding box center [184, 102] width 8 height 6
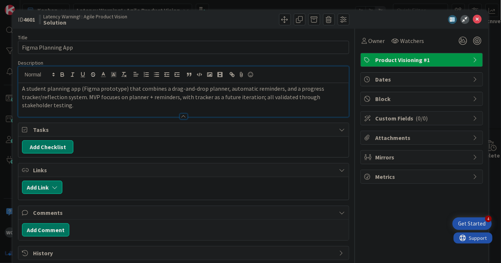
click at [136, 112] on div at bounding box center [183, 113] width 331 height 8
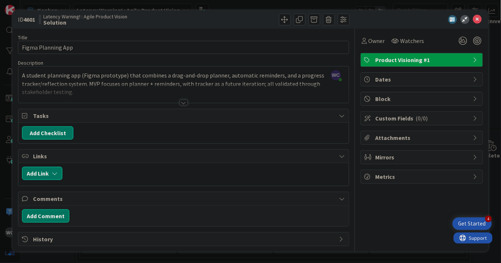
click at [123, 92] on div at bounding box center [183, 93] width 331 height 19
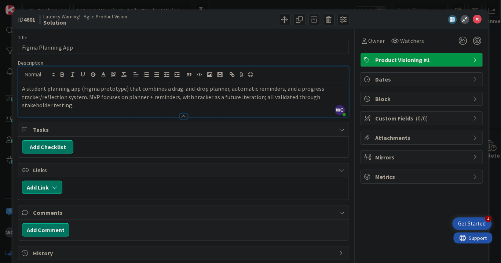
click at [131, 105] on p "A student planning app (Figma prototype) that combines a drag-and-drop planner,…" at bounding box center [183, 96] width 323 height 25
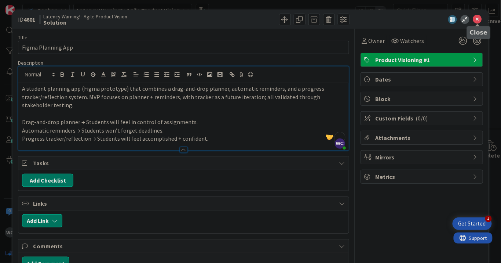
click at [478, 22] on icon at bounding box center [477, 19] width 9 height 9
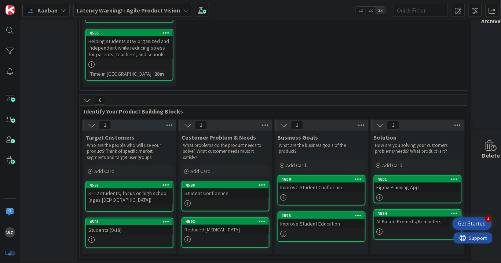
click at [233, 194] on div "Student Confidence" at bounding box center [225, 193] width 87 height 10
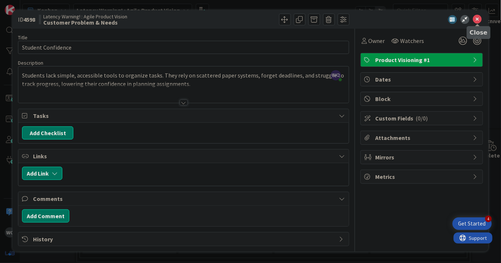
click at [475, 21] on icon at bounding box center [477, 19] width 9 height 9
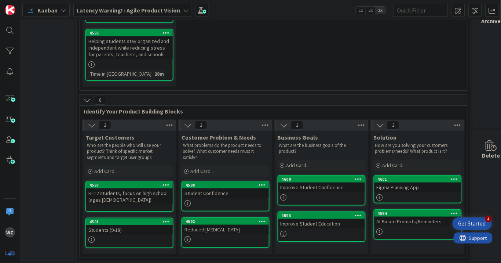
click at [319, 185] on div "Improve Student Confidence" at bounding box center [321, 187] width 87 height 10
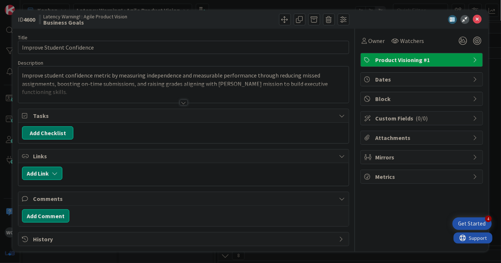
scroll to position [148, 138]
click at [185, 101] on div at bounding box center [184, 102] width 8 height 6
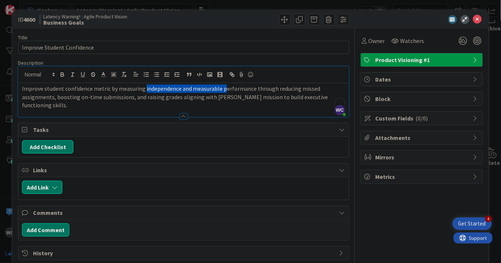
drag, startPoint x: 146, startPoint y: 87, endPoint x: 223, endPoint y: 87, distance: 76.7
click at [223, 87] on p "Improve student confidence metric by measuring independence and measurable perf…" at bounding box center [183, 96] width 323 height 25
click at [479, 21] on icon at bounding box center [477, 19] width 9 height 9
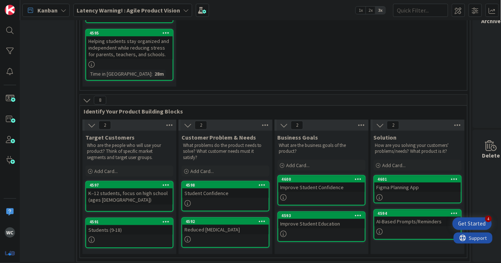
click at [240, 193] on div "Student Confidence" at bounding box center [225, 193] width 87 height 10
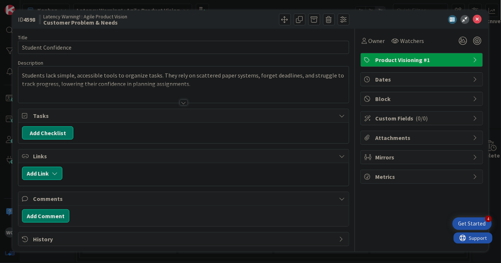
click at [185, 98] on div at bounding box center [183, 93] width 331 height 19
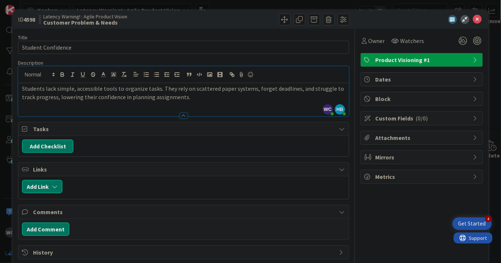
click at [209, 95] on p "Students lack simple, accessible tools to organize tasks. They rely on scattere…" at bounding box center [183, 92] width 323 height 17
click at [479, 17] on icon at bounding box center [477, 19] width 9 height 9
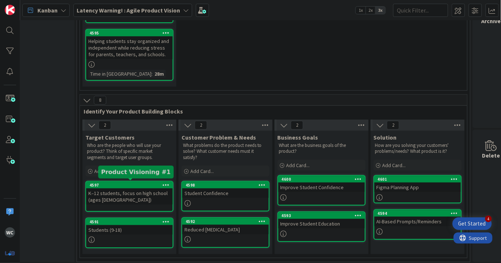
click at [134, 192] on div "K–12 students, focus on high school (ages [DEMOGRAPHIC_DATA])" at bounding box center [129, 196] width 87 height 16
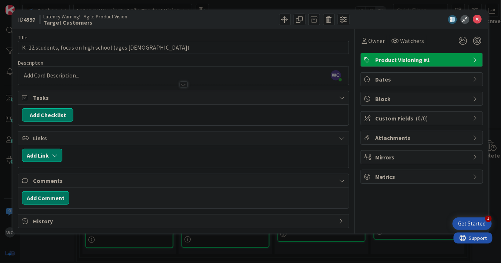
click at [147, 75] on div "WC [PERSON_NAME] just joined" at bounding box center [183, 75] width 331 height 18
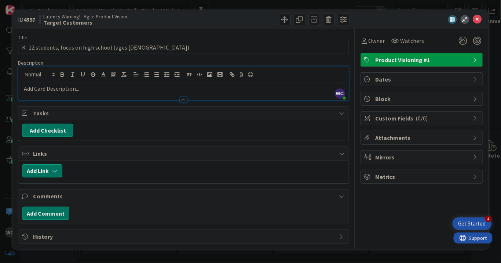
click at [164, 89] on p "To enrich screen reader interactions, please activate Accessibility in Grammarl…" at bounding box center [183, 88] width 323 height 8
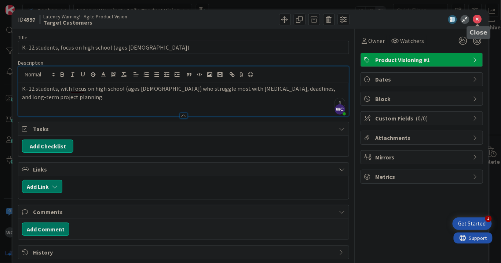
click at [478, 22] on icon at bounding box center [477, 19] width 9 height 9
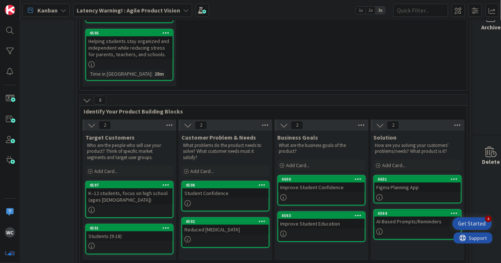
click at [306, 197] on div at bounding box center [321, 197] width 87 height 6
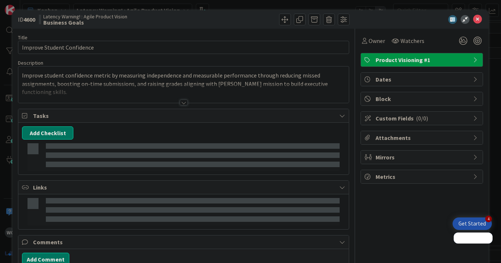
click at [173, 77] on p "Improve student confidence metric by measuring independence and measurable perf…" at bounding box center [183, 83] width 323 height 25
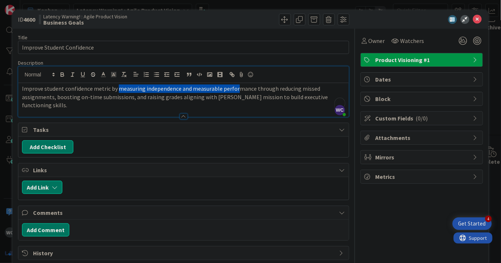
click at [235, 89] on p "Improve student confidence metric by measuring independence and measurable perf…" at bounding box center [183, 96] width 323 height 25
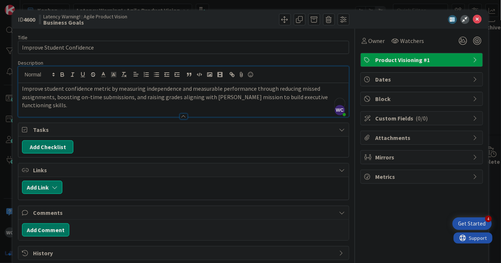
click at [260, 88] on p "Improve student confidence metric by measuring independence and measurable perf…" at bounding box center [183, 96] width 323 height 25
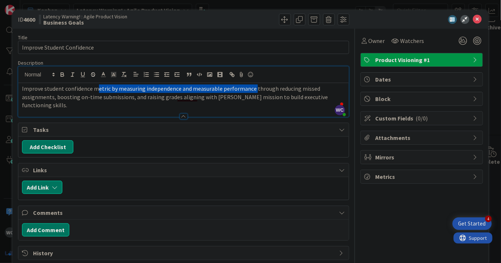
drag, startPoint x: 252, startPoint y: 88, endPoint x: 96, endPoint y: 89, distance: 156.7
click at [96, 89] on p "Improve student confidence metric by measuring independence and measurable perf…" at bounding box center [183, 96] width 323 height 25
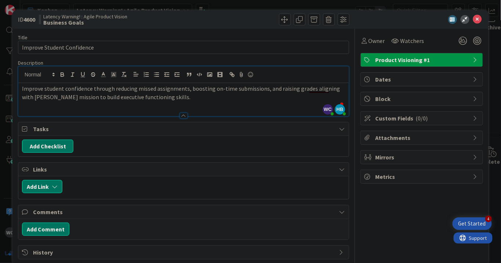
click at [119, 99] on p "Improve student confidence through reducing missed assignments, boosting on-tim…" at bounding box center [183, 92] width 323 height 17
click at [167, 104] on div "Improve student confidence through reducing missed assignments, boosting on-tim…" at bounding box center [183, 99] width 331 height 33
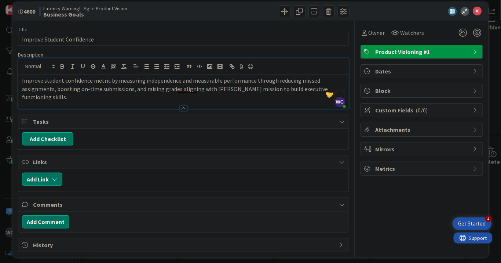
click at [231, 93] on div "Improve student confidence metric by measuring independence and measurable perf…" at bounding box center [183, 92] width 331 height 34
click at [479, 12] on icon at bounding box center [477, 11] width 9 height 9
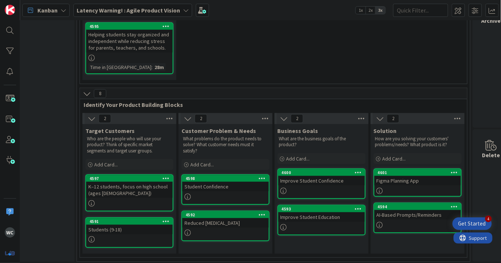
click at [397, 222] on div at bounding box center [418, 225] width 87 height 6
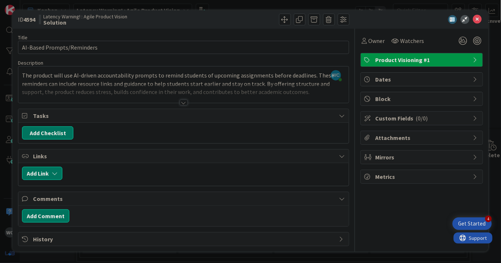
click at [184, 100] on div at bounding box center [184, 102] width 8 height 6
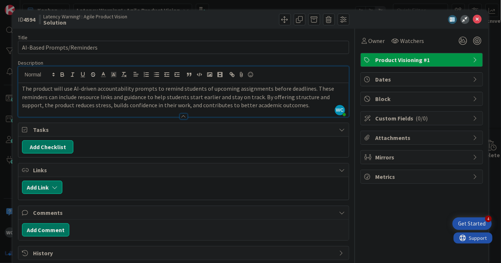
scroll to position [9, 0]
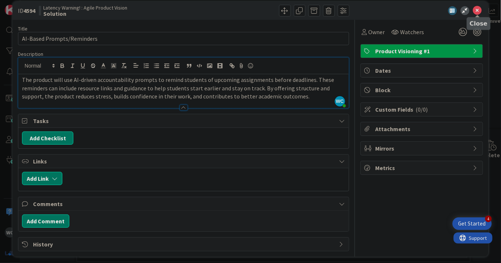
click at [480, 7] on icon at bounding box center [477, 10] width 9 height 9
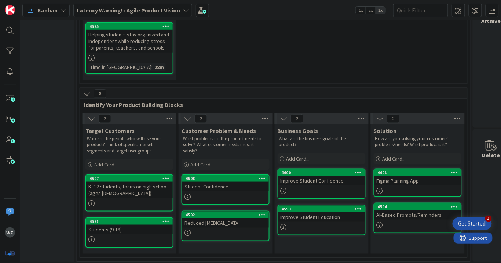
click at [414, 187] on div at bounding box center [418, 190] width 87 height 6
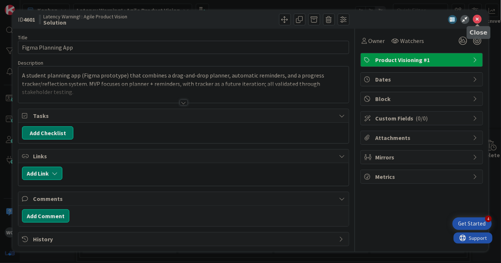
click at [479, 22] on icon at bounding box center [477, 19] width 9 height 9
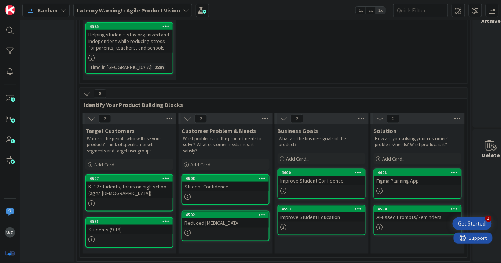
click at [422, 224] on div at bounding box center [418, 227] width 87 height 6
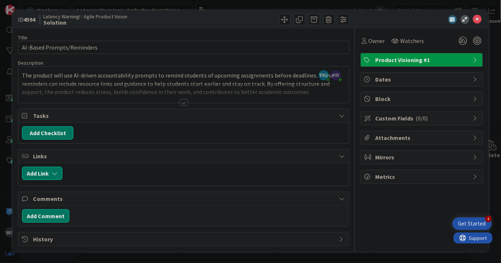
click at [181, 98] on div at bounding box center [183, 93] width 331 height 19
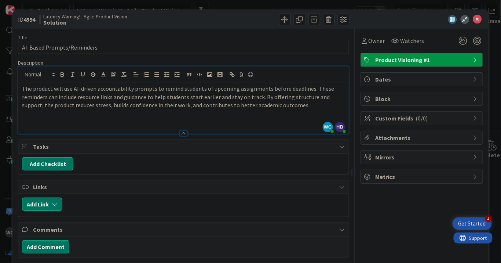
click at [280, 110] on p at bounding box center [183, 113] width 323 height 8
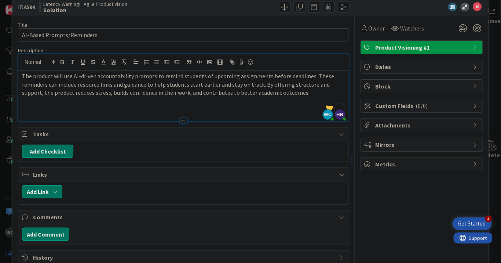
click at [82, 78] on p "The product will use AI-driven accountability prompts to remind students of upc…" at bounding box center [183, 84] width 323 height 25
click at [84, 76] on p "The product will use AI-driven accountability prompts to remind students of upc…" at bounding box center [183, 84] width 323 height 25
click at [145, 76] on p "The product will use AI-driven accountability prompts to remind students of upc…" at bounding box center [183, 84] width 323 height 25
click at [142, 75] on p "The product will use AI-driven accountability prompts to remind students of upc…" at bounding box center [183, 84] width 323 height 25
click at [181, 83] on p "The product will use AI-driven accountability prompts to remind students of upc…" at bounding box center [183, 84] width 323 height 25
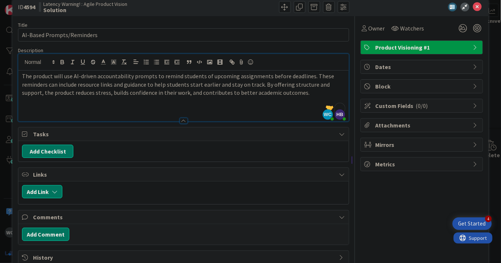
click at [182, 75] on p "The product will use AI-driven accountability prompts to remind students of upc…" at bounding box center [183, 84] width 323 height 25
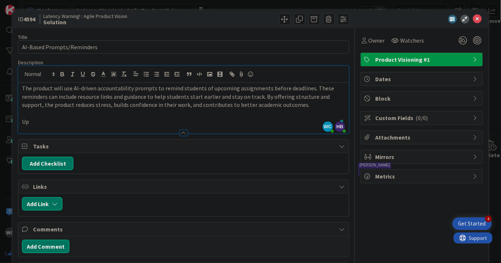
scroll to position [0, 0]
click at [294, 103] on p "The product will use AI-driven accountability prompts to remind students of upc…" at bounding box center [183, 96] width 323 height 25
click at [480, 21] on icon at bounding box center [477, 19] width 9 height 9
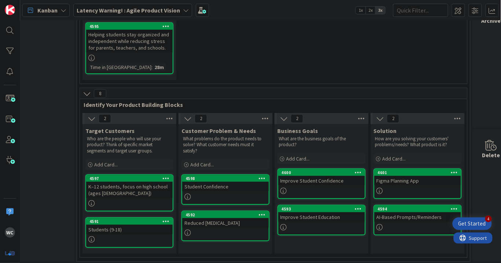
click at [317, 219] on link "4593 Improve Student Education" at bounding box center [322, 220] width 88 height 30
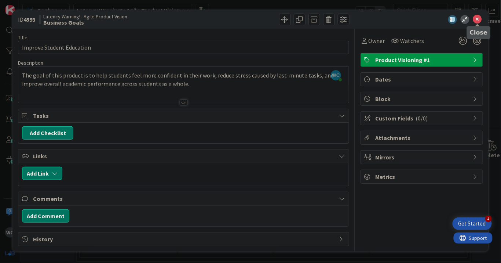
click at [478, 18] on icon at bounding box center [477, 19] width 9 height 9
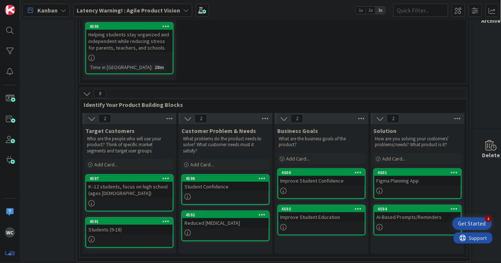
click at [202, 227] on link "4592 Reduced Procrastination" at bounding box center [226, 226] width 88 height 30
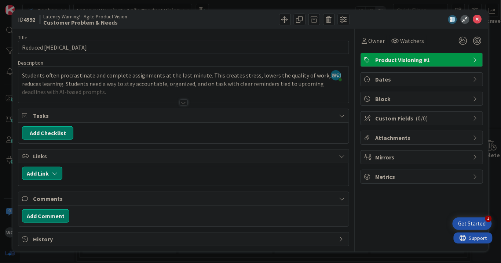
click at [186, 101] on div at bounding box center [184, 102] width 8 height 6
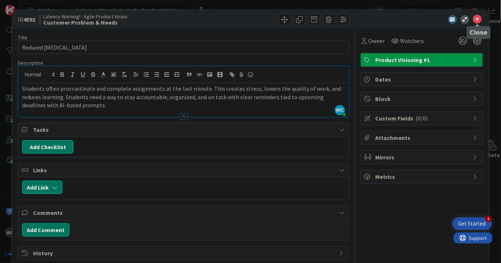
click at [480, 22] on icon at bounding box center [477, 19] width 9 height 9
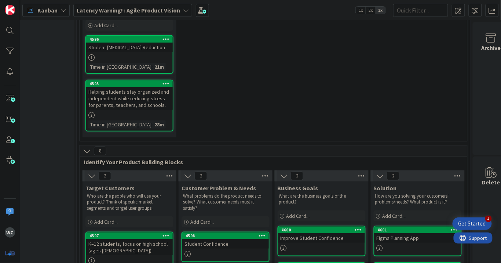
scroll to position [64, 138]
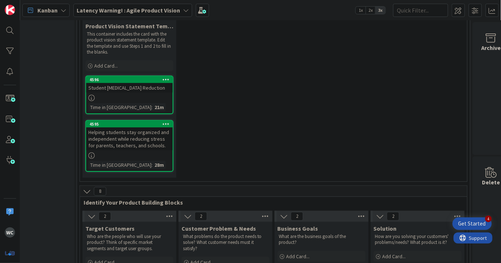
click at [142, 145] on div "Helping students stay organized and independent while reducing stress for paren…" at bounding box center [129, 138] width 87 height 23
click at [156, 143] on div "Helping students stay organized and independent while reducing stress for paren…" at bounding box center [129, 138] width 87 height 23
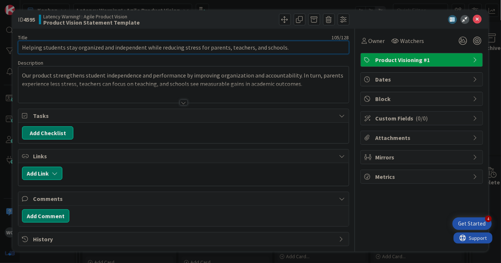
click at [121, 48] on input "Helping students stay organized and independent while reducing stress for paren…" at bounding box center [183, 47] width 331 height 13
click at [161, 48] on input "Helping students stay organized and independent while reducing stress for paren…" at bounding box center [183, 47] width 331 height 13
drag, startPoint x: 22, startPoint y: 47, endPoint x: 288, endPoint y: 49, distance: 266.0
click at [288, 49] on input "Helping students stay organized and independent while reducing stress for paren…" at bounding box center [183, 47] width 331 height 13
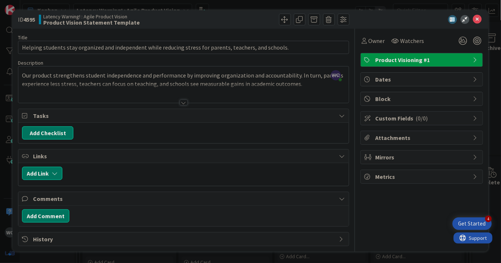
drag, startPoint x: 177, startPoint y: 81, endPoint x: 204, endPoint y: 98, distance: 31.9
click at [177, 81] on div "WC [PERSON_NAME] joined 1 m ago Our product strengthens student independence an…" at bounding box center [183, 84] width 331 height 36
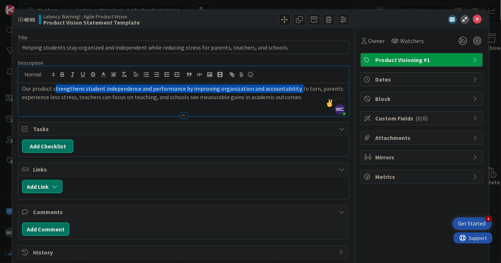
drag, startPoint x: 295, startPoint y: 90, endPoint x: 55, endPoint y: 89, distance: 240.3
click at [55, 89] on p "Our product strengthens student independence and performance by improving organ…" at bounding box center [183, 92] width 323 height 17
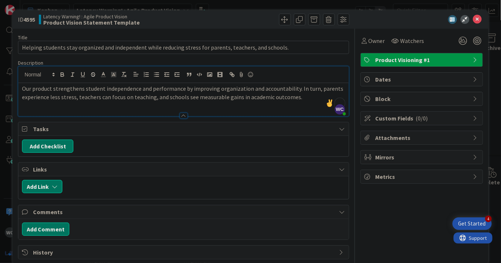
click at [47, 89] on p "Our product strengthens student independence and performance by improving organ…" at bounding box center [183, 92] width 323 height 17
click at [22, 87] on p "Our product strengthens student independence and performance by improving organ…" at bounding box center [183, 92] width 323 height 17
paste div "To enrich screen reader interactions, please activate Accessibility in Grammarl…"
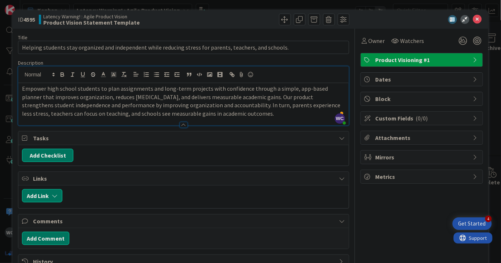
click at [259, 115] on p "Empower high school students to plan assignments and long-term projects with co…" at bounding box center [183, 100] width 323 height 33
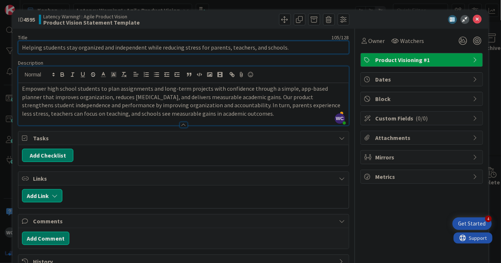
click at [111, 48] on input "Helping students stay organized and independent while reducing stress for paren…" at bounding box center [183, 47] width 331 height 13
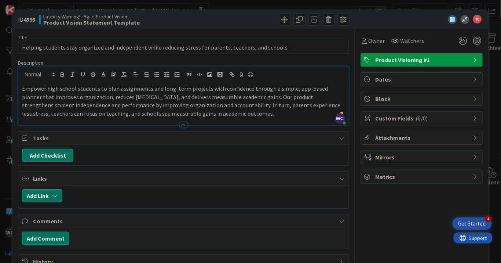
click at [238, 113] on p "Empower high school students to plan assignments and long-term projects with co…" at bounding box center [183, 100] width 323 height 33
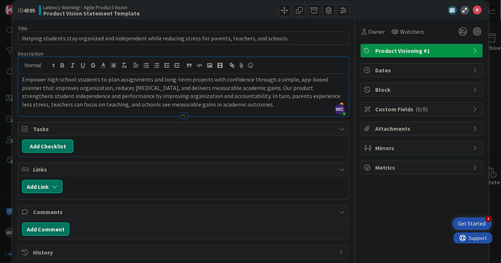
scroll to position [11, 0]
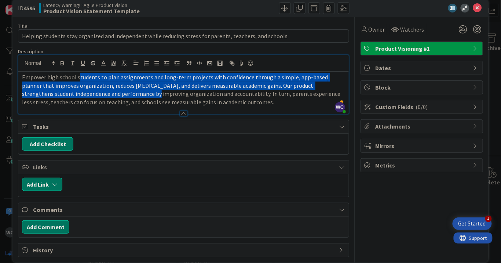
drag, startPoint x: 77, startPoint y: 78, endPoint x: 106, endPoint y: 91, distance: 31.2
click at [106, 91] on p "Empower high school students to plan assignments and long-term projects with co…" at bounding box center [183, 89] width 323 height 33
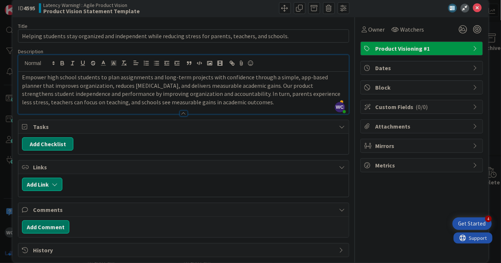
click at [234, 101] on p "Empower high school students to plan assignments and long-term projects with co…" at bounding box center [183, 89] width 323 height 33
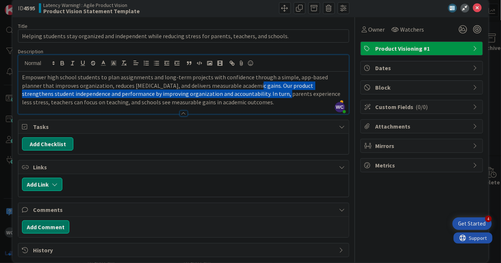
drag, startPoint x: 230, startPoint y: 84, endPoint x: 233, endPoint y: 91, distance: 7.0
click at [233, 91] on p "Empower high school students to plan assignments and long-term projects with co…" at bounding box center [183, 89] width 323 height 33
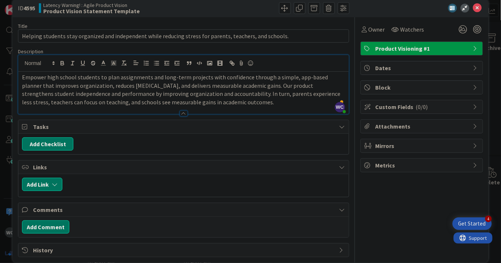
click at [289, 96] on p "Empower high school students to plan assignments and long-term projects with co…" at bounding box center [183, 89] width 323 height 33
click at [275, 99] on p "Empower high school students to plan assignments and long-term projects with co…" at bounding box center [183, 89] width 323 height 33
drag, startPoint x: 275, startPoint y: 99, endPoint x: 255, endPoint y: 85, distance: 24.7
click at [255, 85] on p "Empower high school students to plan assignments and long-term projects with co…" at bounding box center [183, 89] width 323 height 33
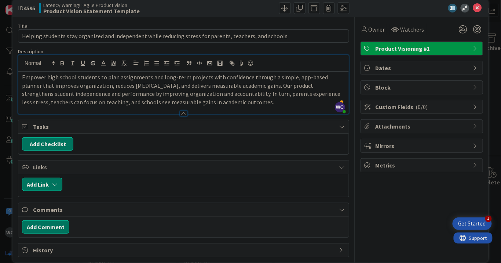
drag, startPoint x: 253, startPoint y: 85, endPoint x: 262, endPoint y: 99, distance: 16.5
click at [262, 99] on p "Empower high school students to plan assignments and long-term projects with co…" at bounding box center [183, 89] width 323 height 33
click at [149, 86] on p "Empower high school students to plan assignments and long-term projects with co…" at bounding box center [183, 89] width 323 height 33
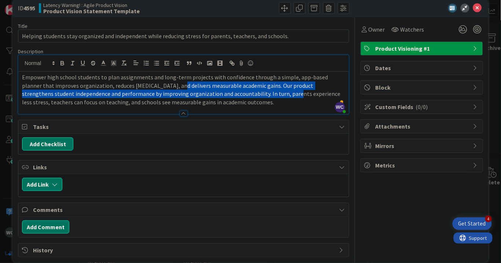
drag, startPoint x: 154, startPoint y: 87, endPoint x: 240, endPoint y: 93, distance: 85.7
click at [240, 93] on p "Empower high school students to plan assignments and long-term projects with co…" at bounding box center [183, 89] width 323 height 33
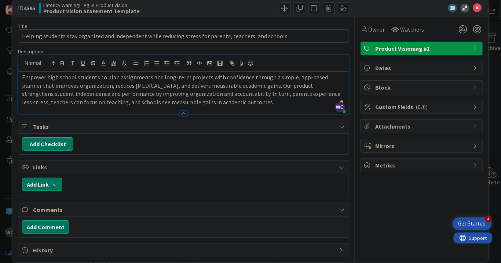
click at [262, 86] on p "Empower high school students to plan assignments and long-term projects with co…" at bounding box center [183, 89] width 323 height 33
click at [204, 91] on p "Empower high school students to plan assignments and long-term projects with co…" at bounding box center [183, 89] width 323 height 33
click at [212, 106] on div at bounding box center [183, 110] width 331 height 8
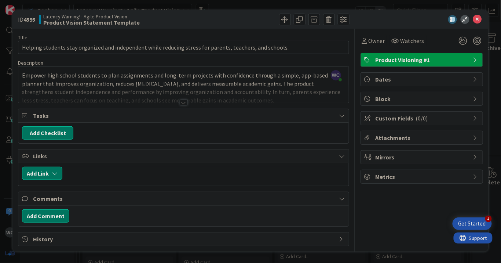
scroll to position [0, 0]
click at [187, 101] on div at bounding box center [184, 102] width 8 height 6
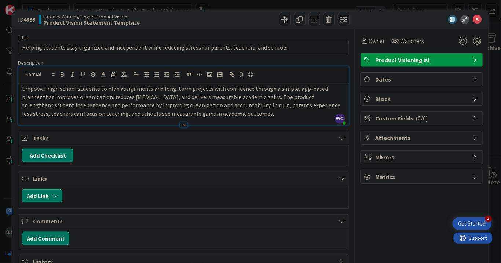
click at [235, 109] on p "Empower high school students to plan assignments and long-term projects with co…" at bounding box center [183, 100] width 323 height 33
click at [216, 105] on p "Empower high school students to plan assignments and long-term projects with co…" at bounding box center [183, 100] width 323 height 33
click at [244, 111] on p "Empower high school students to plan assignments and long-term projects with co…" at bounding box center [183, 100] width 323 height 33
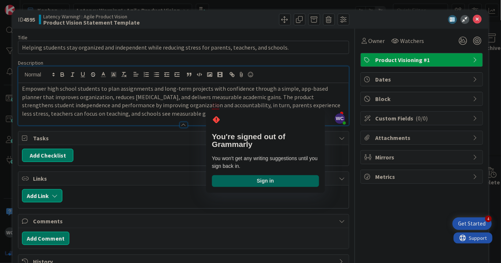
click at [216, 104] on p "Empower high school students to plan assignments and long-term projects with co…" at bounding box center [183, 100] width 323 height 33
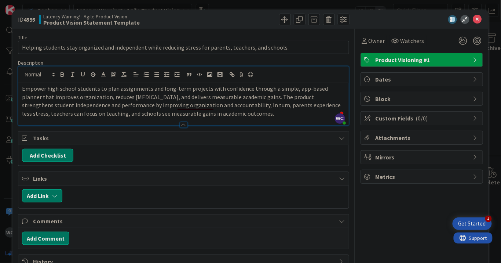
click at [268, 113] on p "Empower high school students to plan assignments and long-term projects with co…" at bounding box center [183, 100] width 323 height 33
click at [214, 107] on p "Empower high school students to plan assignments and long-term projects with co…" at bounding box center [183, 100] width 323 height 33
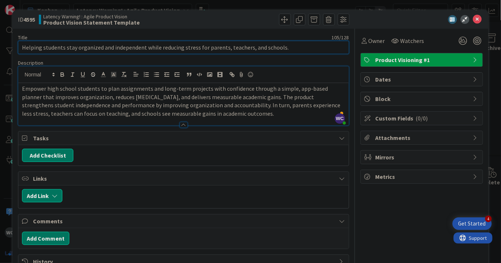
click at [225, 49] on input "Helping students stay organized and independent while reducing stress for paren…" at bounding box center [183, 47] width 331 height 13
click at [144, 49] on input "Helping students stay organized and independent while reducing stress for paren…" at bounding box center [183, 47] width 331 height 13
click at [73, 47] on input "Helping students stay organized and independent while reducing stress for paren…" at bounding box center [183, 47] width 331 height 13
click at [143, 46] on input "Helping students stay organized and independent while reducing stress for paren…" at bounding box center [183, 47] width 331 height 13
drag, startPoint x: 176, startPoint y: 49, endPoint x: 76, endPoint y: 49, distance: 100.2
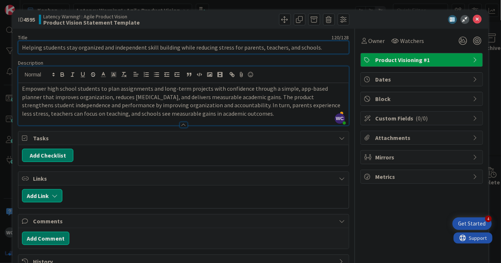
click at [76, 49] on input "Helping students stay organized and independent skill building while reducing s…" at bounding box center [183, 47] width 331 height 13
click at [42, 48] on input "Helping students while reducing stress for parents, teachers, and schools." at bounding box center [183, 47] width 331 height 13
click at [45, 47] on input "Helping empower students while reducing stress for parents, teachers, and schoo…" at bounding box center [183, 47] width 331 height 13
click at [70, 48] on input "Helping Empower students while reducing stress for parents, teachers, and schoo…" at bounding box center [183, 47] width 331 height 13
click at [90, 50] on input "Helping Empower Students while reducing stress for parents, teachers, and schoo…" at bounding box center [183, 47] width 331 height 13
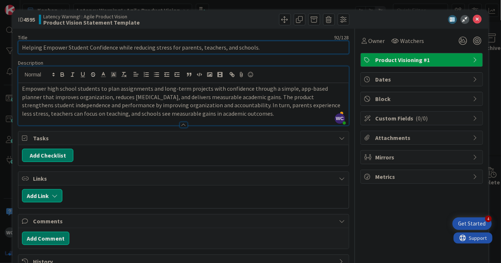
click at [120, 49] on input "Helping Empower Student Confidence while reducing stress for parents, teachers,…" at bounding box center [183, 47] width 331 height 13
drag, startPoint x: 262, startPoint y: 48, endPoint x: 117, endPoint y: 49, distance: 144.9
click at [117, 49] on input "Helping Empower Student Confidence while reducing stress for parents, teachers,…" at bounding box center [183, 47] width 331 height 13
type input "Helping Empower Student Confidence"
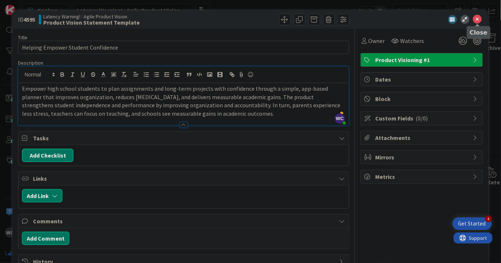
click at [478, 19] on icon at bounding box center [477, 19] width 9 height 9
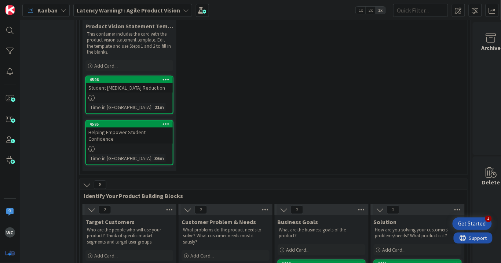
click at [149, 145] on link "4595 Helping Empower Student Confidence Time in Column : 36m" at bounding box center [129, 142] width 88 height 45
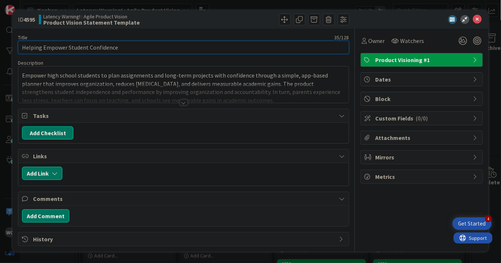
click at [73, 49] on input "Helping Empower Student Confidence" at bounding box center [183, 47] width 331 height 13
click at [140, 45] on input "Helping Empower Student Confidence" at bounding box center [183, 47] width 331 height 13
drag, startPoint x: 65, startPoint y: 45, endPoint x: 21, endPoint y: 45, distance: 44.8
click at [21, 45] on input "Helping Empower Student Confidence" at bounding box center [183, 47] width 331 height 13
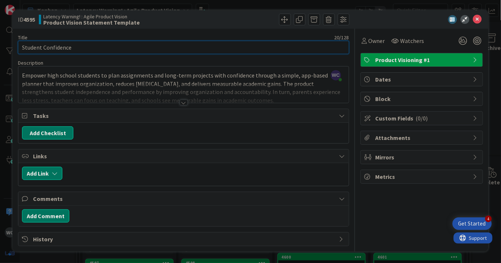
click at [24, 46] on input "Student Confidence" at bounding box center [183, 47] width 331 height 13
click at [83, 46] on input "Student Confidence" at bounding box center [183, 47] width 331 height 13
type input "Student Confidence Empowerment"
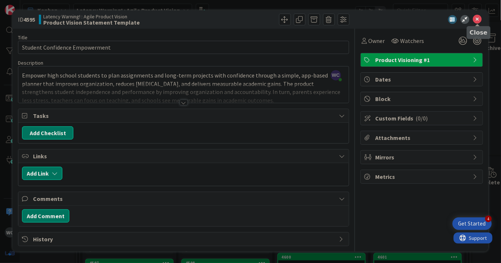
click at [477, 20] on icon at bounding box center [477, 19] width 9 height 9
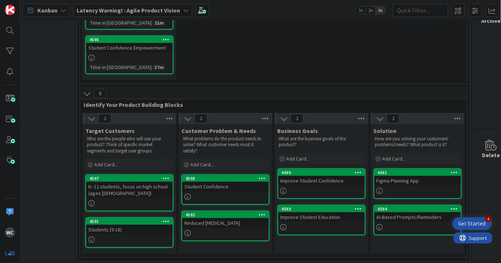
scroll to position [97, 138]
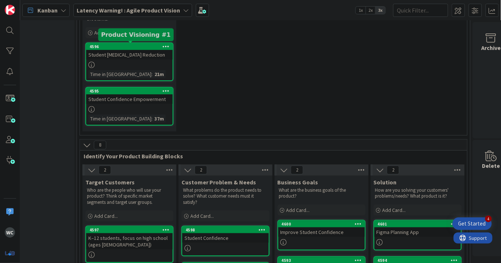
drag, startPoint x: 151, startPoint y: 94, endPoint x: 224, endPoint y: 79, distance: 74.4
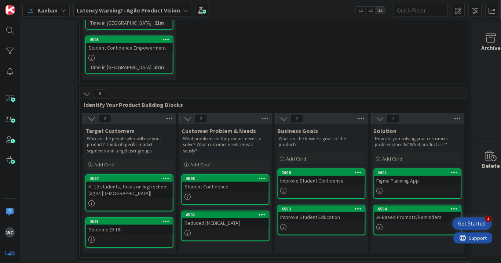
scroll to position [149, 148]
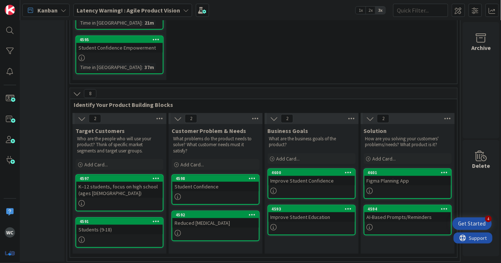
click at [222, 187] on div "Student Confidence" at bounding box center [215, 187] width 87 height 10
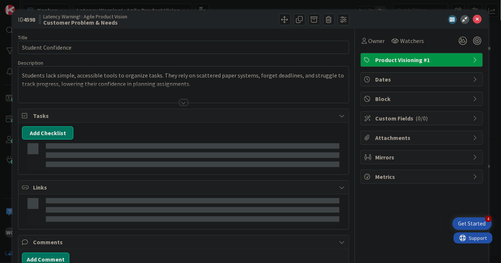
click at [189, 85] on div at bounding box center [183, 93] width 331 height 19
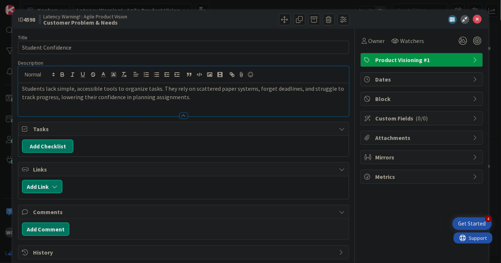
click at [195, 99] on p "Students lack simple, accessible tools to organize tasks. They rely on scattere…" at bounding box center [183, 92] width 323 height 17
paste div "To enrich screen reader interactions, please activate Accessibility in Grammarl…"
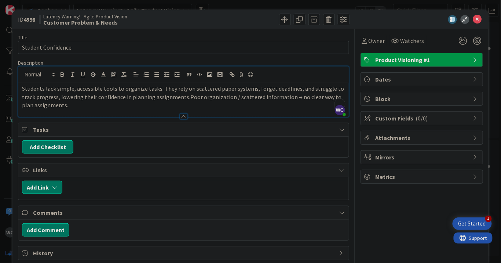
click at [170, 97] on p "Students lack simple, accessible tools to organize tasks. They rely on scattere…" at bounding box center [183, 96] width 323 height 25
click at [232, 103] on p "Students lack simple, accessible tools to organize tasks. They rely on scattere…" at bounding box center [183, 96] width 323 height 25
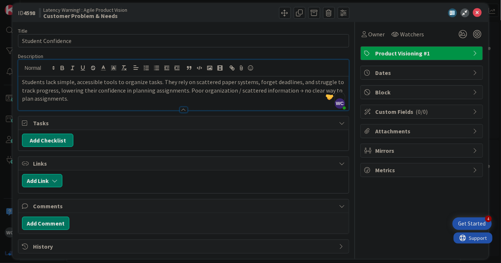
click at [150, 85] on p "Students lack simple, accessible tools to organize tasks. They rely on scattere…" at bounding box center [183, 90] width 323 height 25
click at [278, 98] on p "Students lack simple, accessible tools to organize tasks. They rely on scattere…" at bounding box center [183, 90] width 323 height 25
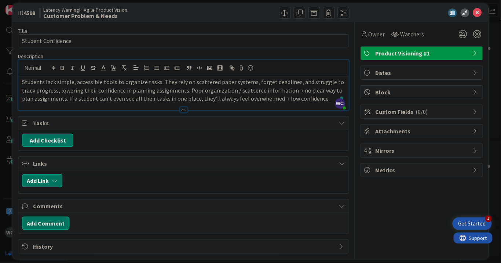
click at [209, 90] on p "Students lack simple, accessible tools to organize tasks. They rely on scattere…" at bounding box center [183, 90] width 323 height 25
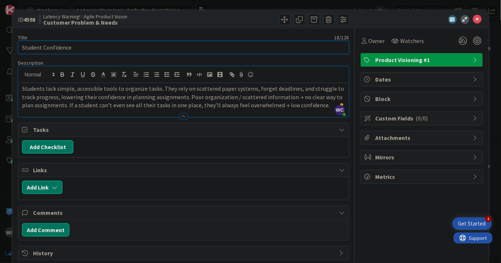
click at [93, 48] on input "Student Confidence" at bounding box center [183, 47] width 331 height 13
click at [23, 49] on input "Organization" at bounding box center [183, 47] width 331 height 13
click at [76, 49] on input "Organization" at bounding box center [183, 47] width 331 height 13
click at [112, 48] on input "Organization Enforceent For Condience" at bounding box center [183, 47] width 331 height 13
click at [69, 50] on input "Organization Enforceent For Confidence" at bounding box center [183, 47] width 331 height 13
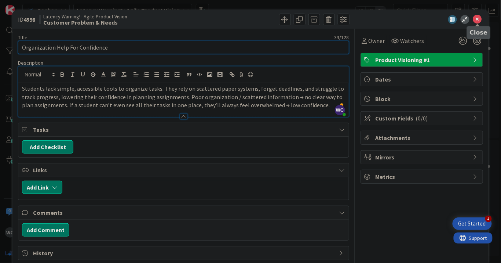
type input "Organization Help For Confidence"
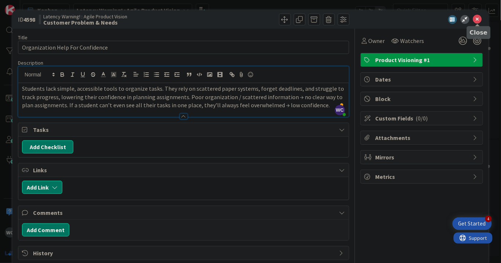
click at [480, 22] on icon at bounding box center [477, 19] width 9 height 9
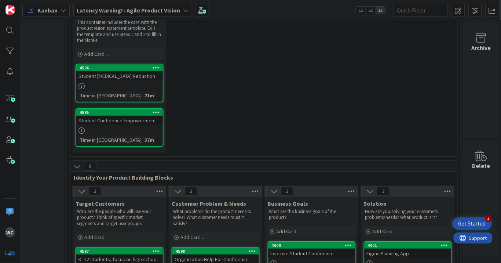
scroll to position [37, 148]
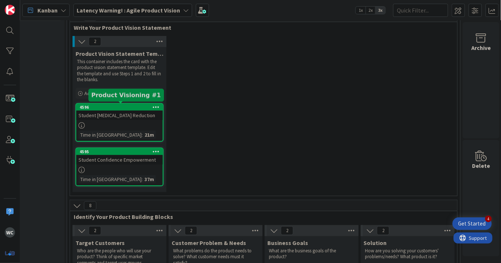
click at [144, 108] on div "4596" at bounding box center [121, 107] width 83 height 5
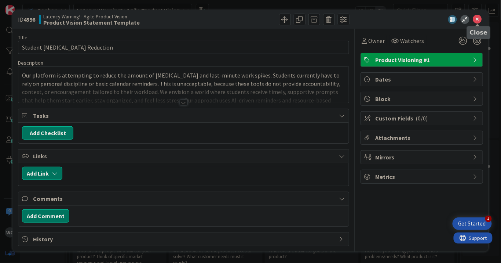
click at [480, 21] on icon at bounding box center [477, 19] width 9 height 9
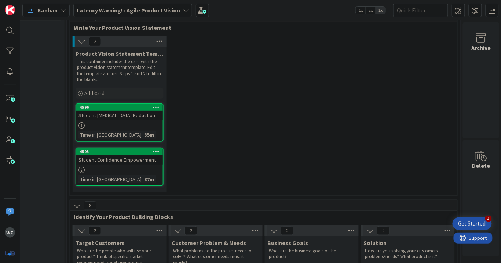
click at [155, 105] on icon at bounding box center [156, 106] width 7 height 5
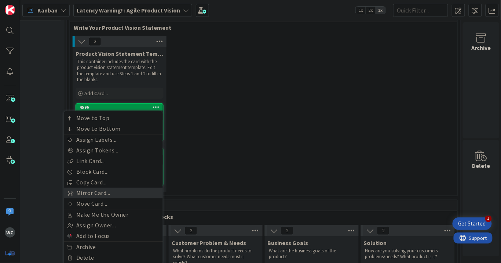
scroll to position [74, 148]
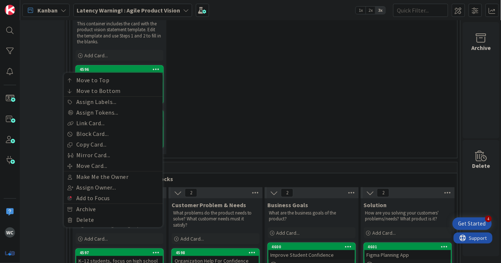
click at [194, 69] on div "2 Product Vision Statement Template This container includes the card with the p…" at bounding box center [264, 78] width 385 height 160
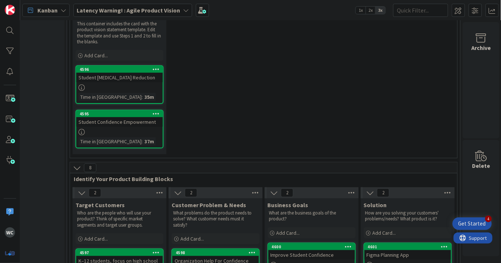
click at [81, 84] on icon at bounding box center [82, 87] width 6 height 6
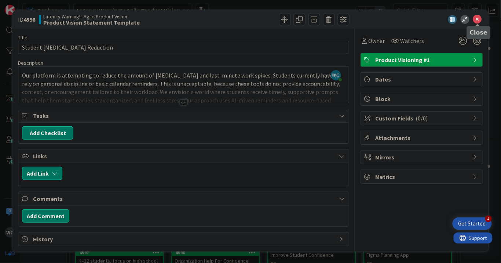
click at [479, 17] on icon at bounding box center [477, 19] width 9 height 9
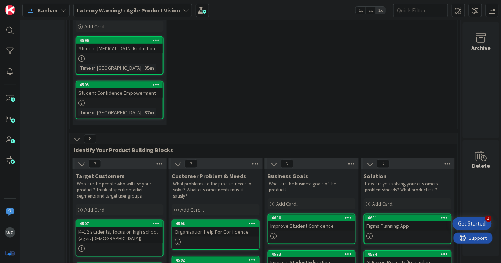
scroll to position [50, 148]
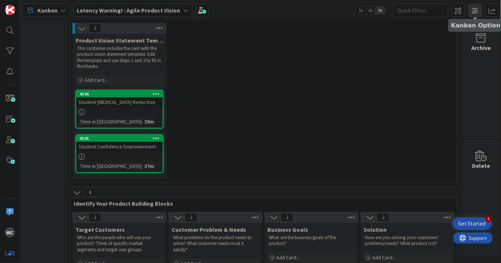
click at [475, 12] on span at bounding box center [475, 10] width 13 height 13
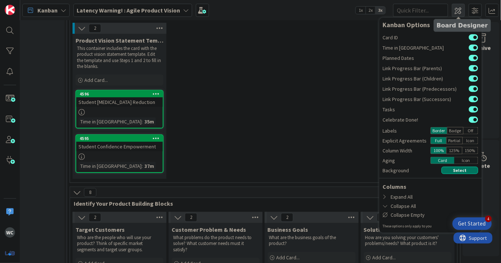
click at [463, 11] on span at bounding box center [458, 10] width 13 height 13
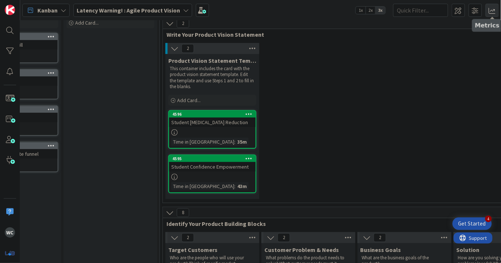
click at [490, 10] on span at bounding box center [492, 10] width 13 height 13
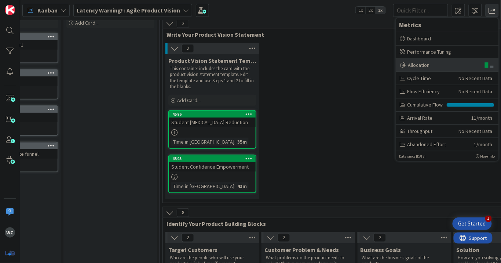
click at [466, 62] on div "Allocation" at bounding box center [440, 65] width 80 height 8
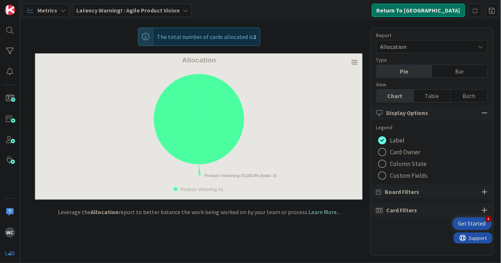
click at [391, 46] on span "Allocation" at bounding box center [425, 46] width 91 height 10
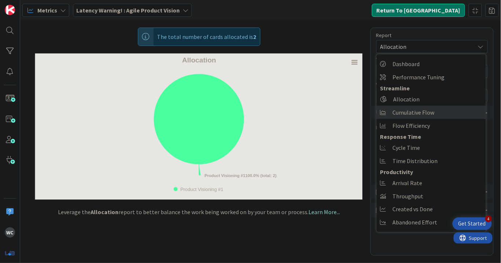
click at [425, 113] on span "Cumulative Flow" at bounding box center [414, 112] width 42 height 11
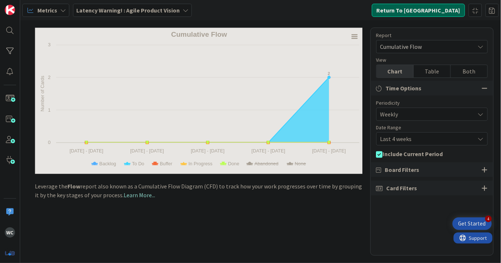
click at [440, 12] on button "Return To [GEOGRAPHIC_DATA]" at bounding box center [418, 10] width 93 height 13
click at [429, 13] on button "Return To [GEOGRAPHIC_DATA]" at bounding box center [418, 10] width 93 height 13
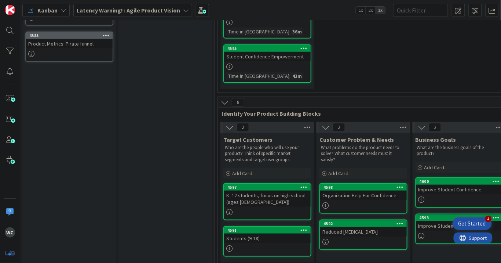
scroll to position [149, 0]
